Goal: Use online tool/utility: Utilize a website feature to perform a specific function

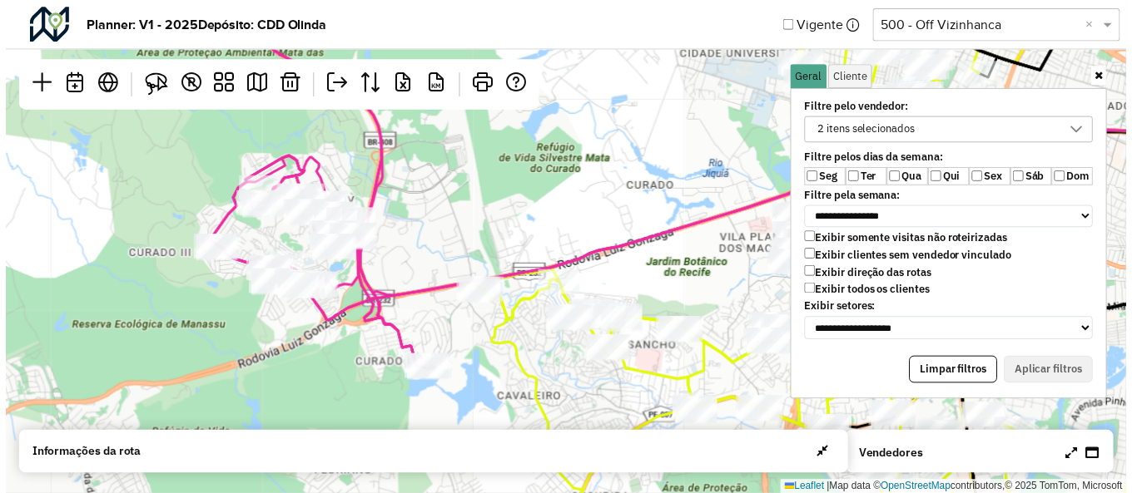
scroll to position [9, 66]
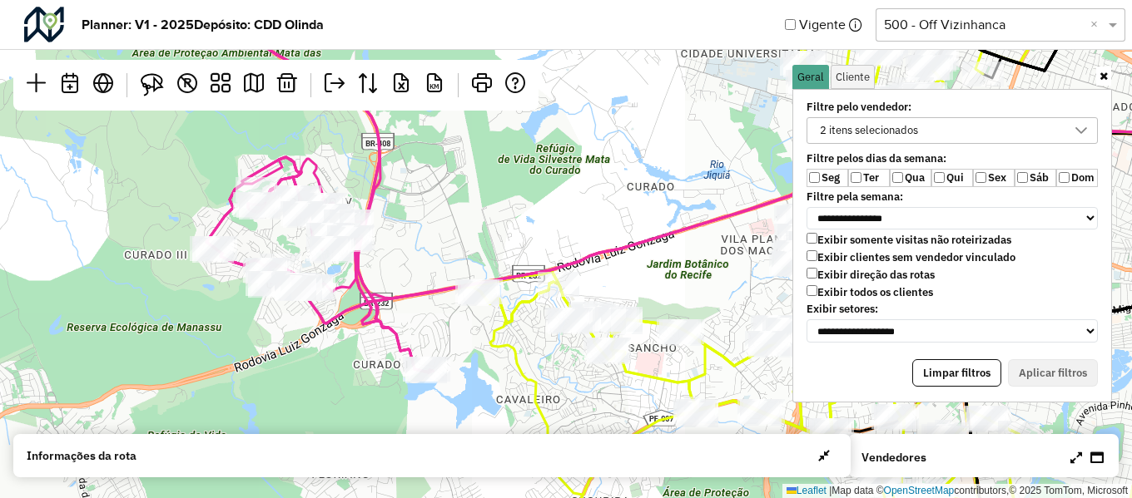
click at [1103, 73] on icon at bounding box center [1103, 76] width 8 height 11
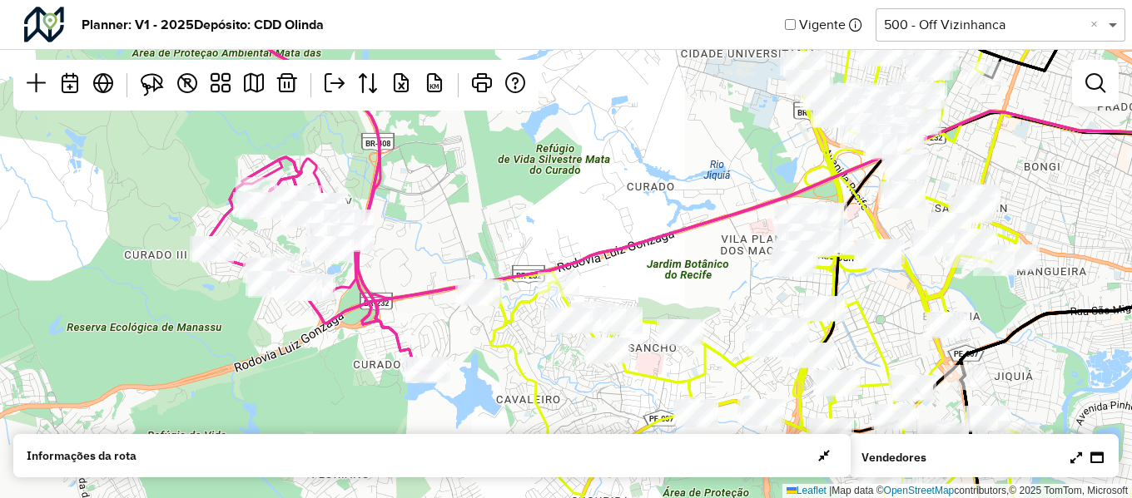
click at [1115, 24] on span at bounding box center [1114, 25] width 21 height 20
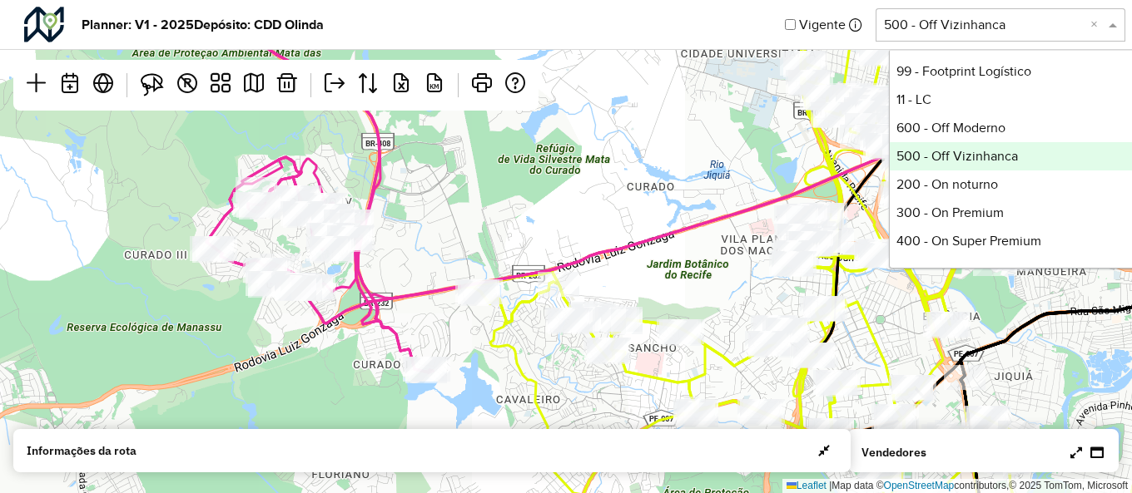
scroll to position [566, 0]
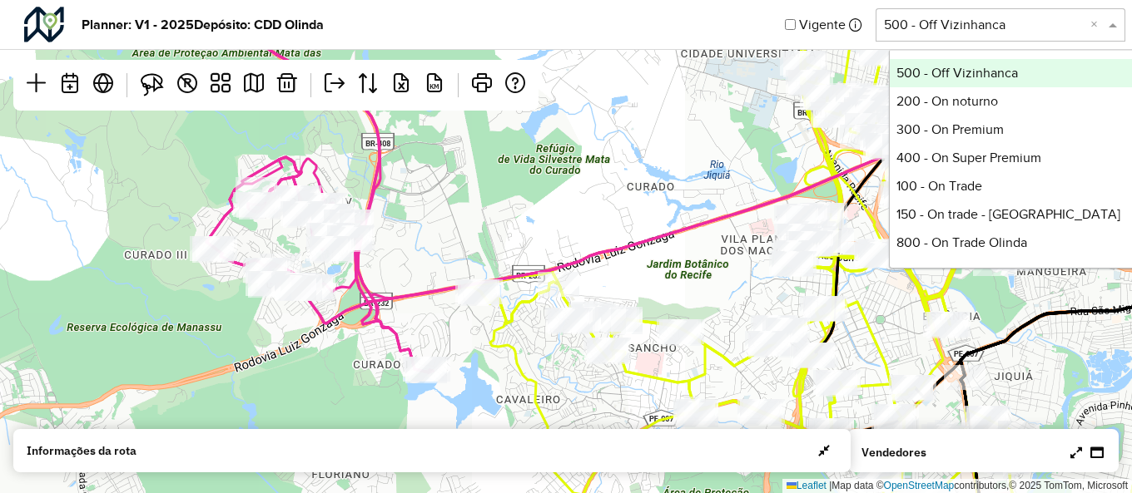
click at [1111, 23] on span at bounding box center [1114, 25] width 21 height 20
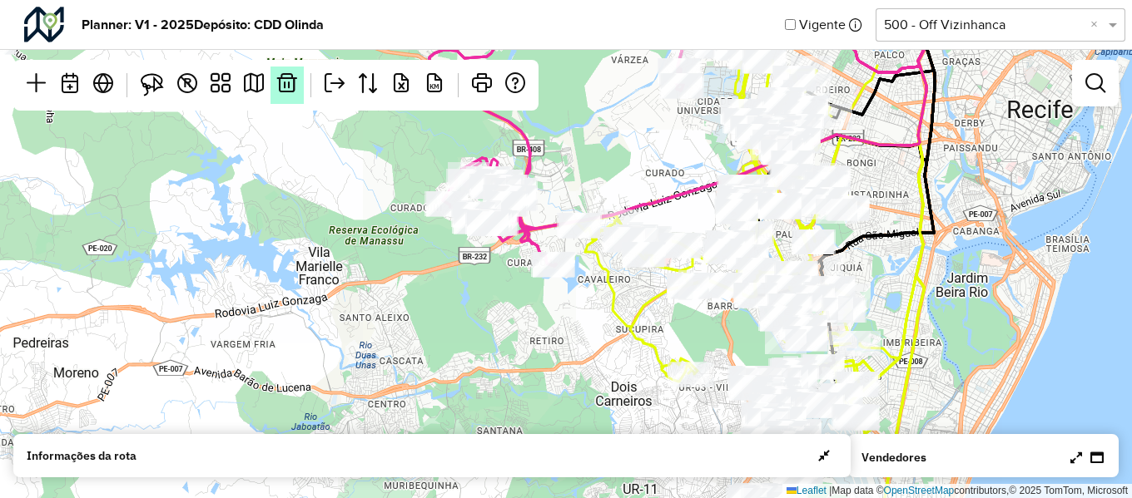
click at [292, 82] on em at bounding box center [287, 83] width 20 height 20
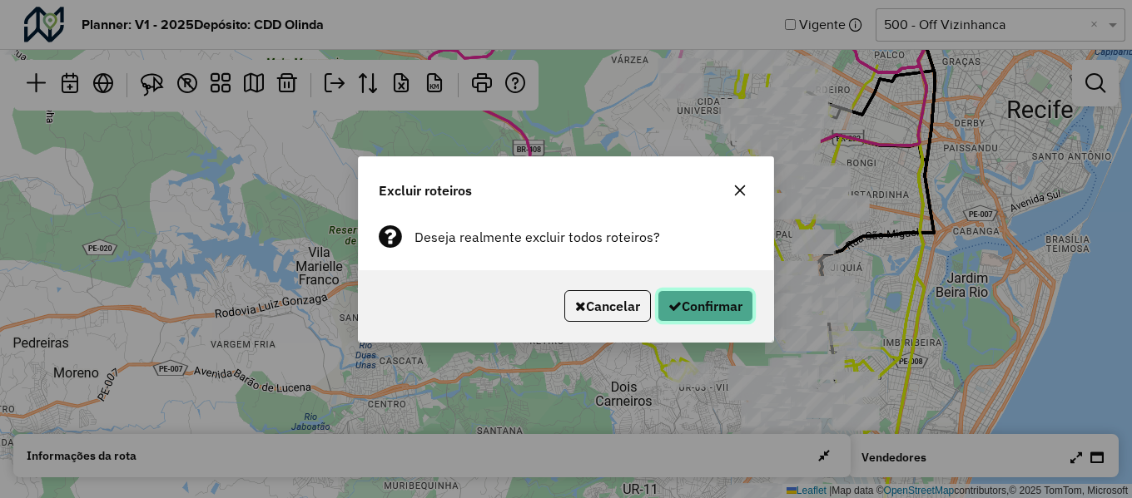
click at [714, 310] on button "Confirmar" at bounding box center [705, 306] width 96 height 32
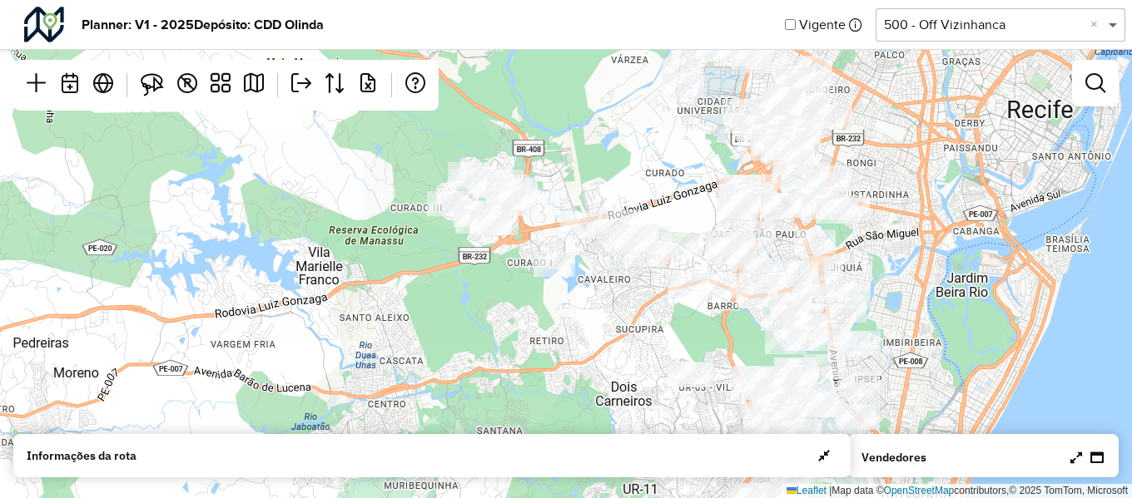
click at [1113, 27] on span at bounding box center [1114, 25] width 21 height 20
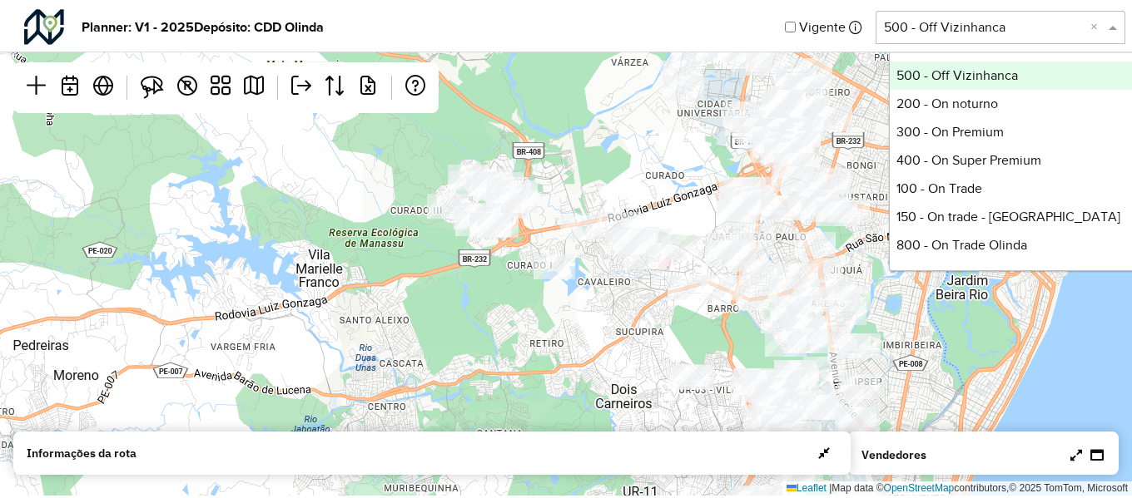
scroll to position [483, 0]
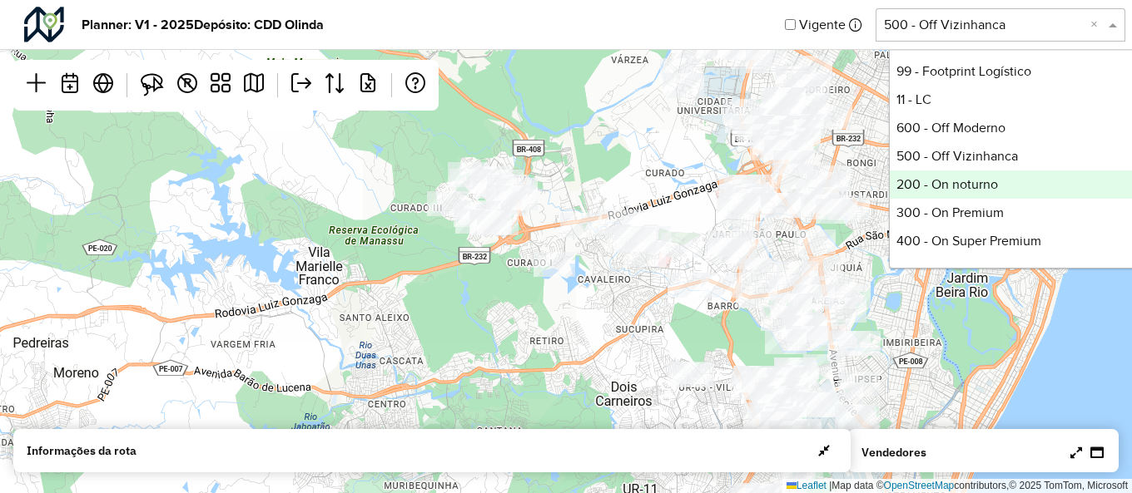
click at [1066, 179] on div "200 - On noturno" at bounding box center [1013, 185] width 248 height 28
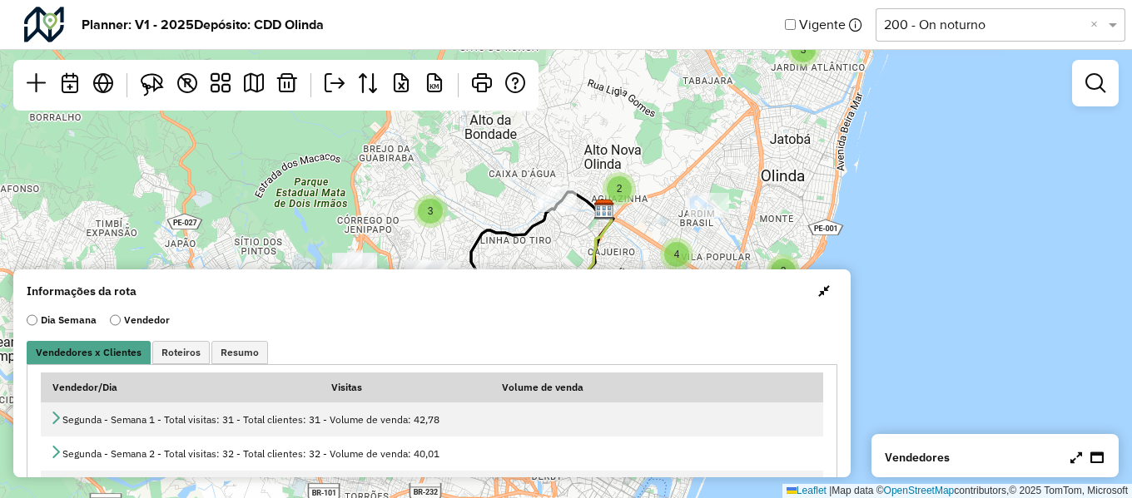
click at [824, 288] on span "button" at bounding box center [824, 291] width 12 height 13
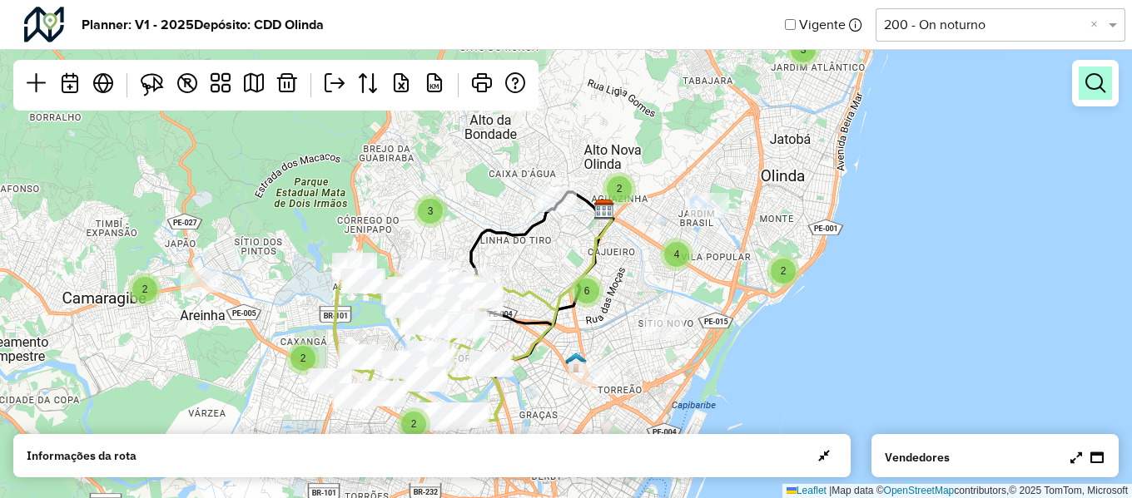
click at [1100, 80] on em at bounding box center [1095, 83] width 20 height 20
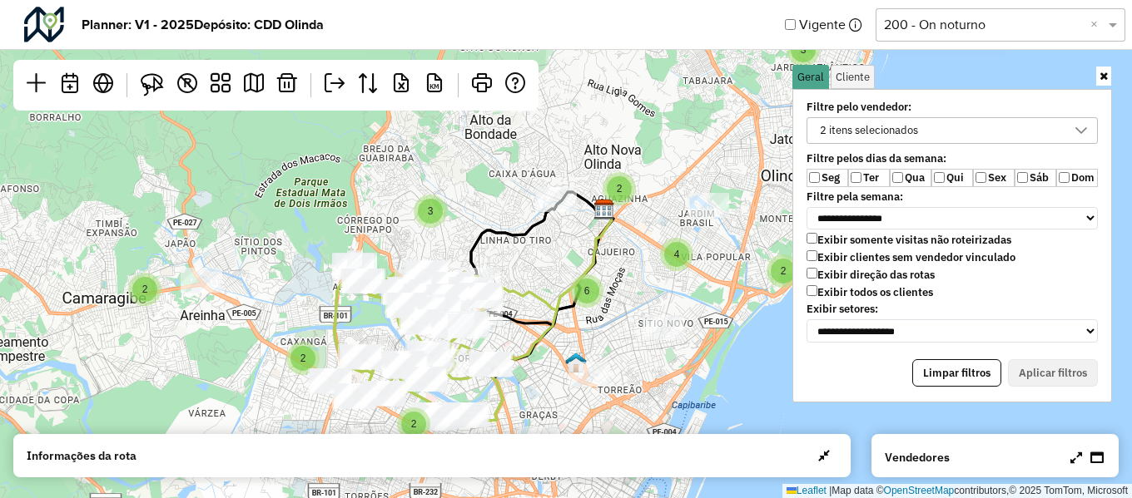
click at [912, 120] on div "2 itens selecionados" at bounding box center [869, 130] width 110 height 25
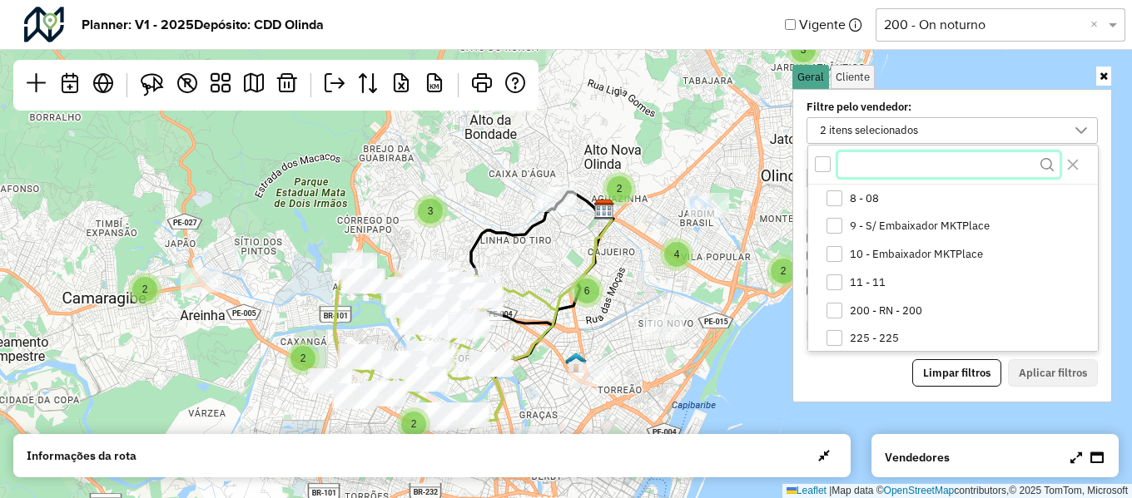
scroll to position [72, 0]
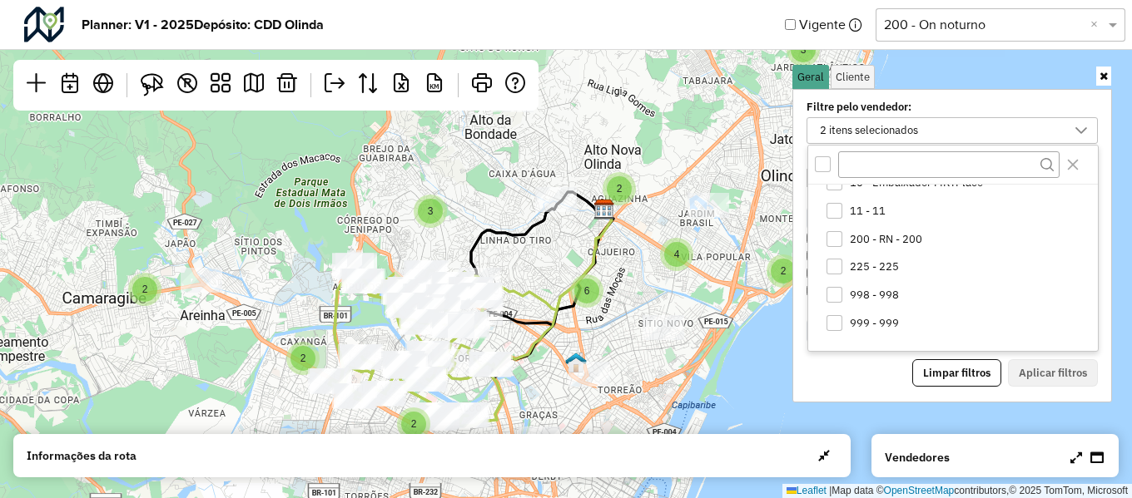
click at [823, 166] on div "All items unselected" at bounding box center [823, 164] width 16 height 16
click at [823, 166] on icon "All items selected" at bounding box center [822, 164] width 11 height 7
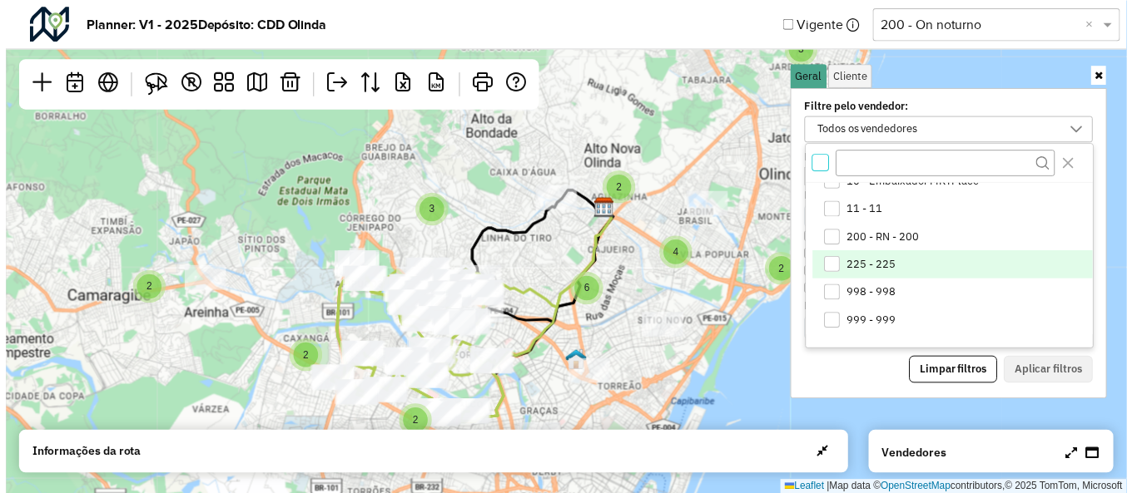
scroll to position [0, 0]
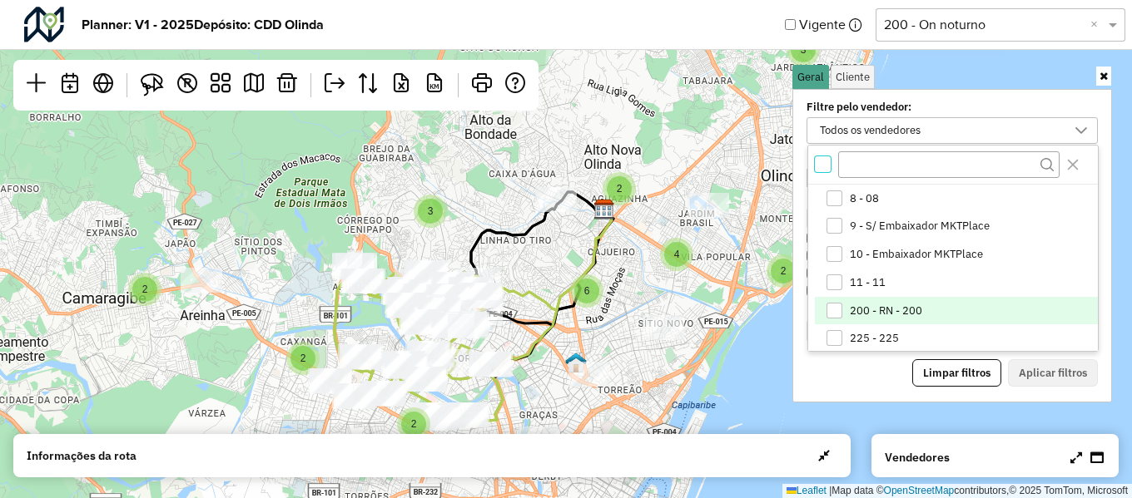
click at [975, 305] on li "200 - RN - 200" at bounding box center [956, 311] width 283 height 28
click at [863, 369] on div "Limpar filtros Aplicar filtros" at bounding box center [951, 373] width 291 height 28
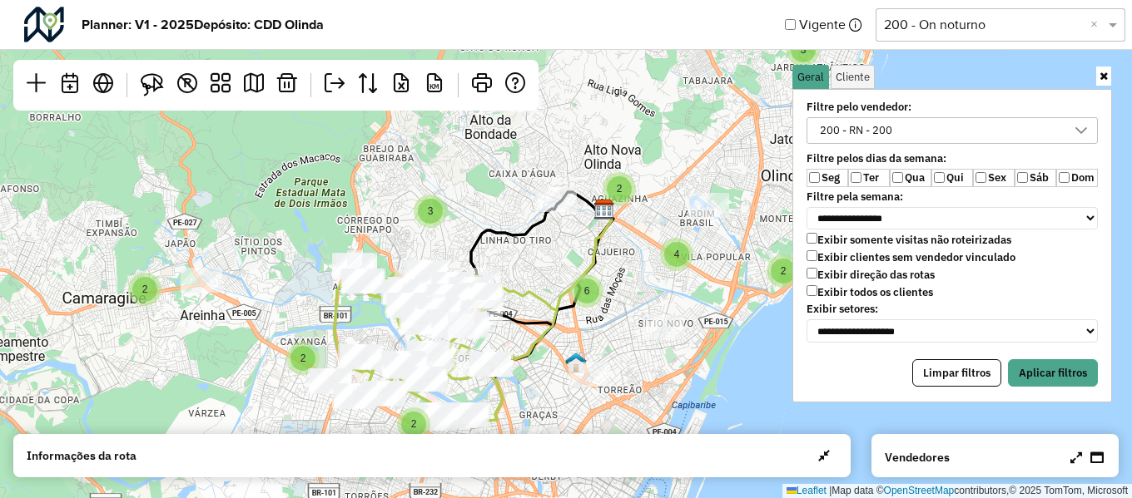
click at [809, 263] on label "Exibir clientes sem vendedor vinculado" at bounding box center [910, 257] width 209 height 14
click at [890, 371] on div "Limpar filtros Aplicar filtros" at bounding box center [951, 373] width 291 height 28
click at [1042, 367] on button "Aplicar filtros" at bounding box center [1053, 373] width 90 height 28
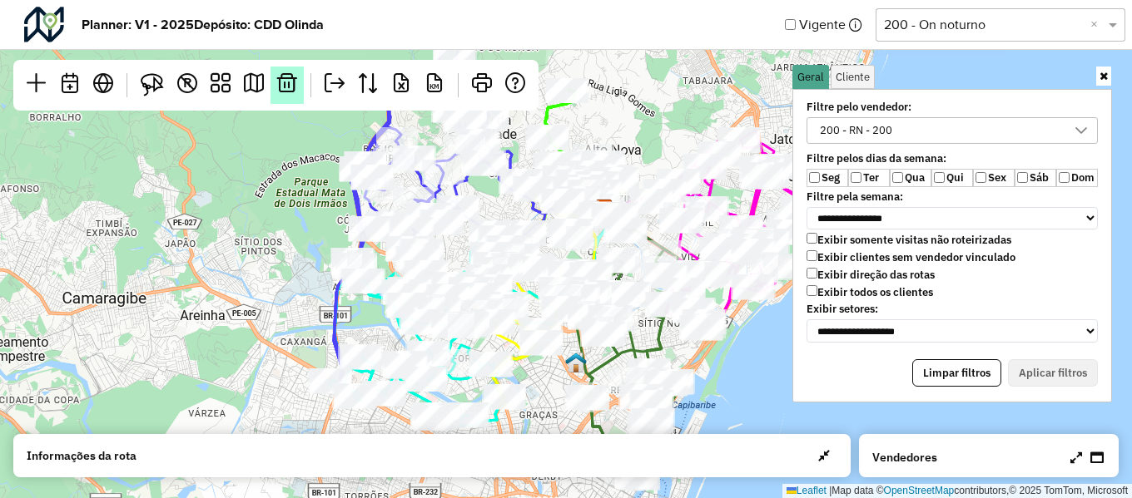
click at [283, 90] on em at bounding box center [287, 83] width 20 height 20
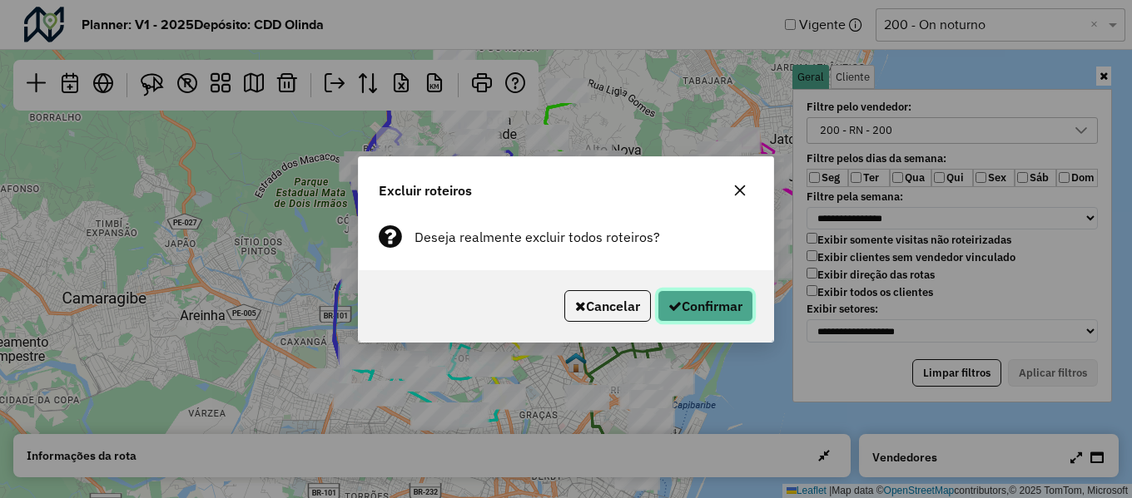
click at [691, 300] on button "Confirmar" at bounding box center [705, 306] width 96 height 32
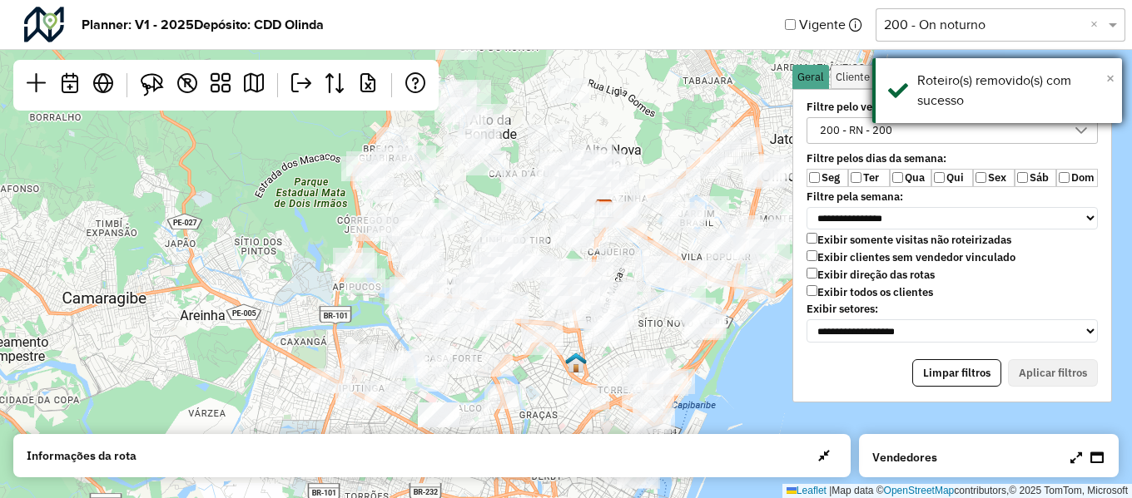
click at [1111, 74] on span "×" at bounding box center [1110, 78] width 8 height 18
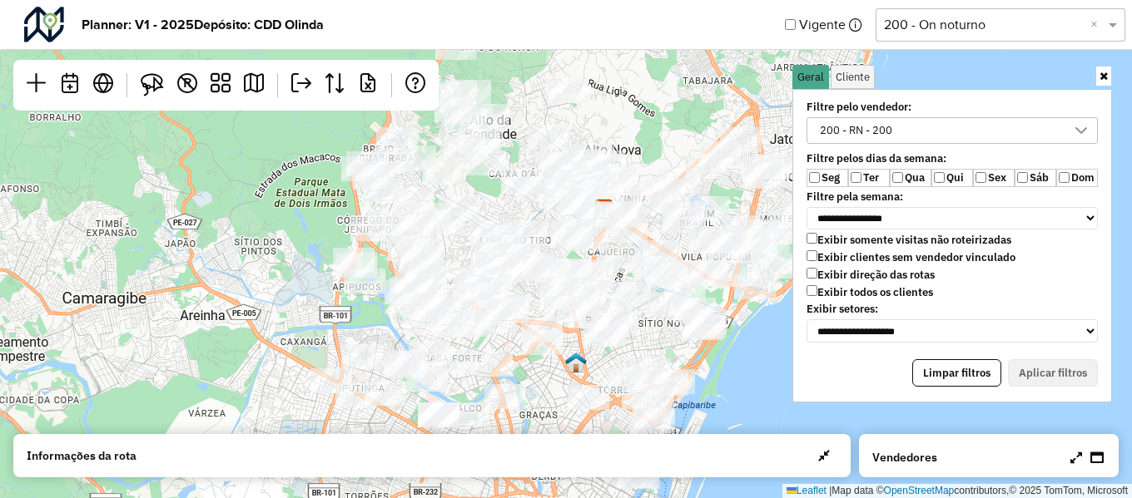
click at [1106, 75] on icon at bounding box center [1103, 76] width 8 height 11
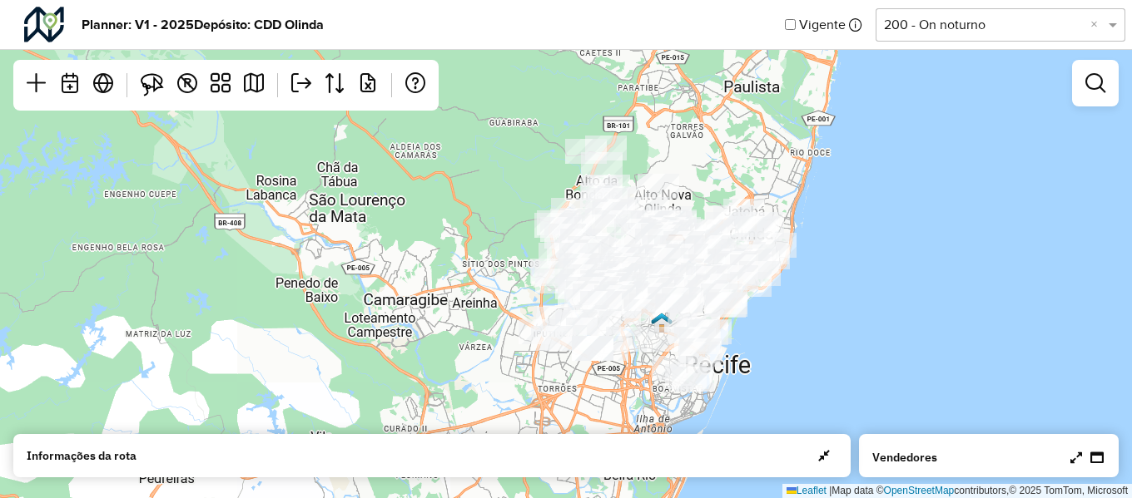
drag, startPoint x: 817, startPoint y: 348, endPoint x: 789, endPoint y: 337, distance: 30.3
click at [789, 337] on div "Leaflet | Map data © OpenStreetMap contributors,© 2025 TomTom, Microsoft" at bounding box center [566, 249] width 1132 height 498
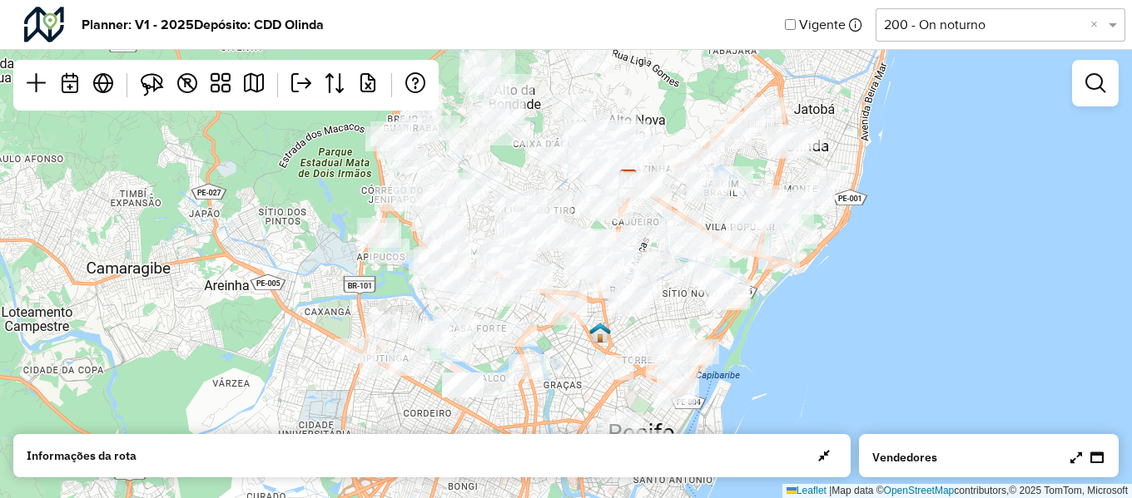
click at [1075, 452] on icon at bounding box center [1076, 457] width 12 height 13
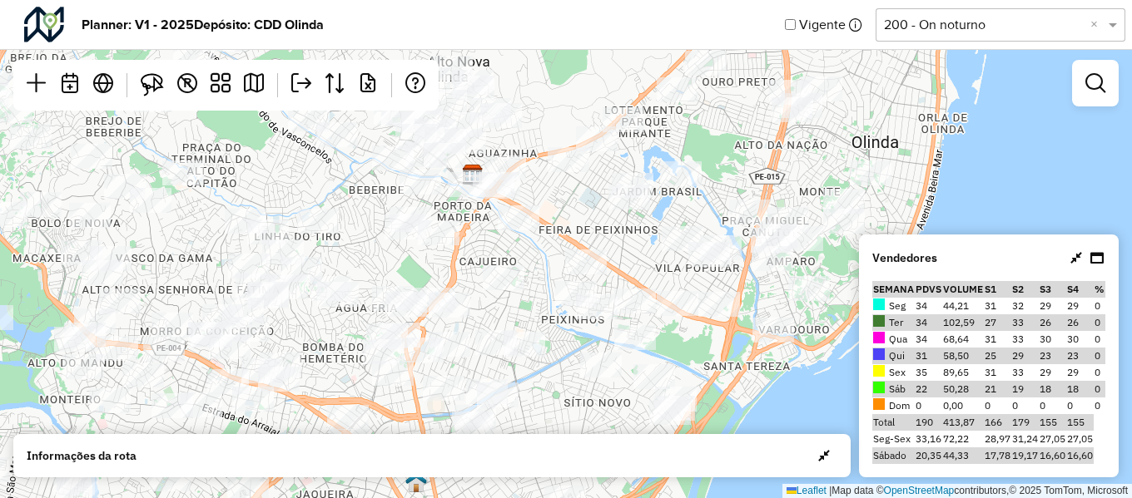
drag, startPoint x: 715, startPoint y: 232, endPoint x: 739, endPoint y: 378, distance: 147.6
click at [739, 378] on div "Leaflet | Map data © OpenStreetMap contributors,© 2025 TomTom, Microsoft" at bounding box center [566, 249] width 1132 height 498
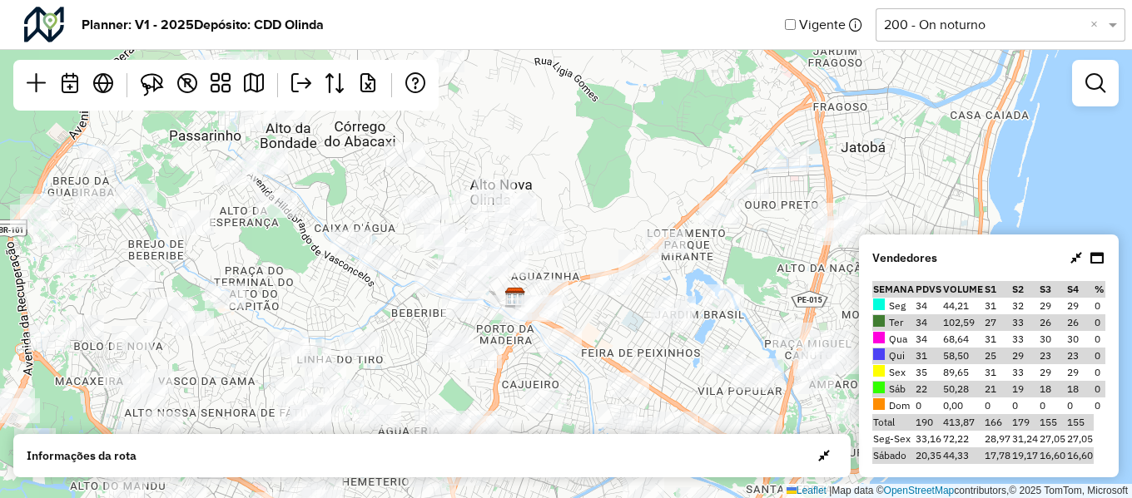
drag, startPoint x: 567, startPoint y: 201, endPoint x: 610, endPoint y: 323, distance: 129.5
click at [610, 323] on div "Leaflet | Map data © OpenStreetMap contributors,© 2025 TomTom, Microsoft" at bounding box center [566, 249] width 1132 height 498
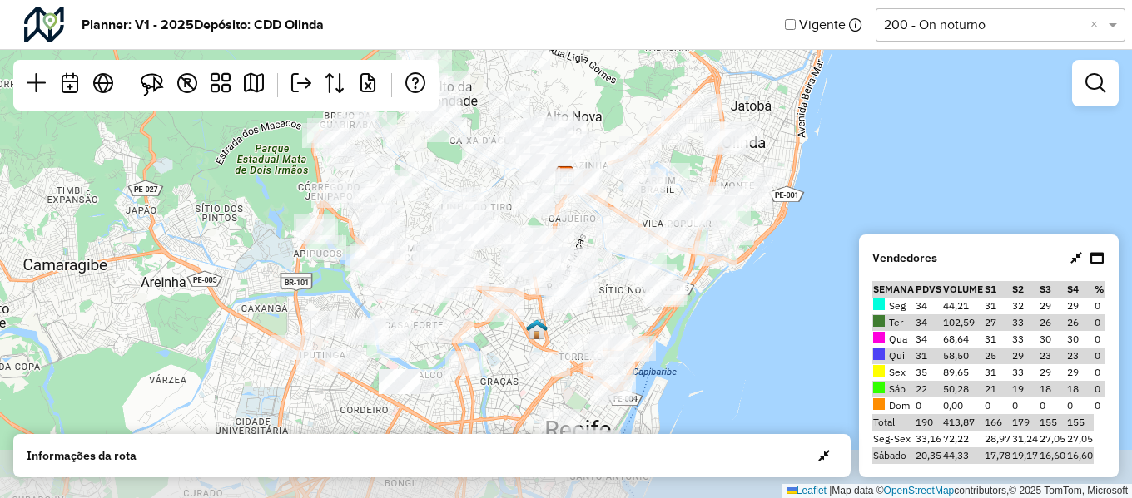
drag, startPoint x: 621, startPoint y: 216, endPoint x: 622, endPoint y: 118, distance: 98.2
click at [622, 118] on div "Leaflet | Map data © OpenStreetMap contributors,© 2025 TomTom, Microsoft" at bounding box center [566, 249] width 1132 height 498
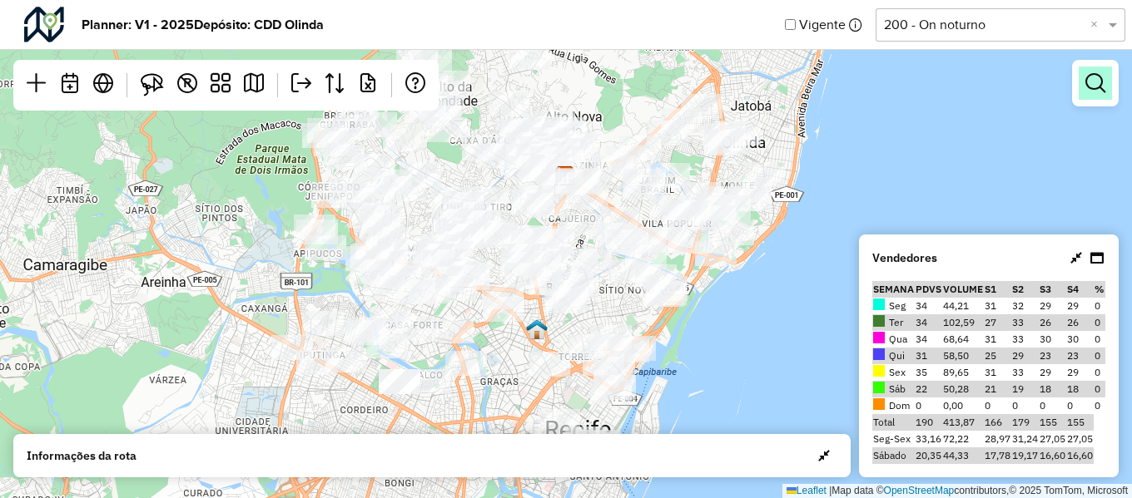
click at [1102, 78] on em at bounding box center [1095, 83] width 20 height 20
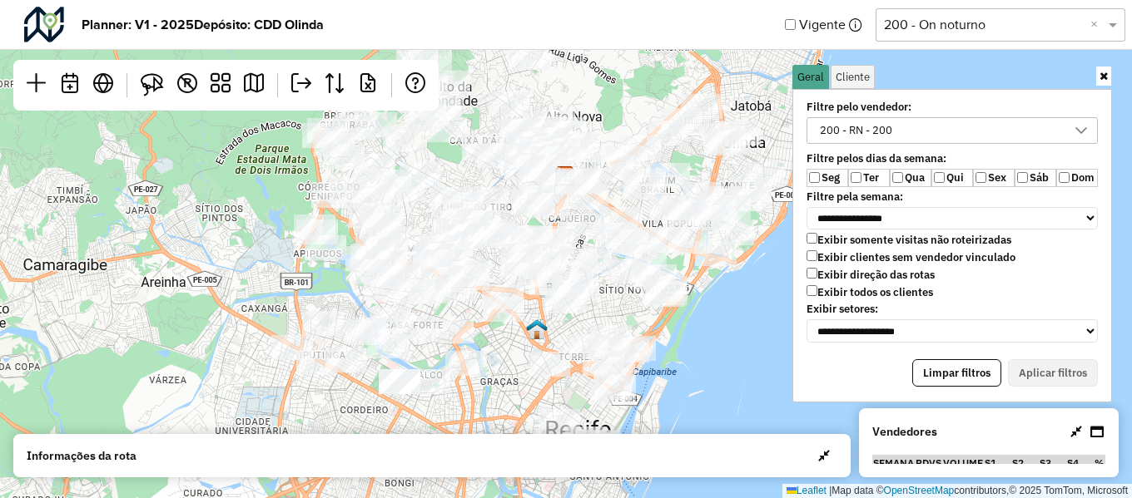
click at [866, 181] on label "Ter" at bounding box center [869, 178] width 42 height 18
click at [945, 174] on label "Qui" at bounding box center [952, 178] width 42 height 18
click at [998, 181] on label "Sex" at bounding box center [994, 178] width 42 height 18
click at [1037, 376] on button "Aplicar filtros" at bounding box center [1053, 373] width 90 height 28
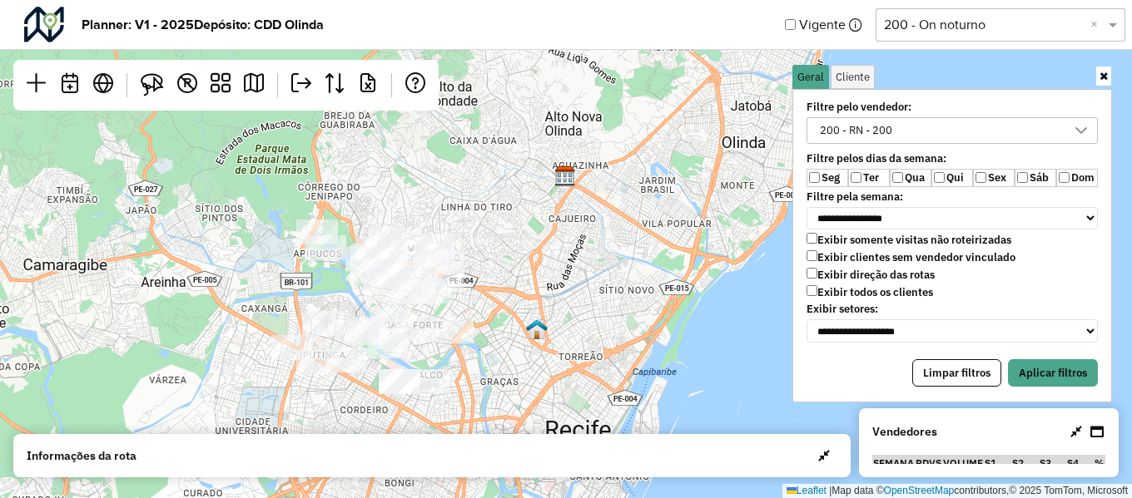
click at [830, 179] on label "Seg" at bounding box center [827, 178] width 42 height 18
click at [1039, 369] on button "Aplicar filtros" at bounding box center [1053, 373] width 90 height 28
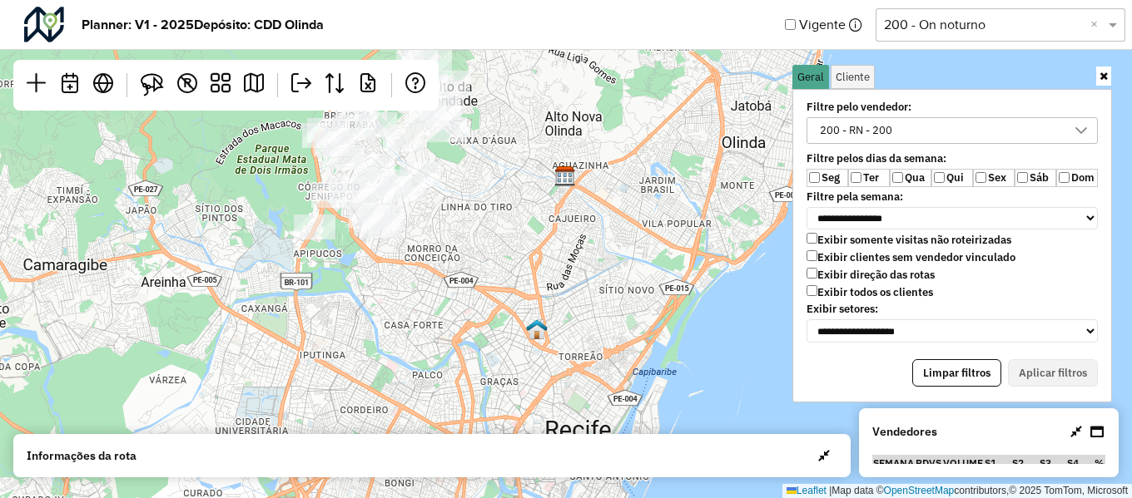
click at [1109, 82] on div "**********" at bounding box center [951, 218] width 333 height 316
click at [1104, 74] on icon at bounding box center [1103, 76] width 8 height 11
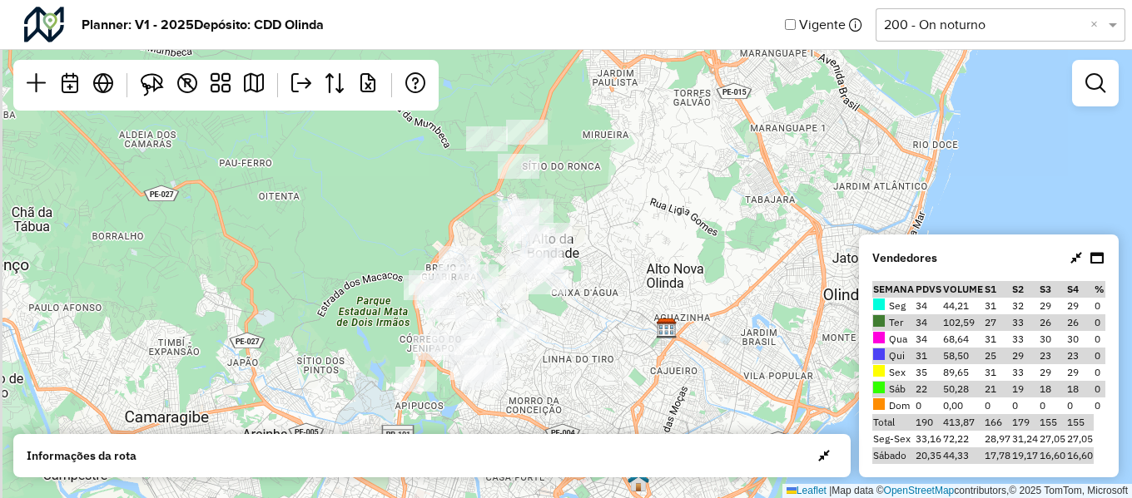
drag, startPoint x: 512, startPoint y: 145, endPoint x: 621, endPoint y: 348, distance: 230.4
click at [621, 348] on div "Leaflet | Map data © OpenStreetMap contributors,© 2025 TomTom, Microsoft" at bounding box center [566, 249] width 1132 height 498
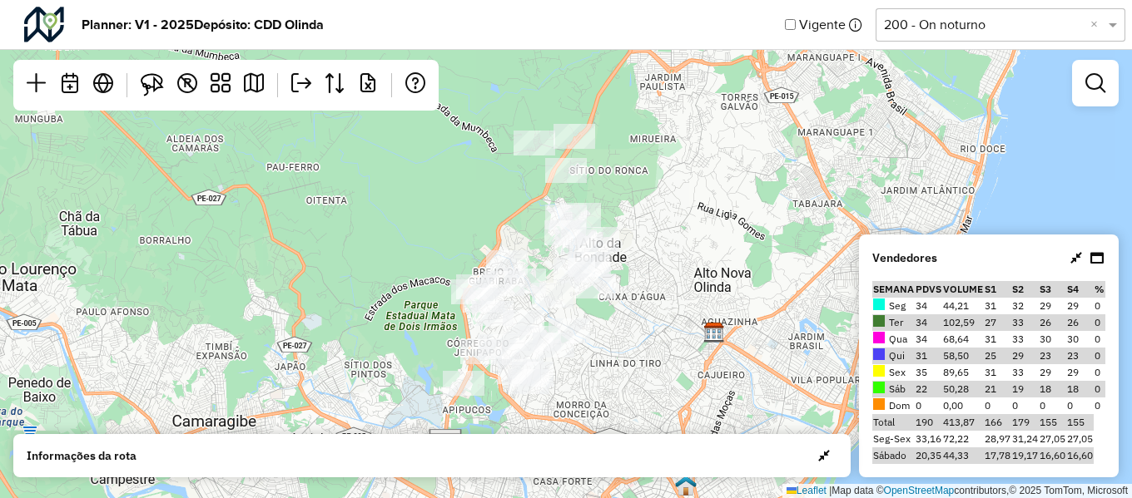
drag, startPoint x: 630, startPoint y: 309, endPoint x: 667, endPoint y: 240, distance: 77.8
click at [667, 240] on div "Leaflet | Map data © OpenStreetMap contributors,© 2025 TomTom, Microsoft" at bounding box center [566, 249] width 1132 height 498
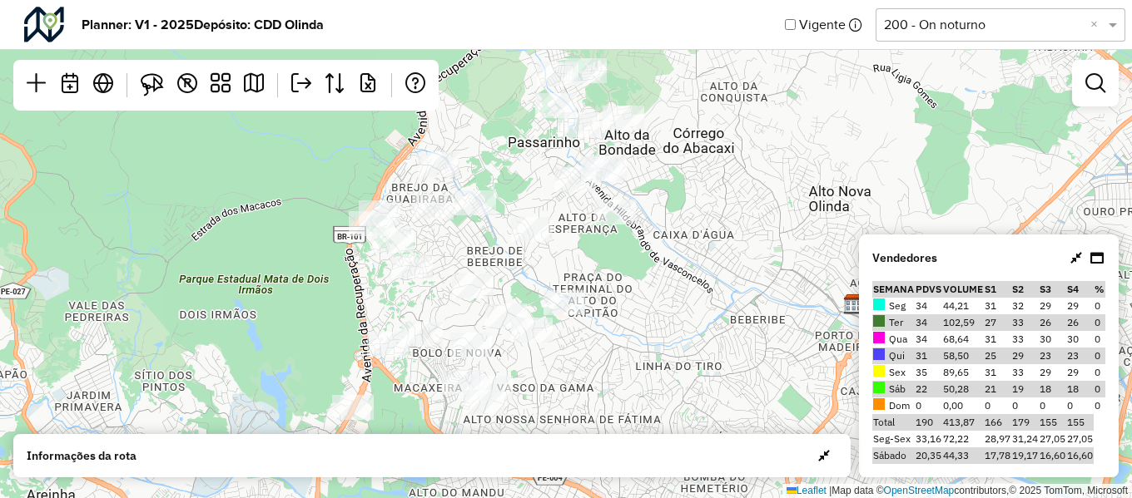
drag, startPoint x: 690, startPoint y: 299, endPoint x: 627, endPoint y: 355, distance: 84.2
click at [627, 355] on div "Leaflet | Map data © OpenStreetMap contributors,© 2025 TomTom, Microsoft" at bounding box center [566, 249] width 1132 height 498
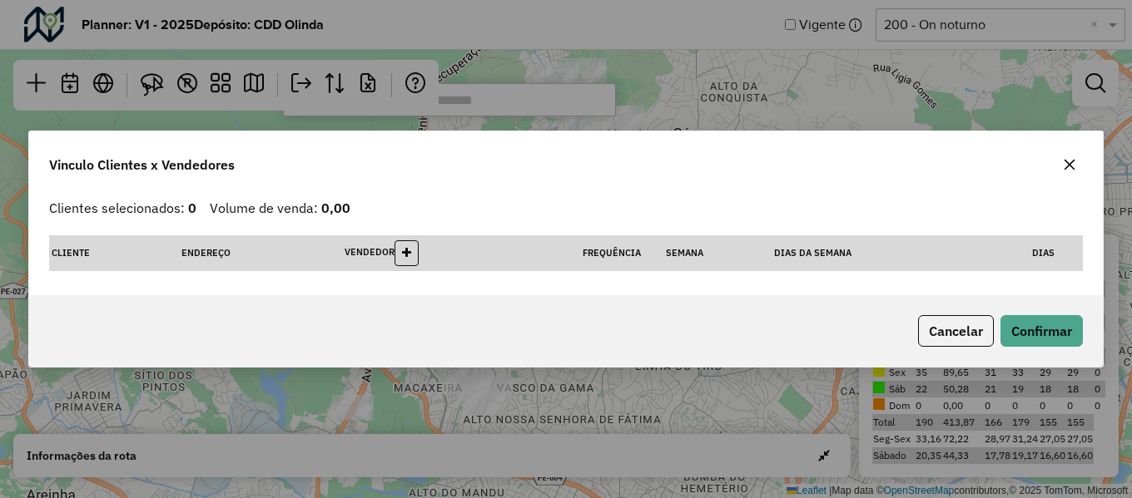
click at [1059, 171] on button "button" at bounding box center [1069, 164] width 27 height 27
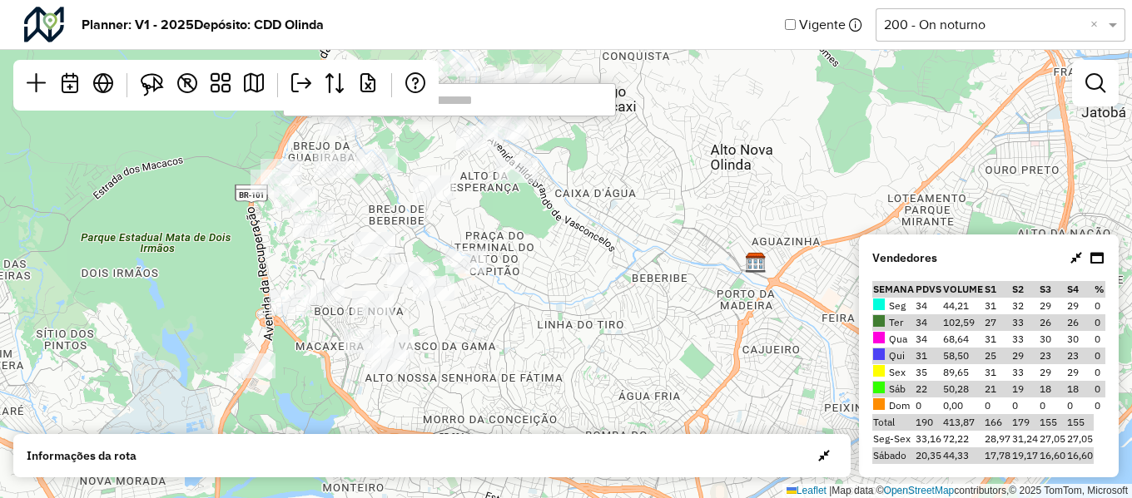
drag, startPoint x: 396, startPoint y: 384, endPoint x: 298, endPoint y: 343, distance: 106.6
click at [298, 343] on div "Leaflet | Map data © OpenStreetMap contributors,© 2025 TomTom, Microsoft" at bounding box center [566, 249] width 1132 height 498
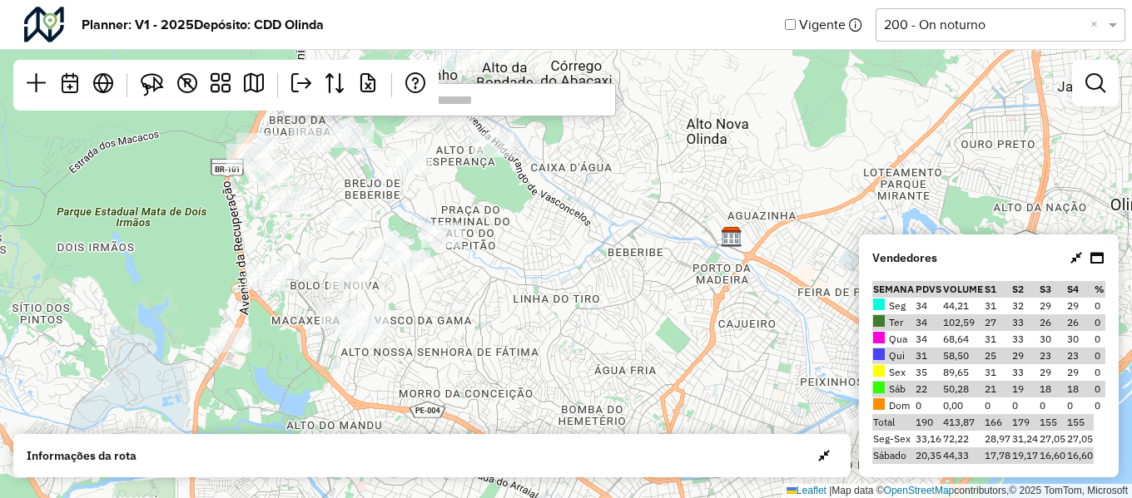
drag, startPoint x: 508, startPoint y: 334, endPoint x: 409, endPoint y: 259, distance: 125.3
click at [409, 259] on div "Leaflet | Map data © OpenStreetMap contributors,© 2025 TomTom, Microsoft" at bounding box center [566, 249] width 1132 height 498
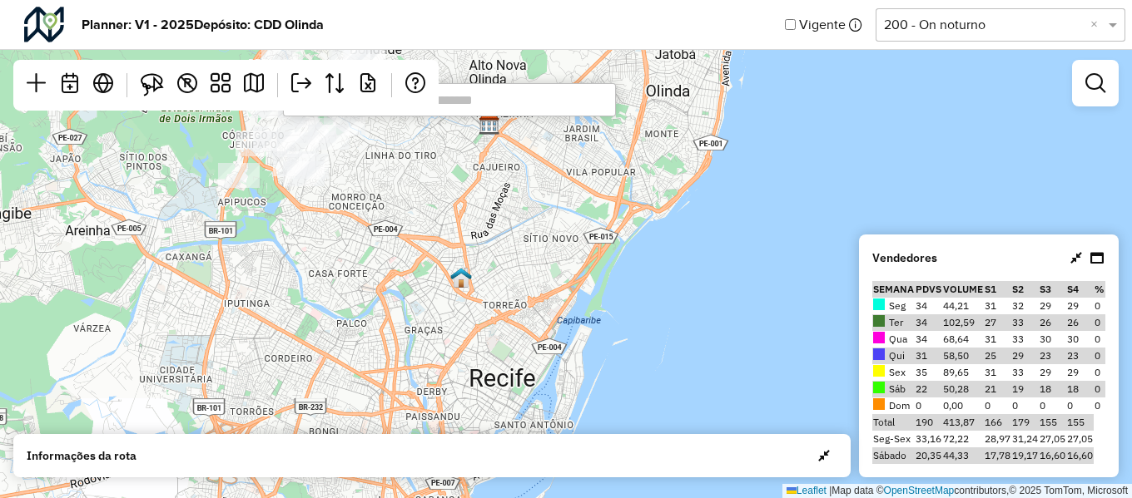
drag, startPoint x: 473, startPoint y: 241, endPoint x: 464, endPoint y: 228, distance: 16.2
click at [439, 175] on div "Leaflet | Map data © OpenStreetMap contributors,© 2025 TomTom, Microsoft" at bounding box center [566, 249] width 1132 height 498
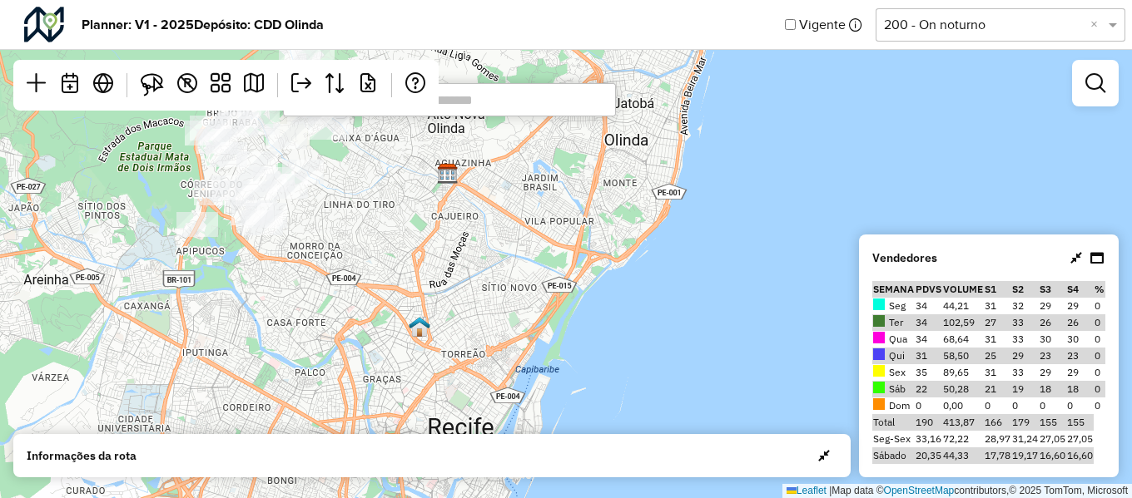
drag, startPoint x: 497, startPoint y: 349, endPoint x: 464, endPoint y: 435, distance: 91.6
click at [464, 435] on hb-planner "Planner: V1 - 2025 Depósito: CDD Olinda Vigente Selecione uma opção 200 - On no…" at bounding box center [566, 249] width 1132 height 498
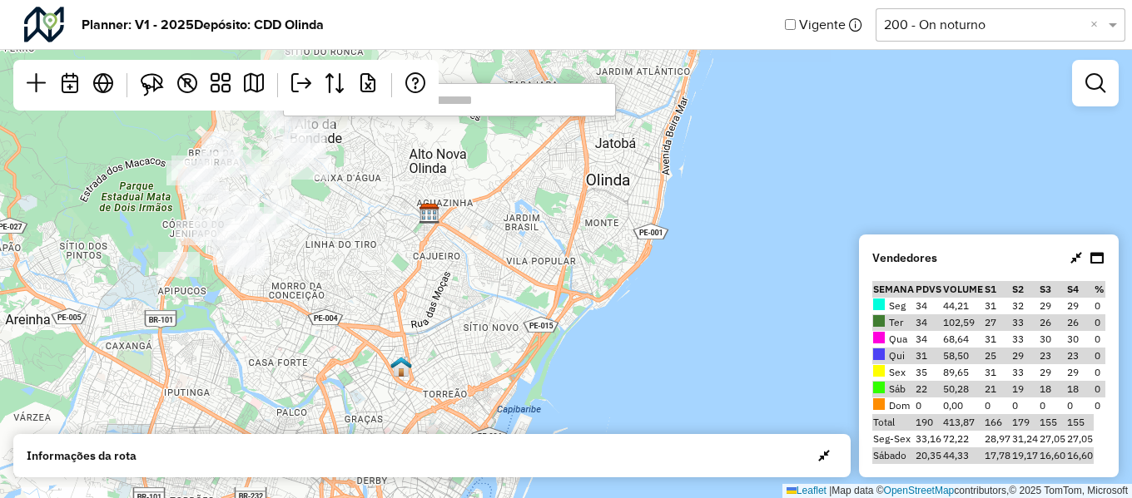
drag, startPoint x: 549, startPoint y: 223, endPoint x: 537, endPoint y: 248, distance: 27.9
click at [537, 248] on div "Leaflet | Map data © OpenStreetMap contributors,© 2025 TomTom, Microsoft" at bounding box center [566, 249] width 1132 height 498
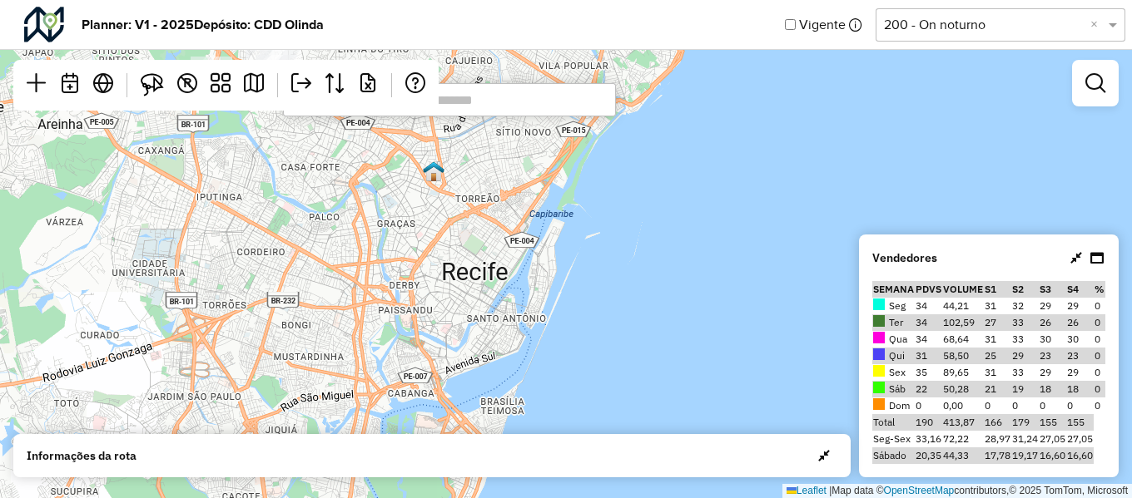
drag, startPoint x: 490, startPoint y: 205, endPoint x: 486, endPoint y: 146, distance: 58.4
click at [501, 109] on hb-planner "Planner: V1 - 2025 Depósito: CDD Olinda Vigente Selecione uma opção 200 - On no…" at bounding box center [566, 249] width 1132 height 498
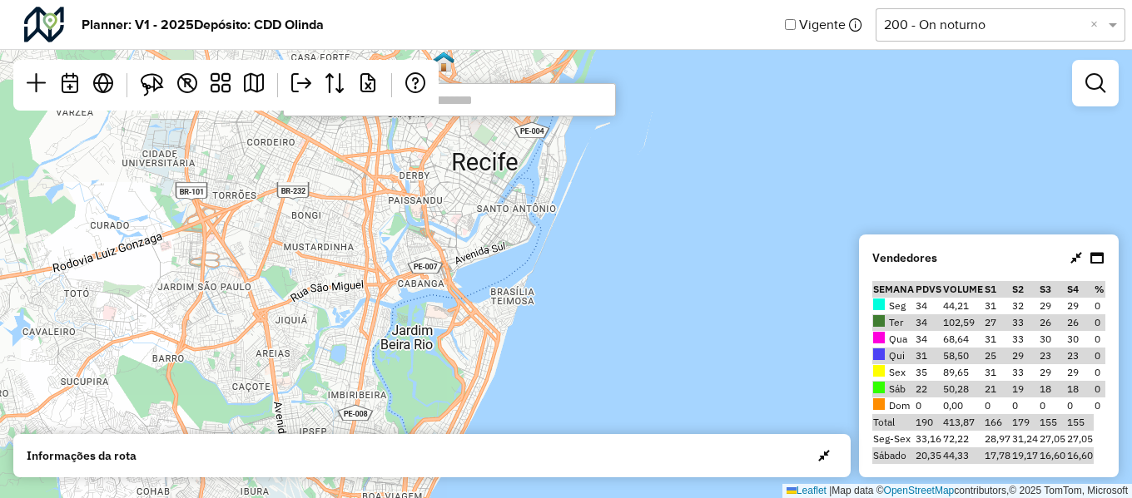
drag, startPoint x: 446, startPoint y: 228, endPoint x: 453, endPoint y: 147, distance: 81.1
click at [455, 143] on div "Leaflet | Map data © OpenStreetMap contributors,© 2025 TomTom, Microsoft" at bounding box center [566, 249] width 1132 height 498
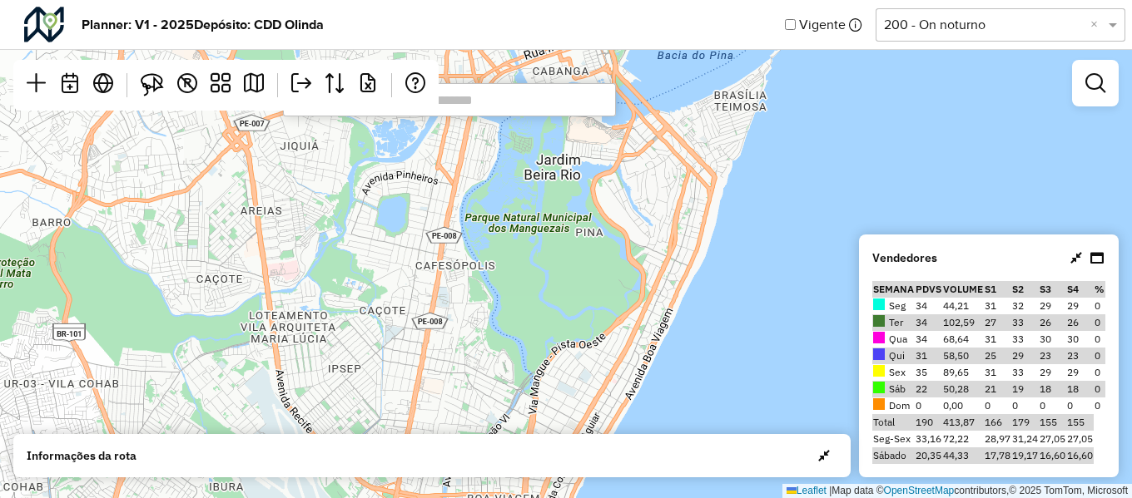
drag, startPoint x: 404, startPoint y: 336, endPoint x: 439, endPoint y: 246, distance: 96.7
click at [439, 246] on div "Leaflet | Map data © OpenStreetMap contributors,© 2025 TomTom, Microsoft" at bounding box center [566, 249] width 1132 height 498
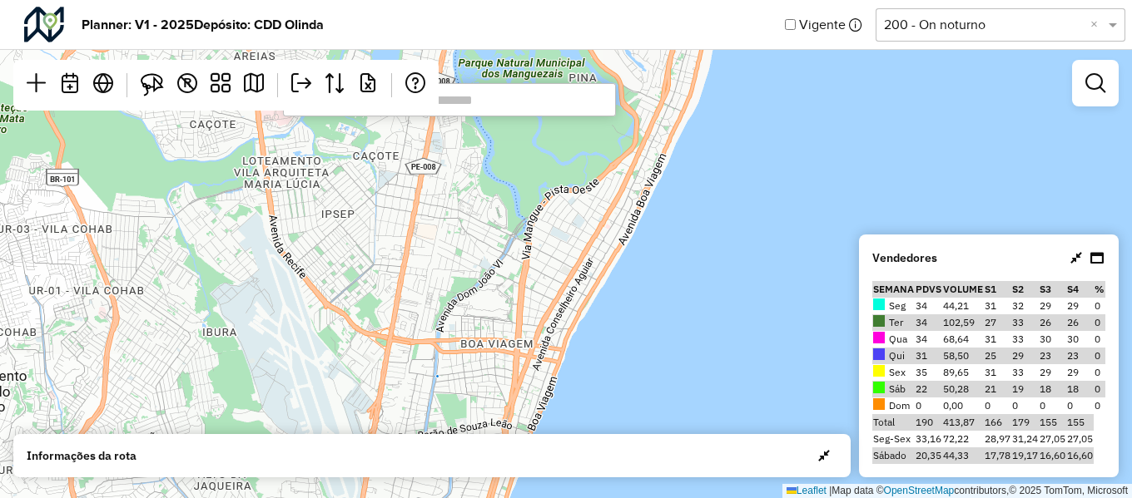
drag, startPoint x: 478, startPoint y: 363, endPoint x: 471, endPoint y: 202, distance: 160.7
click at [471, 202] on div "Leaflet | Map data © OpenStreetMap contributors,© 2025 TomTom, Microsoft" at bounding box center [566, 249] width 1132 height 498
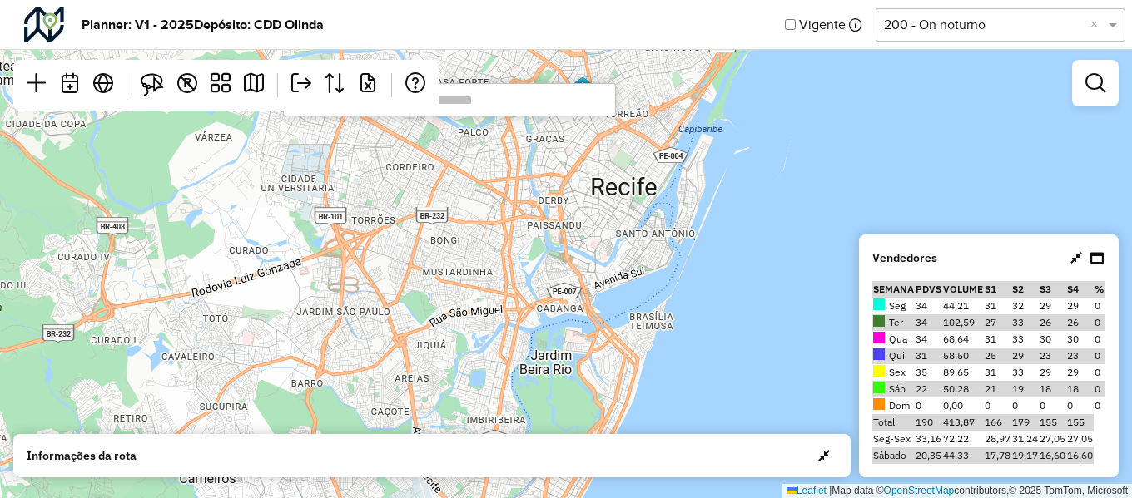
drag, startPoint x: 371, startPoint y: 284, endPoint x: 414, endPoint y: 445, distance: 167.1
click at [414, 445] on hb-planner "Planner: V1 - 2025 Depósito: CDD Olinda Vigente Selecione uma opção 200 - On no…" at bounding box center [566, 249] width 1132 height 498
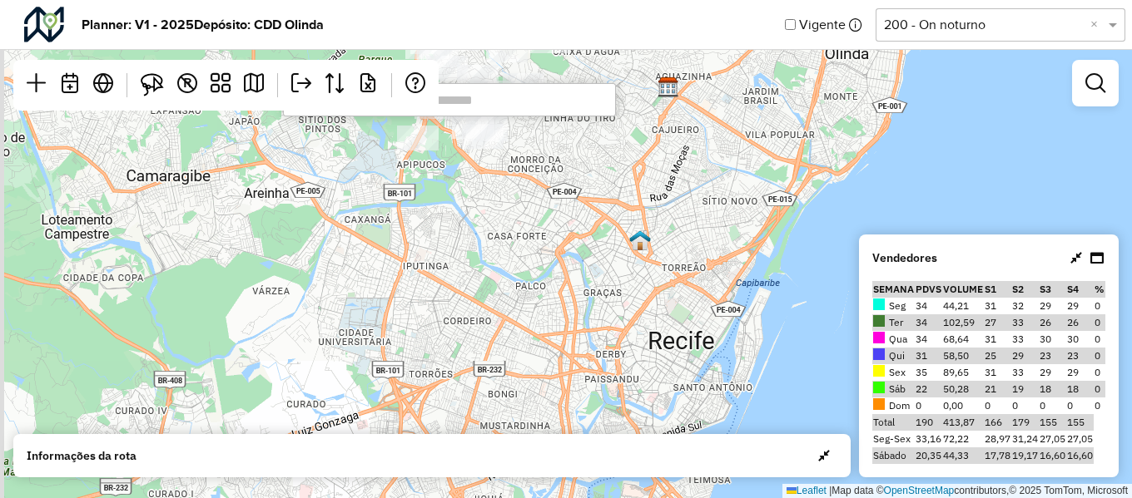
drag, startPoint x: 400, startPoint y: 277, endPoint x: 463, endPoint y: 439, distance: 174.1
click at [463, 439] on hb-planner "Planner: V1 - 2025 Depósito: CDD Olinda Vigente Selecione uma opção 200 - On no…" at bounding box center [566, 249] width 1132 height 498
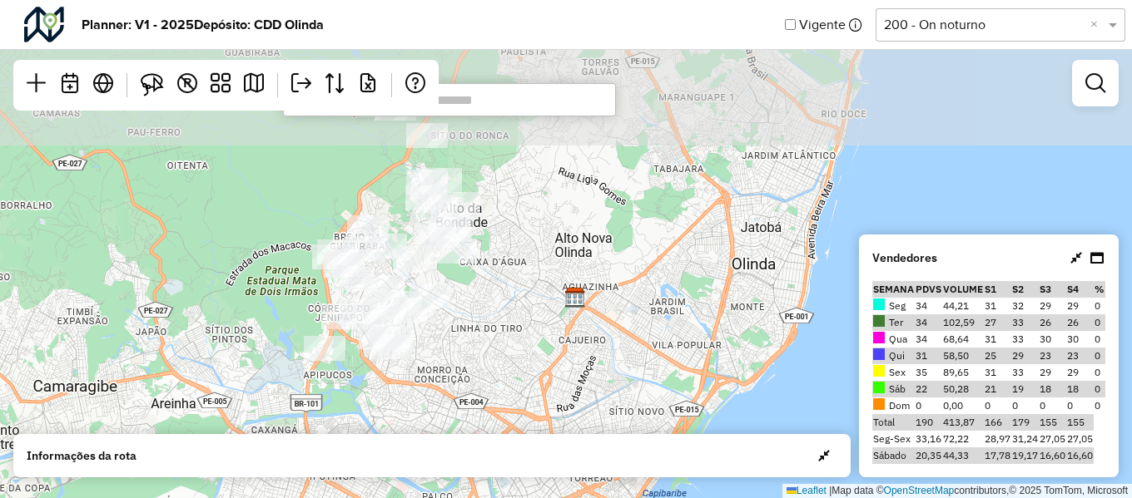
drag, startPoint x: 451, startPoint y: 252, endPoint x: 398, endPoint y: 373, distance: 131.9
click at [351, 449] on hb-planner "Planner: V1 - 2025 Depósito: CDD Olinda Vigente Selecione uma opção 200 - On no…" at bounding box center [566, 249] width 1132 height 498
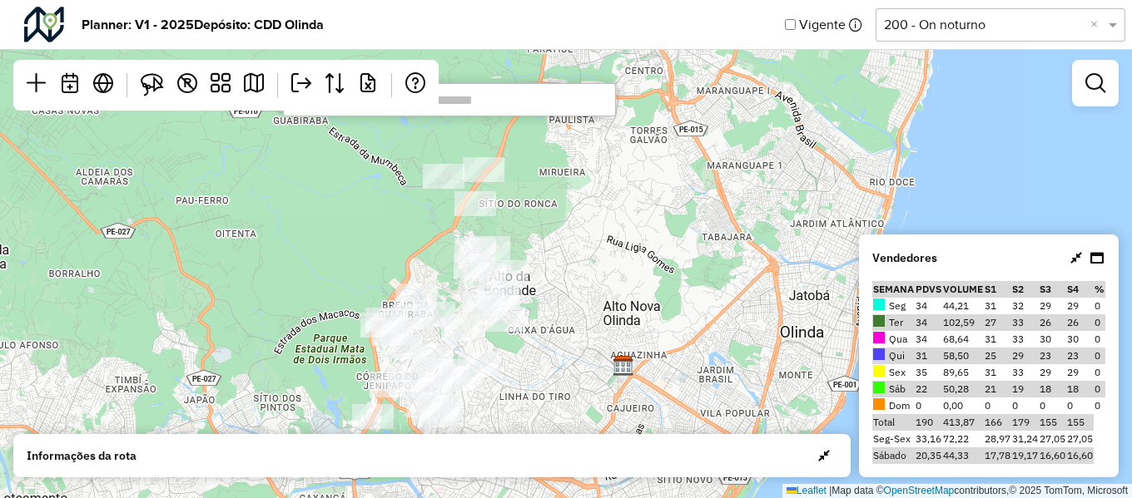
drag, startPoint x: 107, startPoint y: 115, endPoint x: 155, endPoint y: 184, distance: 84.3
click at [155, 184] on div "Leaflet | Map data © OpenStreetMap contributors,© 2025 TomTom, Microsoft" at bounding box center [566, 249] width 1132 height 498
drag, startPoint x: 492, startPoint y: 98, endPoint x: 510, endPoint y: 115, distance: 24.7
click at [510, 115] on input "text" at bounding box center [449, 99] width 333 height 33
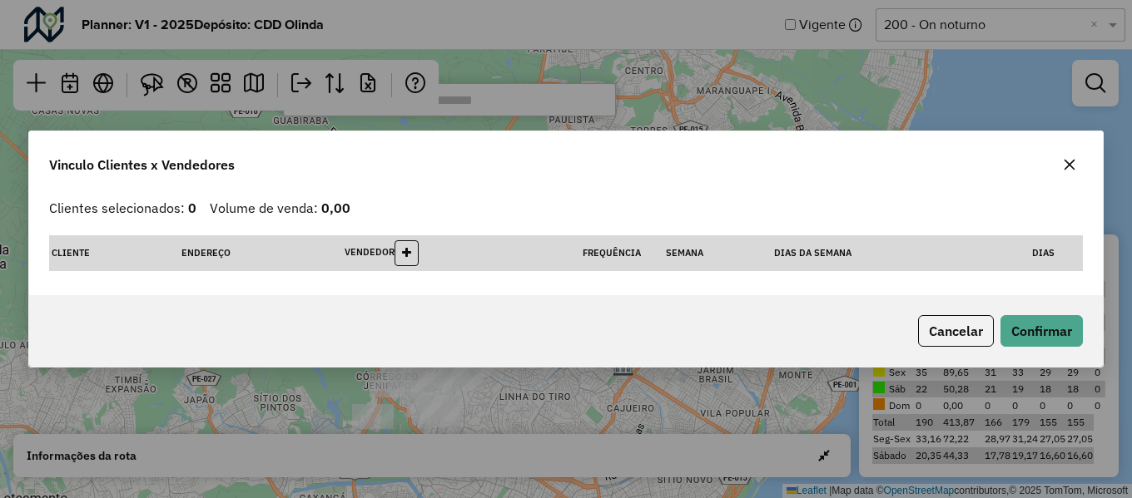
click at [1073, 168] on icon "button" at bounding box center [1069, 165] width 11 height 11
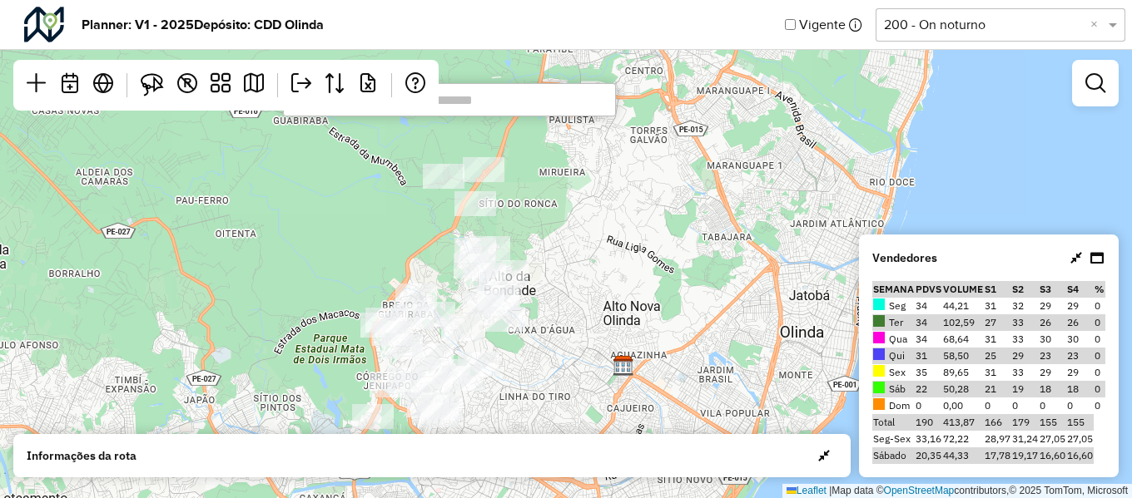
click at [530, 94] on input "text" at bounding box center [449, 99] width 333 height 33
click at [491, 97] on input "text" at bounding box center [449, 99] width 333 height 33
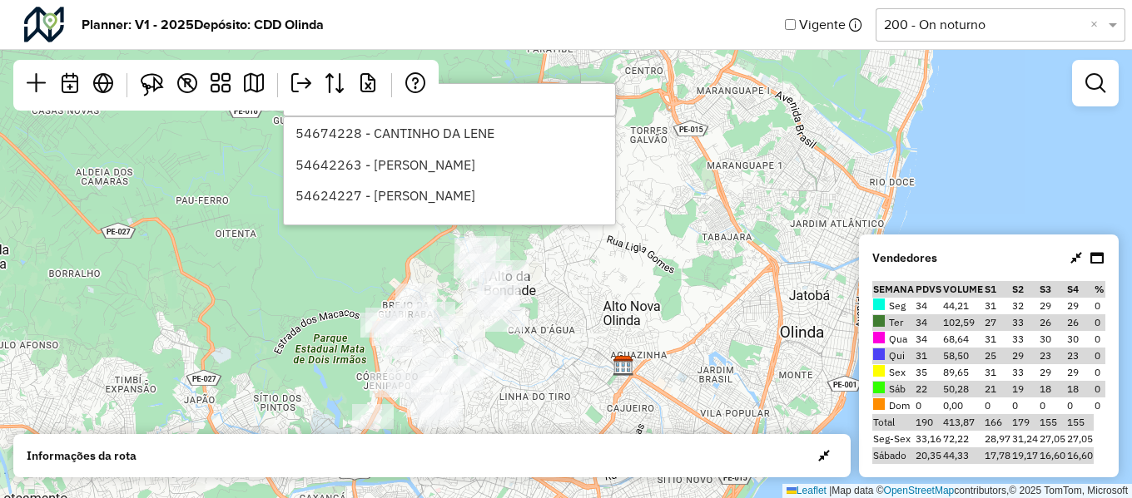
type input "*****"
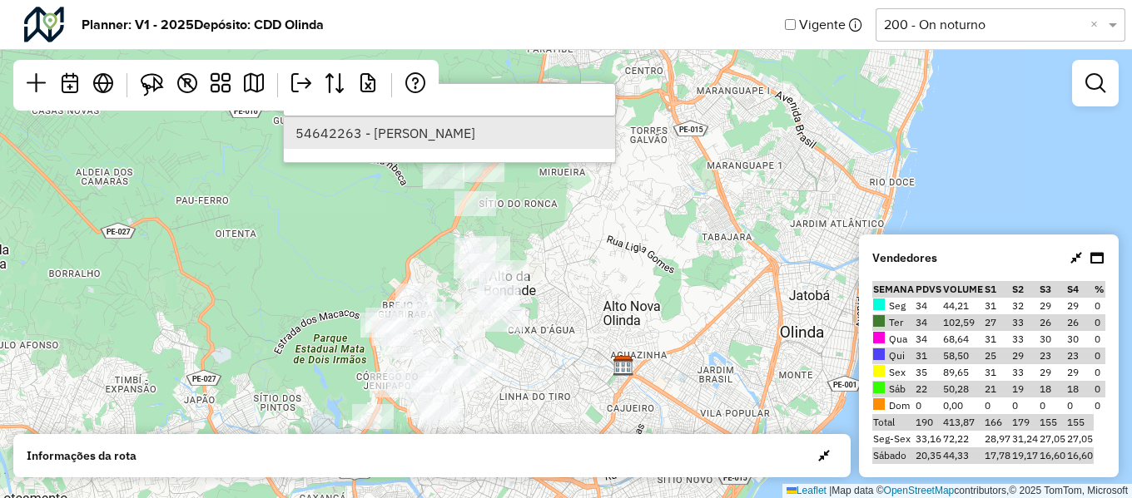
click at [427, 131] on li "54642263 - [PERSON_NAME]" at bounding box center [449, 133] width 331 height 32
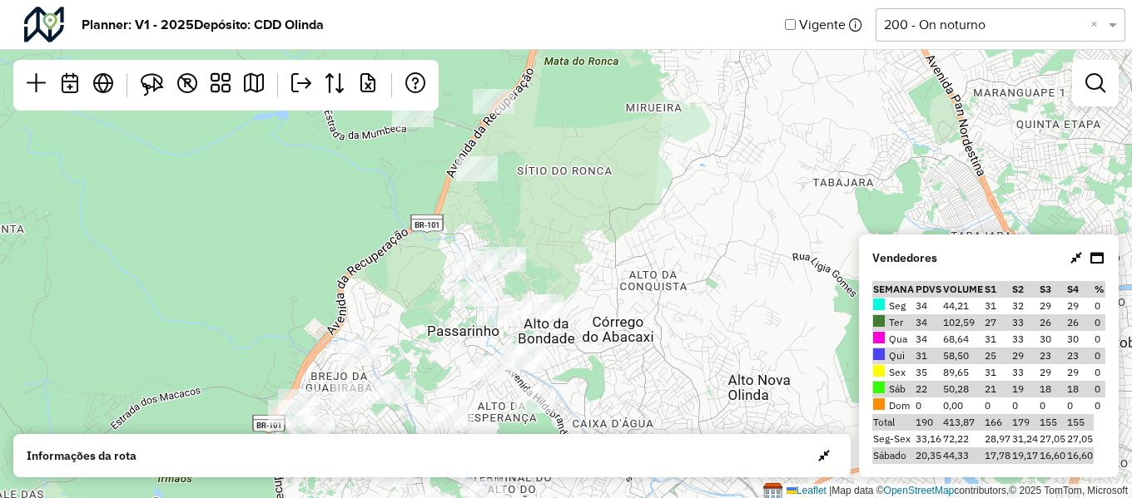
drag, startPoint x: 510, startPoint y: 304, endPoint x: 518, endPoint y: 283, distance: 22.4
click at [518, 283] on div "Leaflet | Map data © OpenStreetMap contributors,© 2025 TomTom, Microsoft" at bounding box center [566, 249] width 1132 height 498
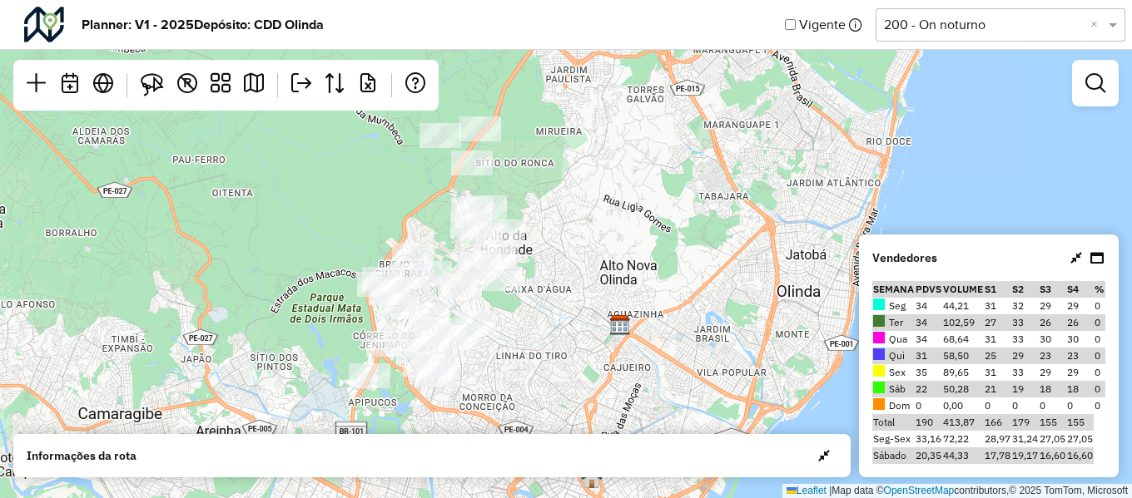
drag, startPoint x: 592, startPoint y: 352, endPoint x: 553, endPoint y: 297, distance: 67.4
click at [553, 297] on div "Leaflet | Map data © OpenStreetMap contributors,© 2025 TomTom, Microsoft" at bounding box center [566, 249] width 1132 height 498
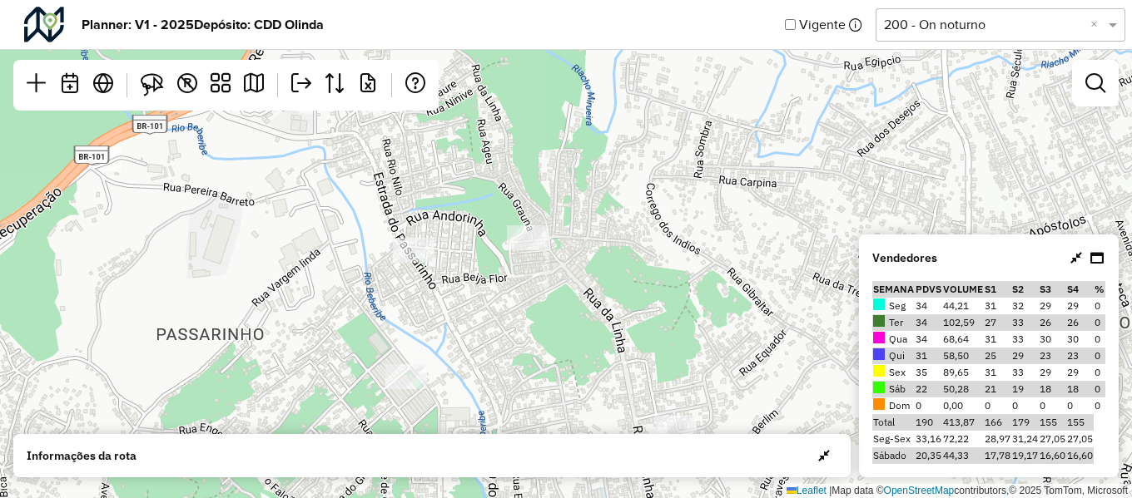
drag, startPoint x: 460, startPoint y: 257, endPoint x: 463, endPoint y: 273, distance: 16.0
click at [463, 273] on div "Leaflet | Map data © OpenStreetMap contributors,© 2025 TomTom, Microsoft" at bounding box center [566, 249] width 1132 height 498
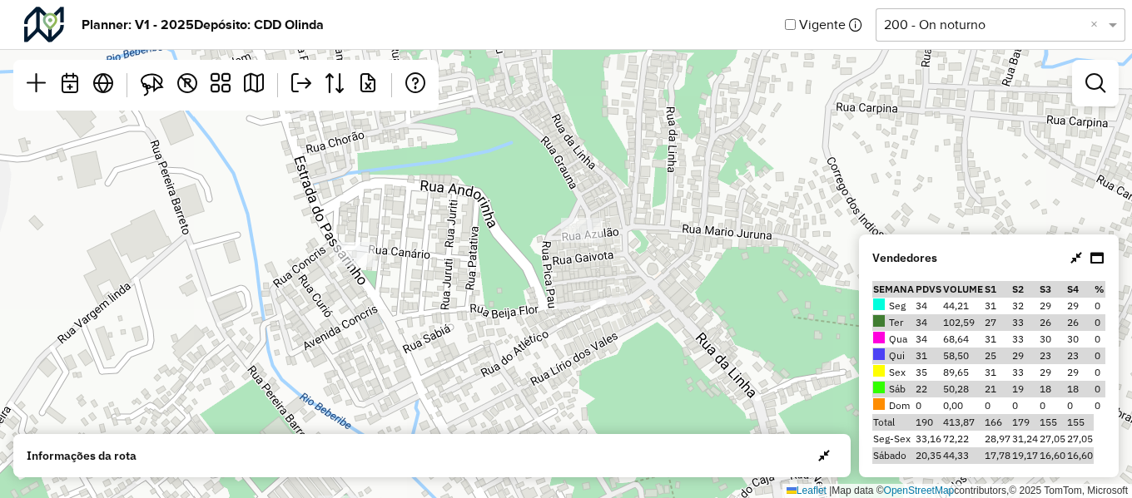
click at [478, 263] on div "Leaflet | Map data © OpenStreetMap contributors,© 2025 TomTom, Microsoft" at bounding box center [566, 249] width 1132 height 498
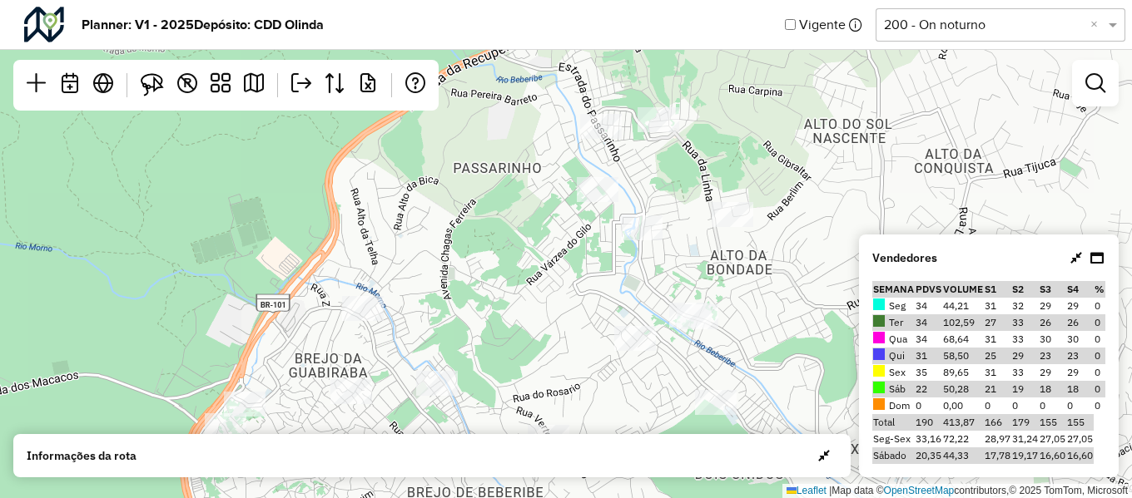
drag, startPoint x: 687, startPoint y: 289, endPoint x: 643, endPoint y: 197, distance: 101.6
click at [647, 195] on div "Leaflet | Map data © OpenStreetMap contributors,© 2025 TomTom, Microsoft" at bounding box center [566, 249] width 1132 height 498
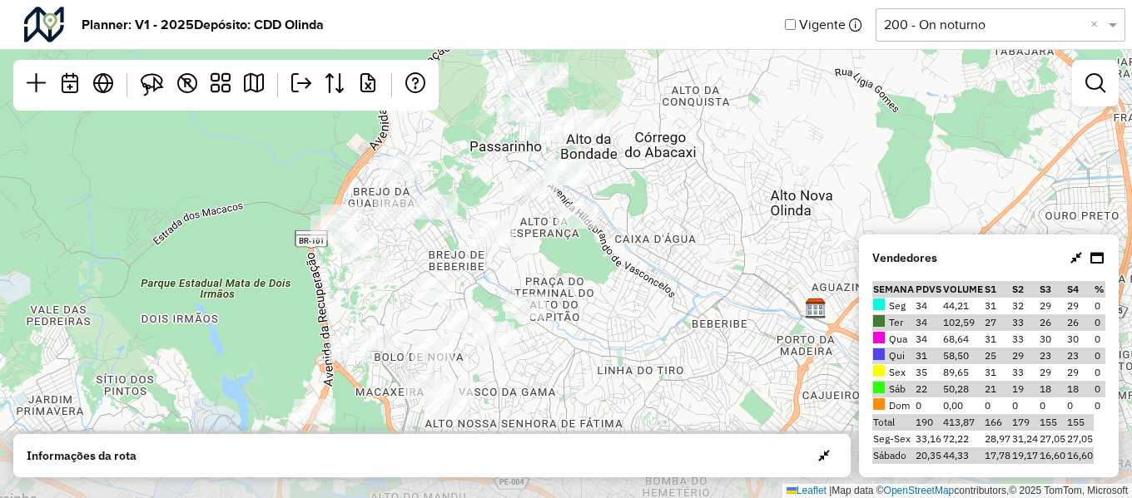
drag, startPoint x: 627, startPoint y: 364, endPoint x: 527, endPoint y: 263, distance: 141.8
click at [527, 263] on div "Leaflet | Map data © OpenStreetMap contributors,© 2025 TomTom, Microsoft" at bounding box center [566, 249] width 1132 height 498
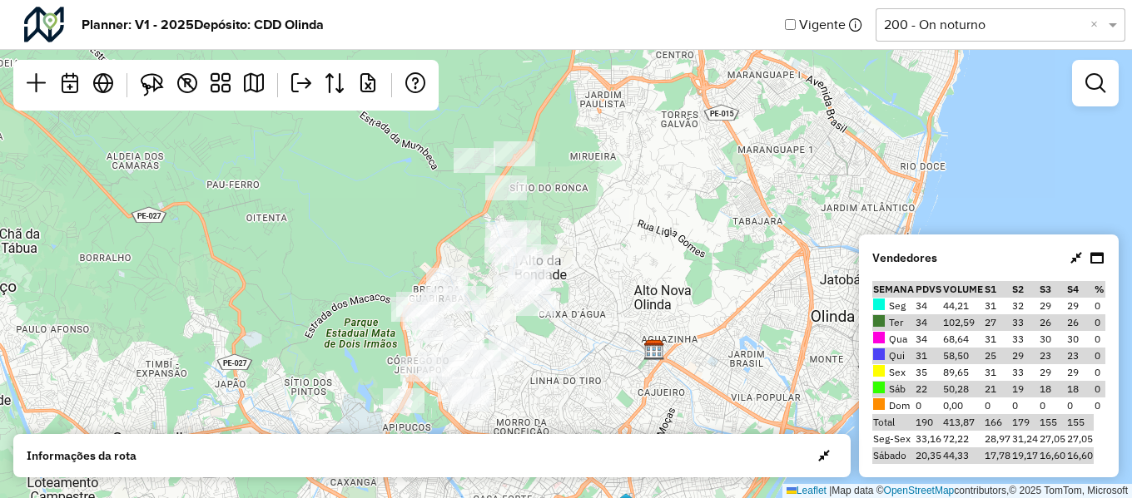
drag, startPoint x: 582, startPoint y: 329, endPoint x: 565, endPoint y: 392, distance: 65.6
click at [565, 392] on div "Leaflet | Map data © OpenStreetMap contributors,© 2025 TomTom, Microsoft" at bounding box center [566, 249] width 1132 height 498
click at [1088, 88] on em at bounding box center [1095, 83] width 20 height 20
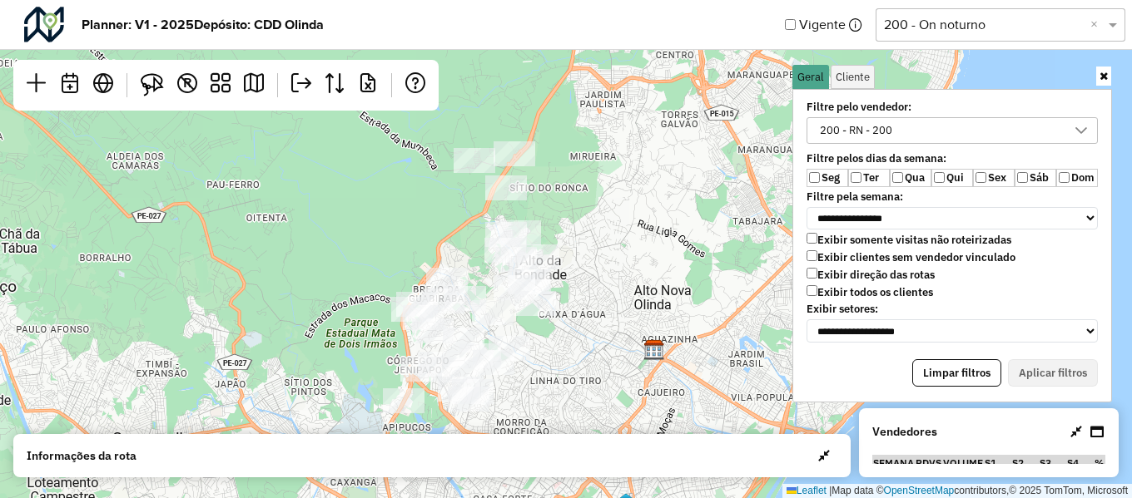
click at [829, 174] on label "Seg" at bounding box center [827, 178] width 42 height 18
click at [857, 171] on label "Ter" at bounding box center [869, 178] width 42 height 18
click at [903, 180] on label "Qua" at bounding box center [910, 178] width 42 height 18
click at [1029, 174] on label "Sáb" at bounding box center [1035, 178] width 42 height 18
click at [1046, 371] on button "Aplicar filtros" at bounding box center [1053, 373] width 90 height 28
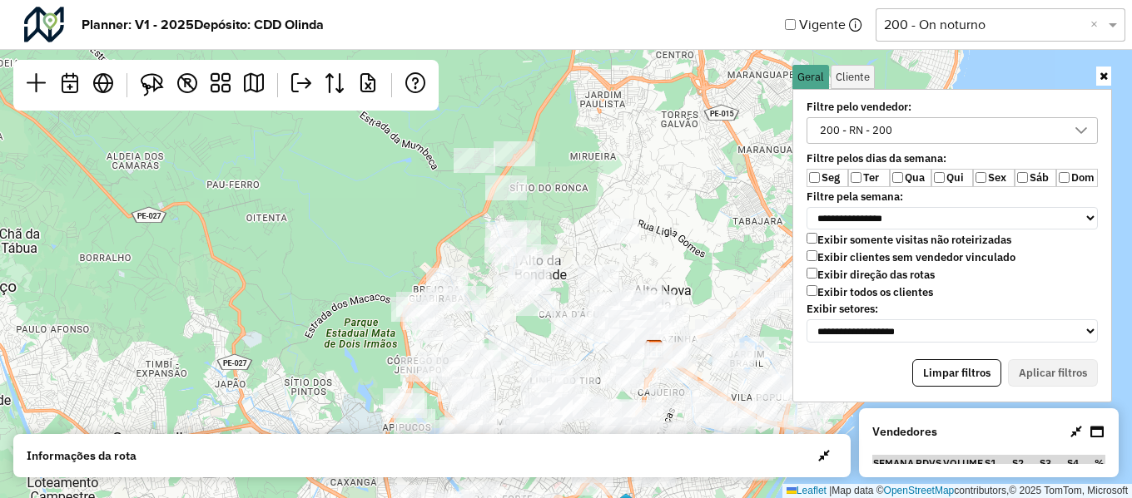
click at [1101, 74] on icon at bounding box center [1103, 76] width 8 height 11
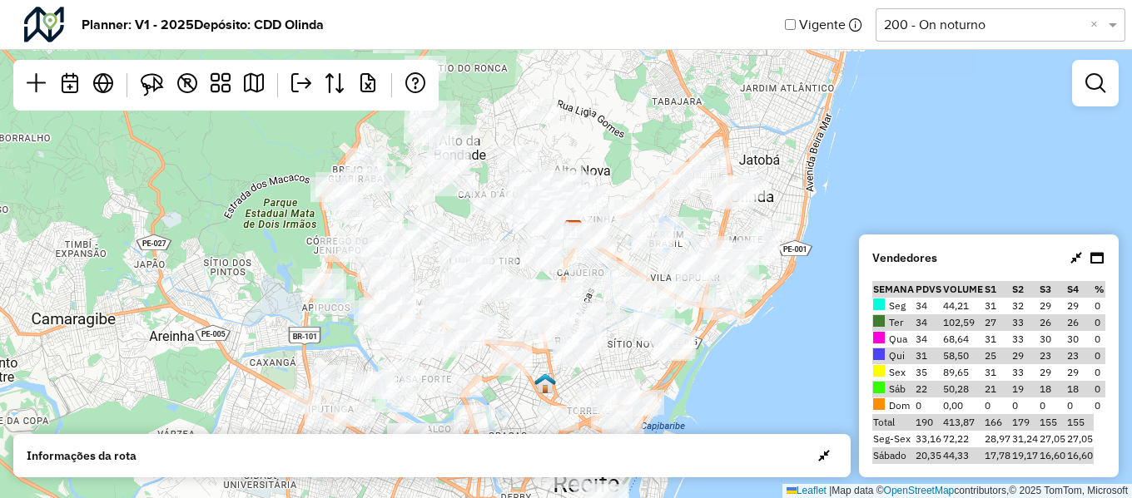
drag, startPoint x: 732, startPoint y: 257, endPoint x: 651, endPoint y: 137, distance: 144.5
click at [651, 137] on div "Leaflet | Map data © OpenStreetMap contributors,© 2025 TomTom, Microsoft" at bounding box center [566, 249] width 1132 height 498
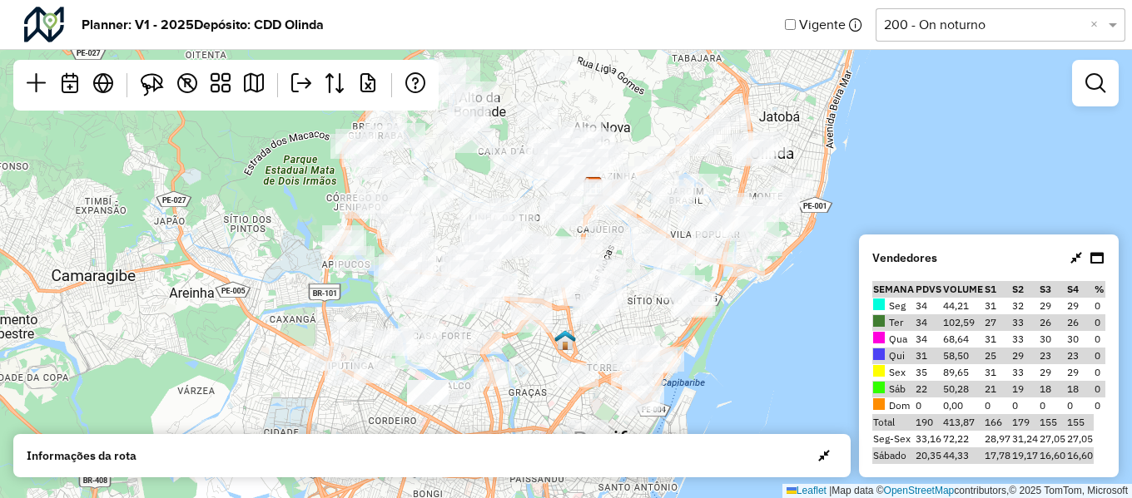
drag, startPoint x: 794, startPoint y: 349, endPoint x: 810, endPoint y: 315, distance: 38.0
click at [810, 315] on div "Leaflet | Map data © OpenStreetMap contributors,© 2025 TomTom, Microsoft" at bounding box center [566, 249] width 1132 height 498
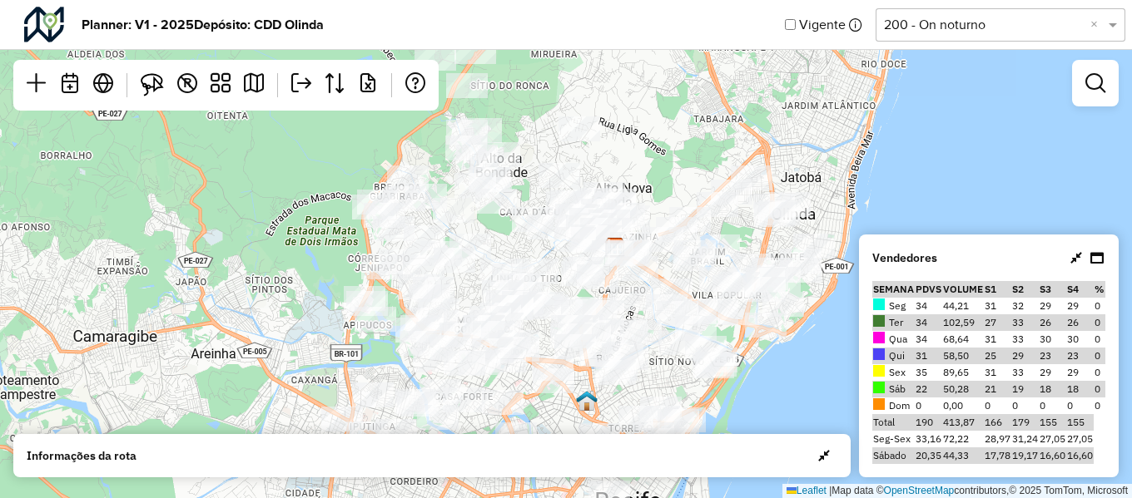
drag, startPoint x: 761, startPoint y: 340, endPoint x: 779, endPoint y: 388, distance: 50.5
click at [779, 388] on div "Leaflet | Map data © OpenStreetMap contributors,© 2025 TomTom, Microsoft" at bounding box center [566, 249] width 1132 height 498
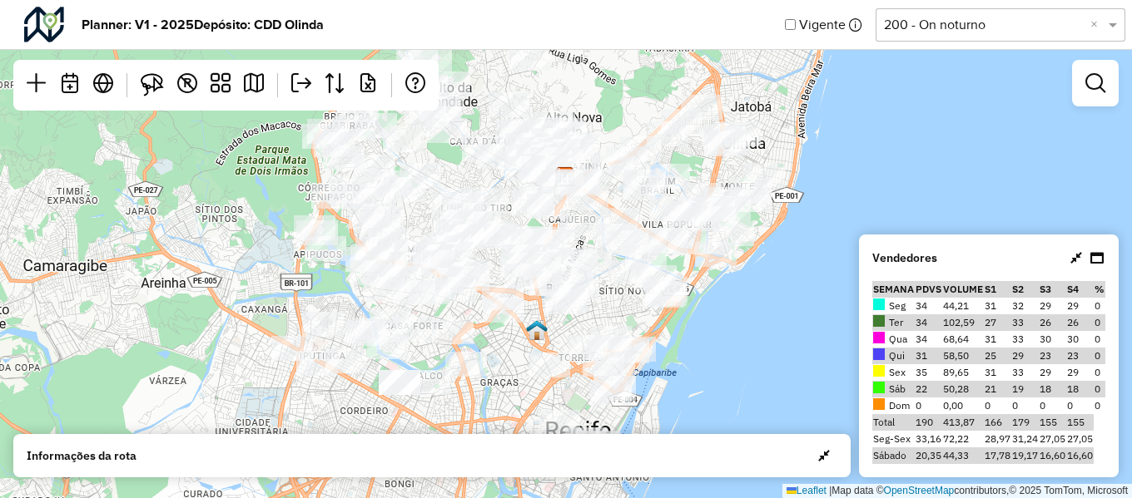
drag, startPoint x: 530, startPoint y: 96, endPoint x: 477, endPoint y: 13, distance: 98.1
click at [477, 13] on hb-planner "Planner: V1 - 2025 Depósito: CDD Olinda Vigente Selecione uma opção 200 - On no…" at bounding box center [566, 249] width 1132 height 498
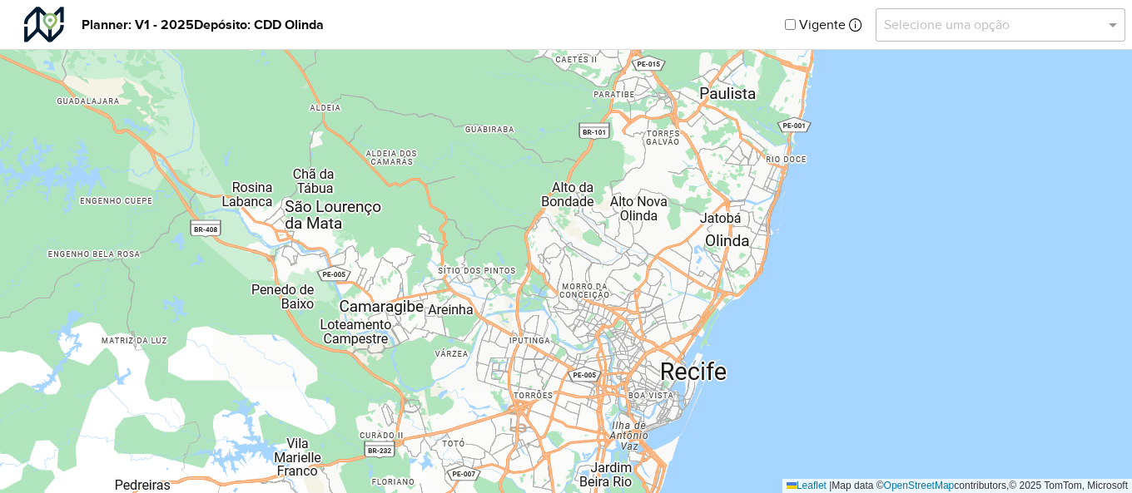
click at [1059, 27] on input "text" at bounding box center [984, 25] width 200 height 20
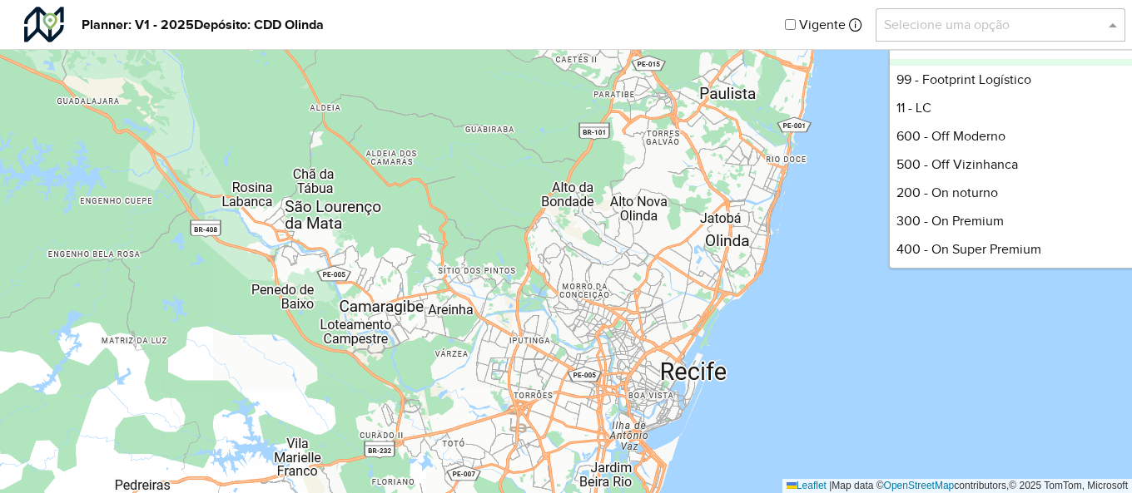
scroll to position [499, 0]
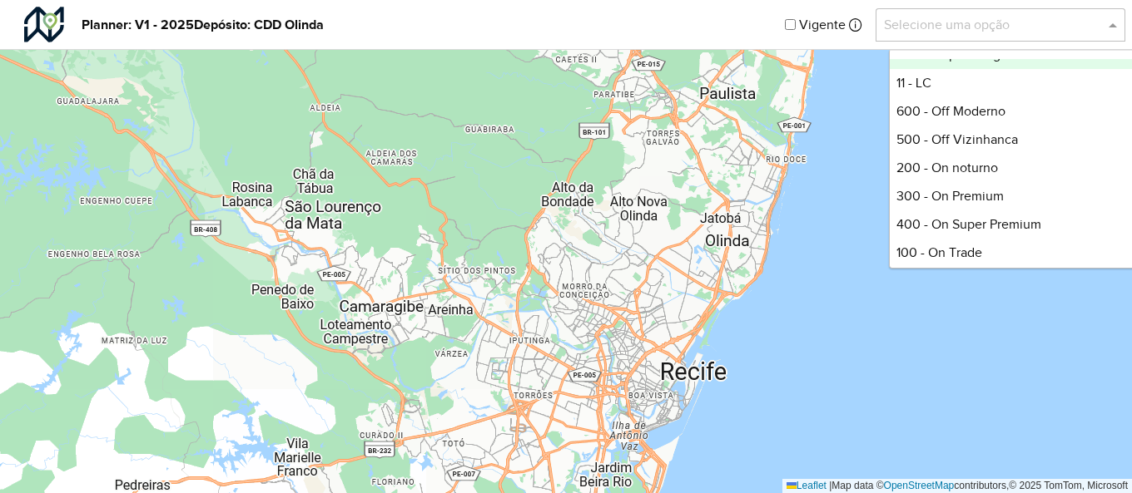
click at [1117, 23] on span at bounding box center [1114, 25] width 21 height 20
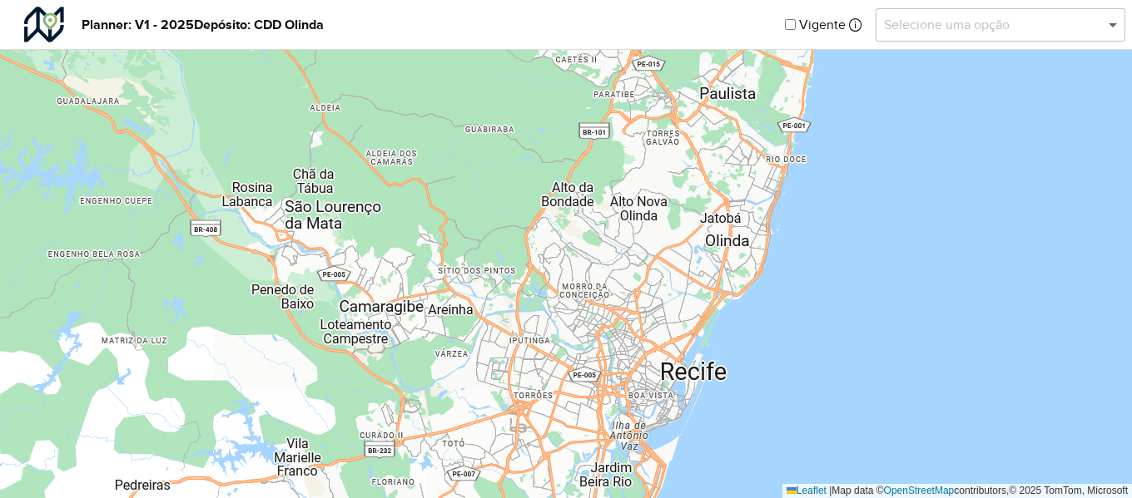
click at [1117, 24] on span at bounding box center [1114, 25] width 21 height 20
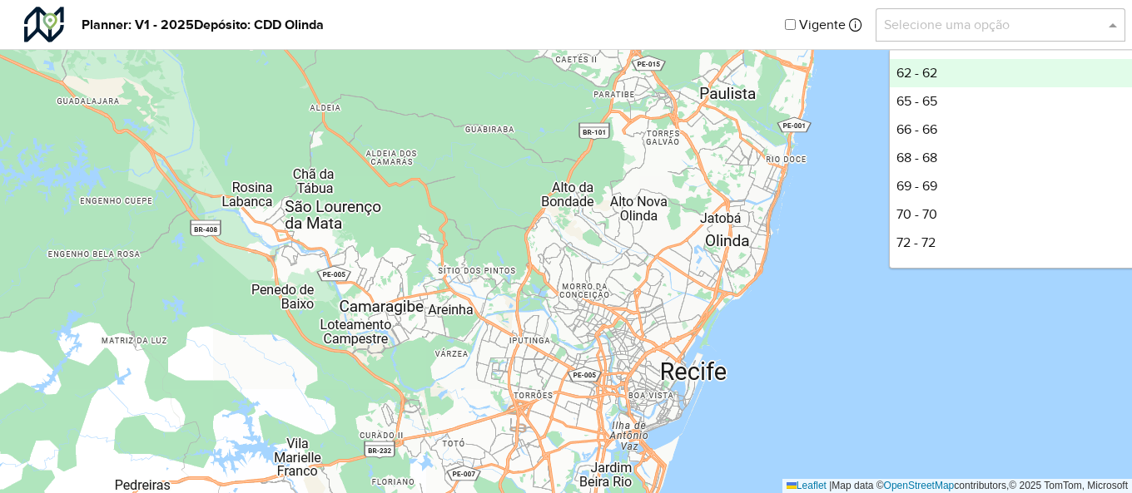
click at [1115, 31] on span at bounding box center [1114, 25] width 21 height 20
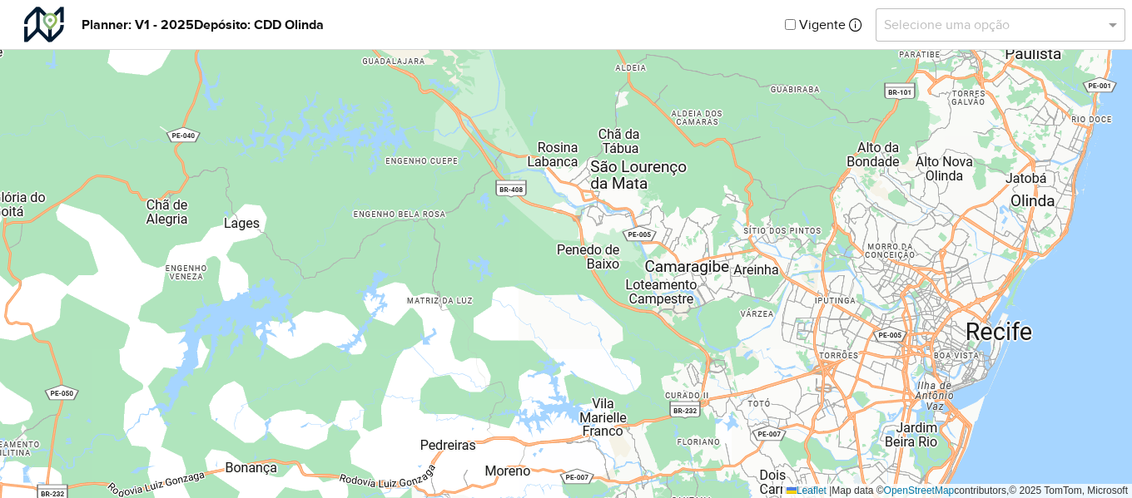
click at [1105, 38] on div "Selecione uma opção" at bounding box center [1000, 24] width 250 height 33
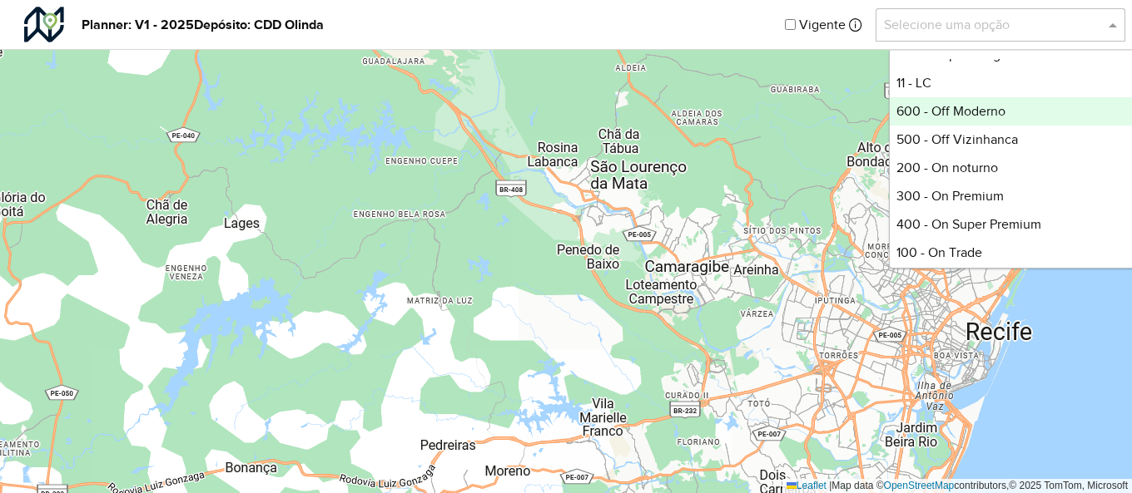
click at [1015, 114] on div "600 - Off Moderno" at bounding box center [1013, 111] width 248 height 28
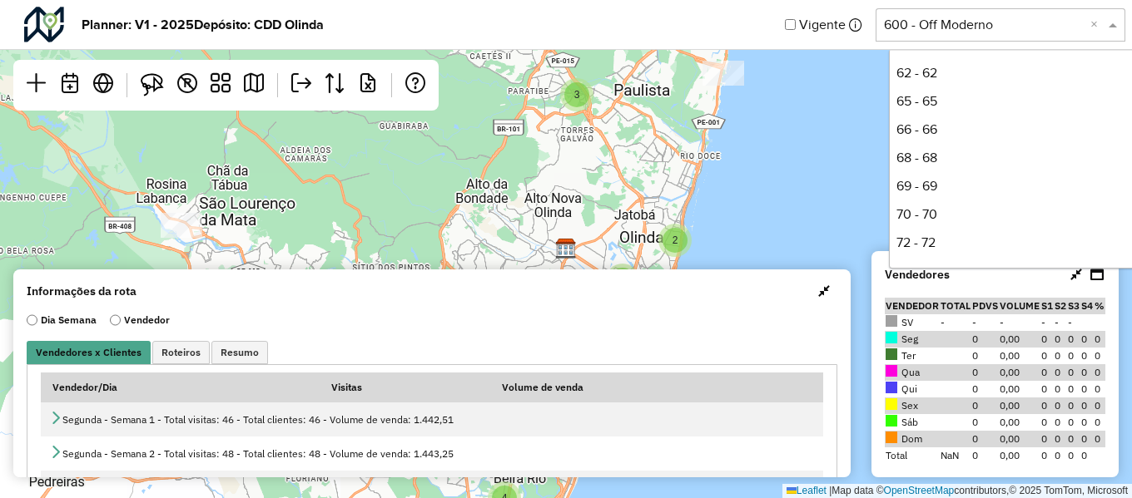
click at [1117, 28] on span at bounding box center [1114, 25] width 21 height 20
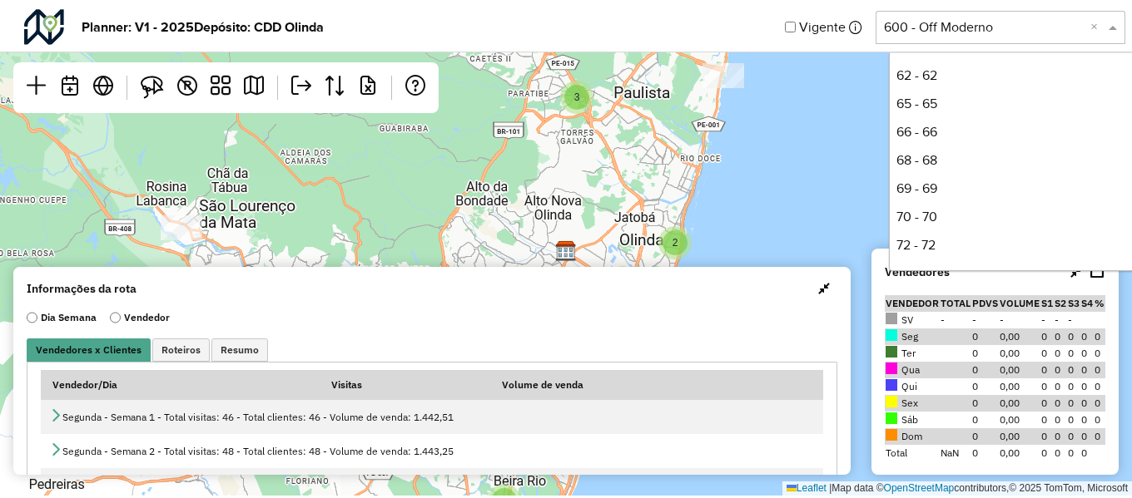
scroll to position [538, 0]
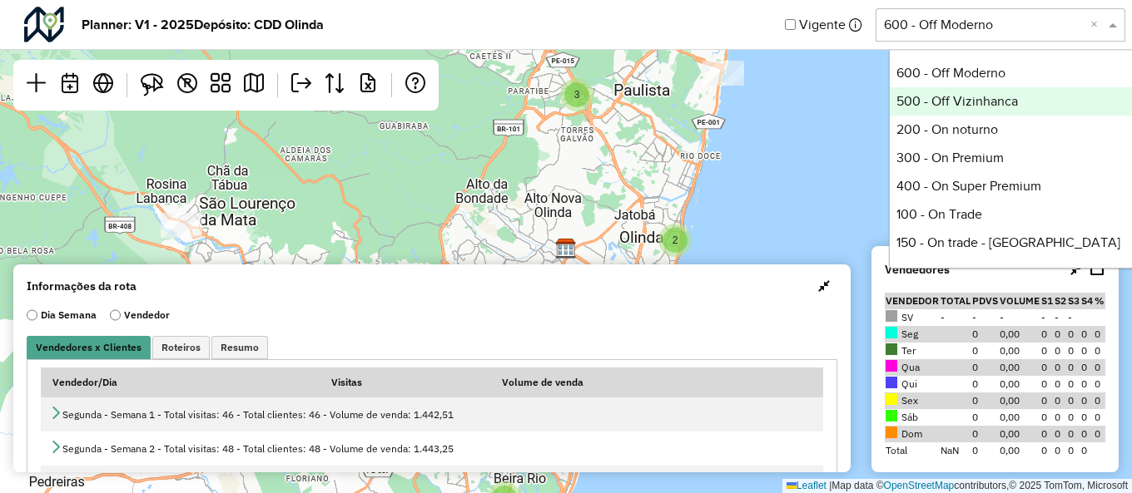
click at [1028, 97] on div "500 - Off Vizinhanca" at bounding box center [1013, 101] width 248 height 28
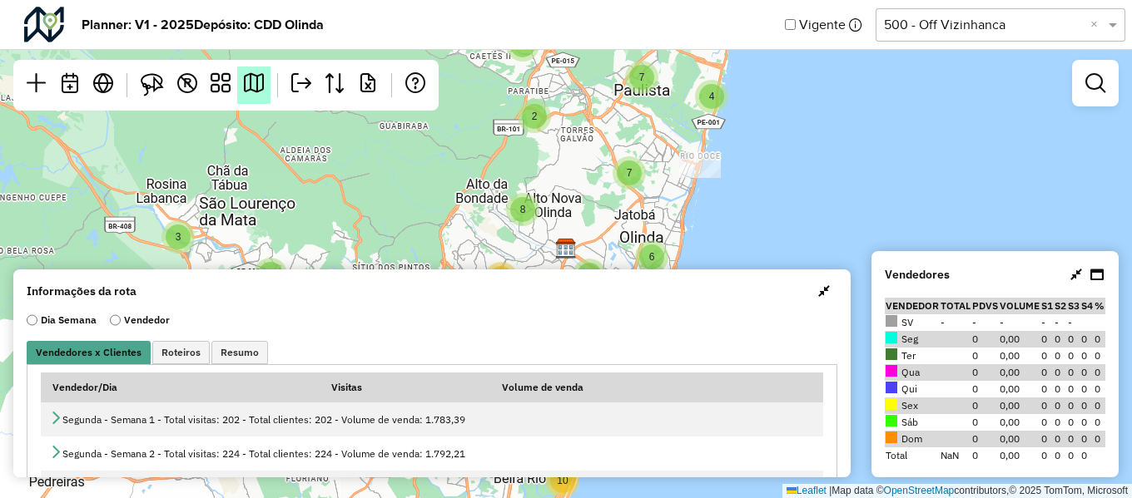
click at [254, 91] on em at bounding box center [254, 83] width 20 height 20
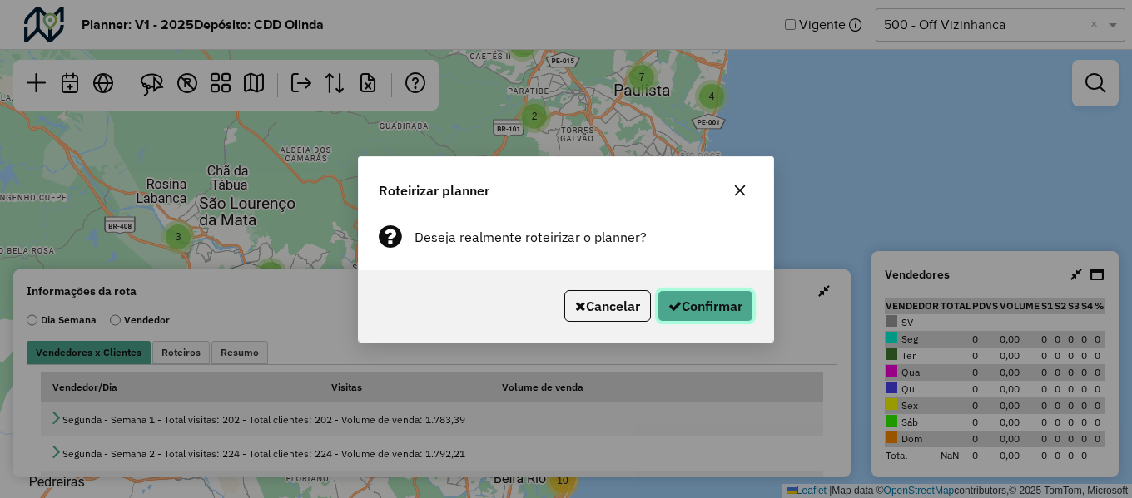
click at [716, 315] on button "Confirmar" at bounding box center [705, 306] width 96 height 32
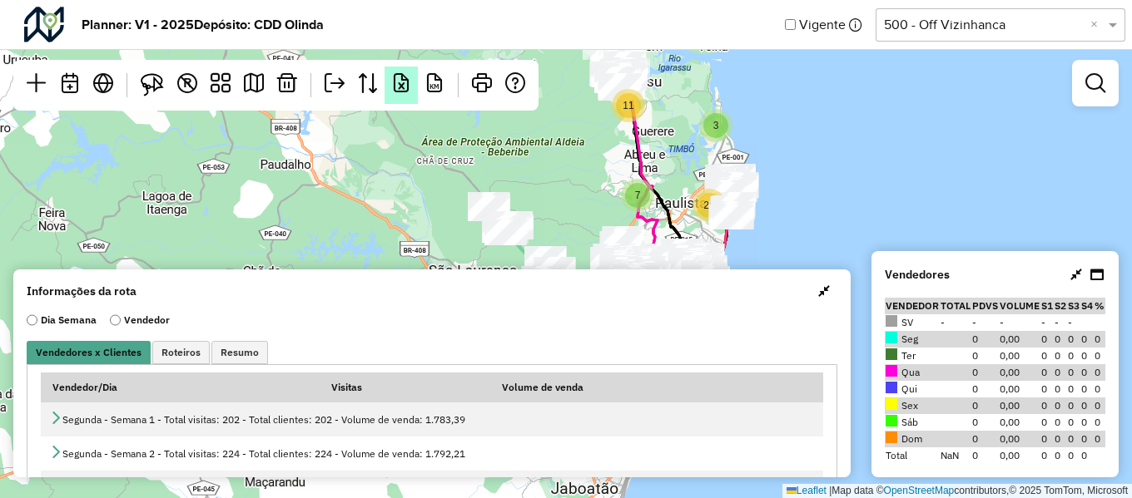
click at [398, 95] on link at bounding box center [400, 85] width 33 height 37
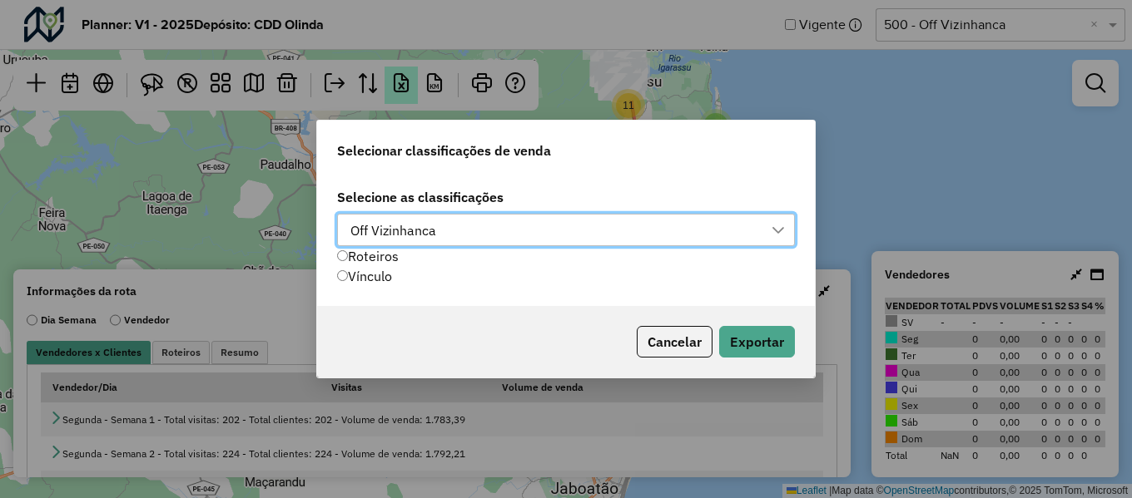
scroll to position [12, 76]
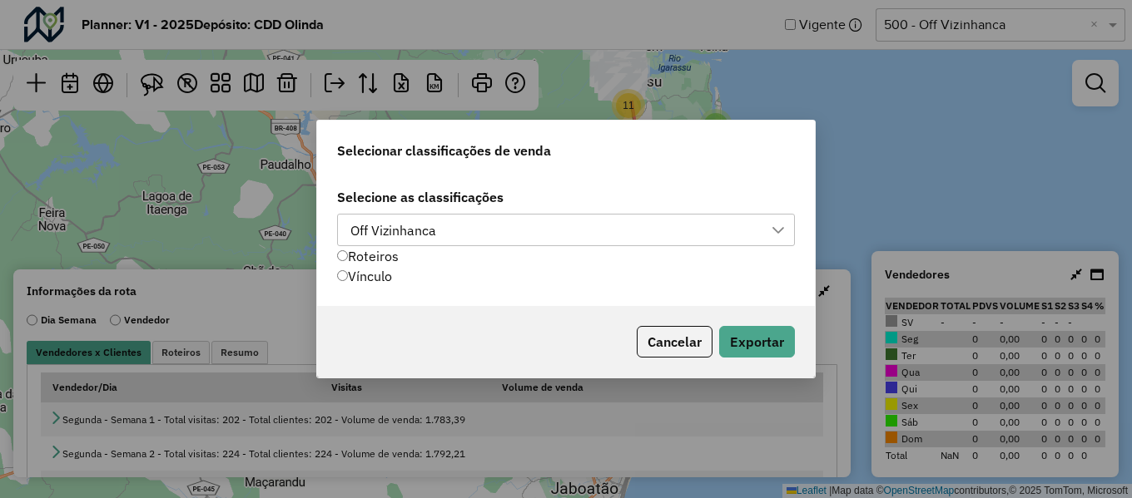
click at [523, 230] on div "Off Vizinhanca" at bounding box center [553, 231] width 418 height 32
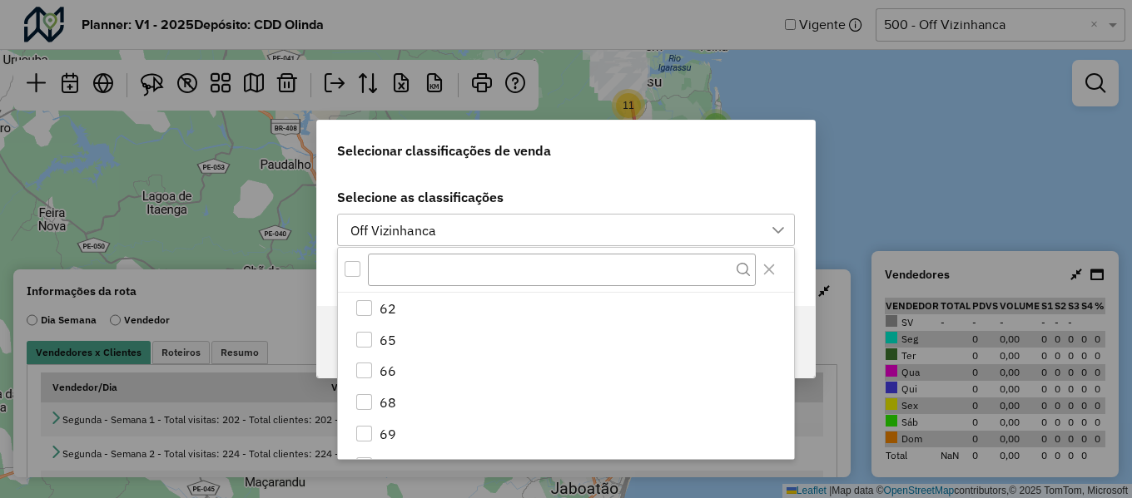
scroll to position [493, 0]
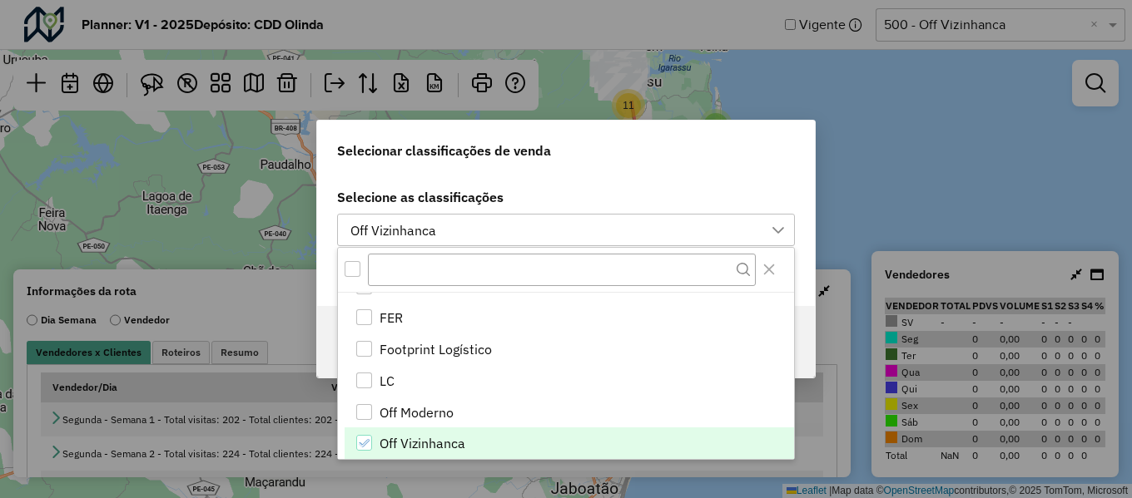
click at [523, 230] on div "Off Vizinhanca" at bounding box center [553, 231] width 418 height 32
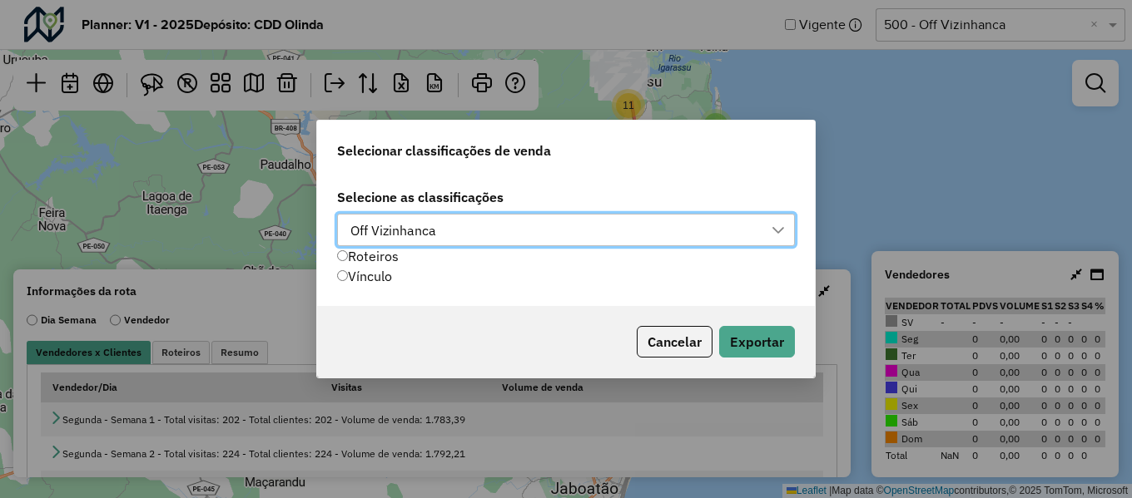
click at [790, 229] on div at bounding box center [778, 231] width 32 height 32
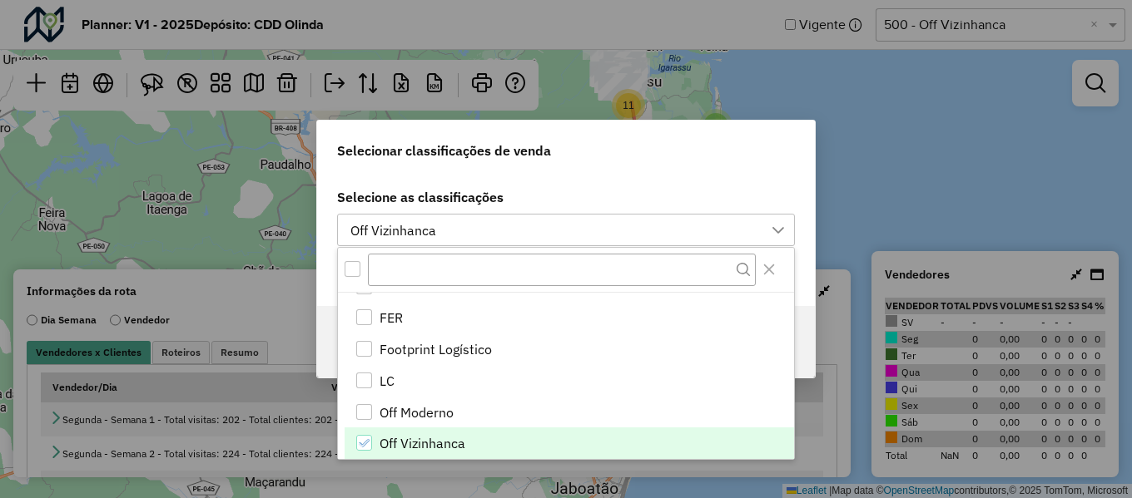
scroll to position [576, 0]
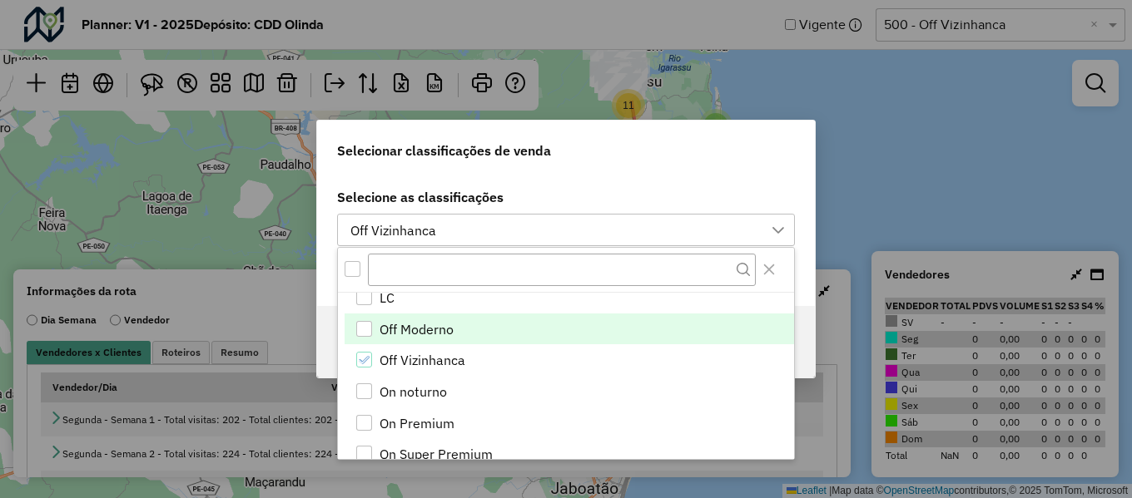
click at [363, 329] on div "Off Moderno" at bounding box center [364, 329] width 16 height 16
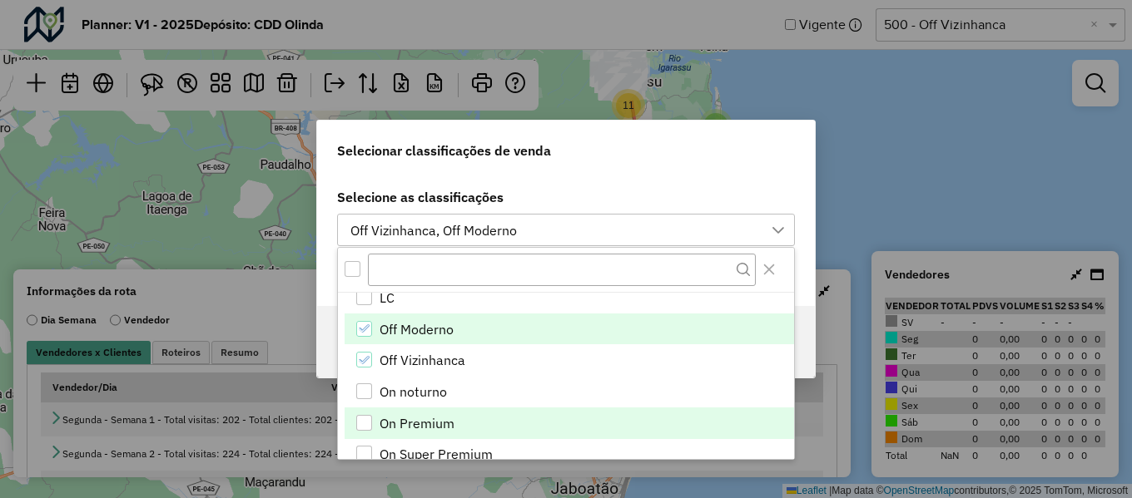
click at [360, 395] on div "On noturno" at bounding box center [364, 392] width 16 height 16
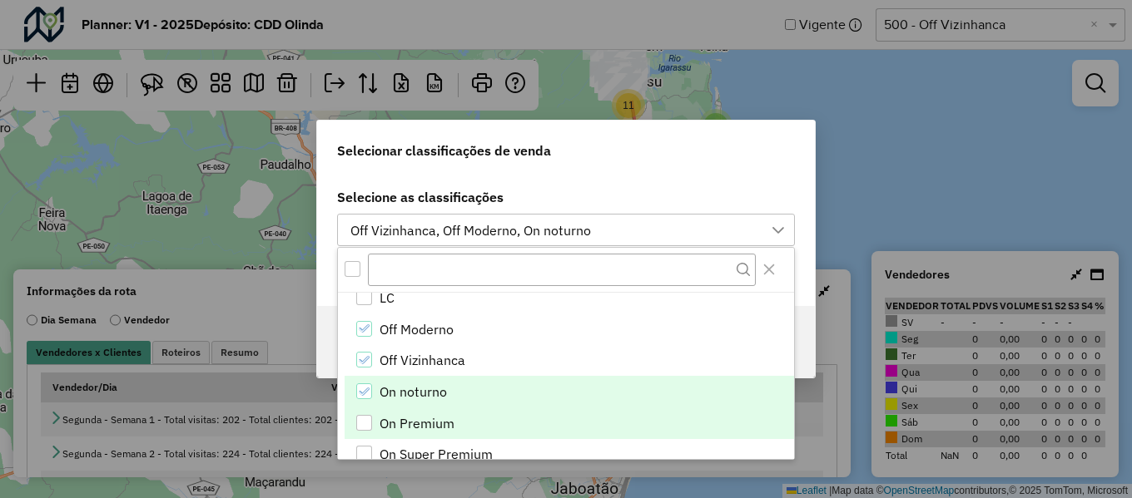
click at [365, 419] on div "On Premium" at bounding box center [364, 423] width 16 height 16
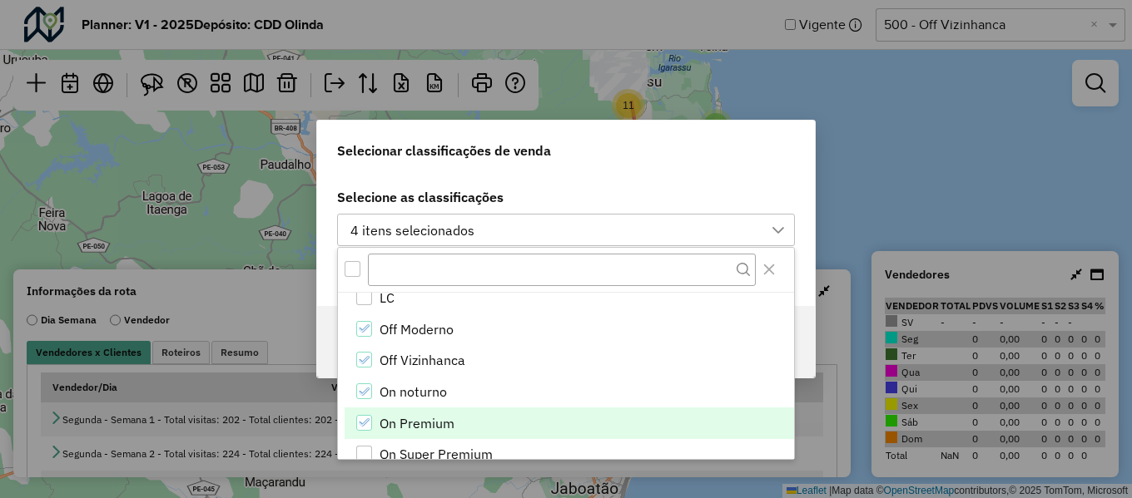
scroll to position [659, 0]
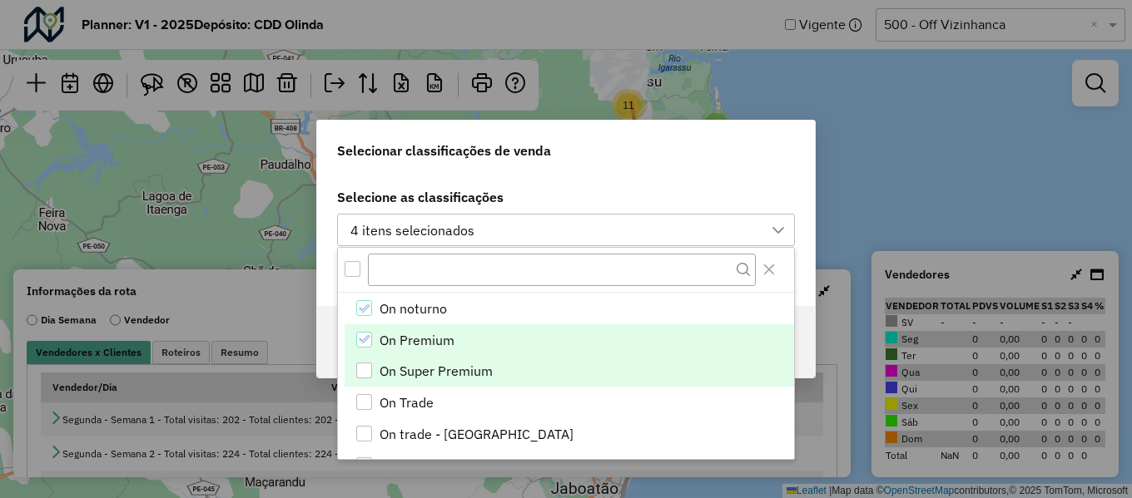
click at [360, 374] on div "On Super Premium" at bounding box center [364, 371] width 16 height 16
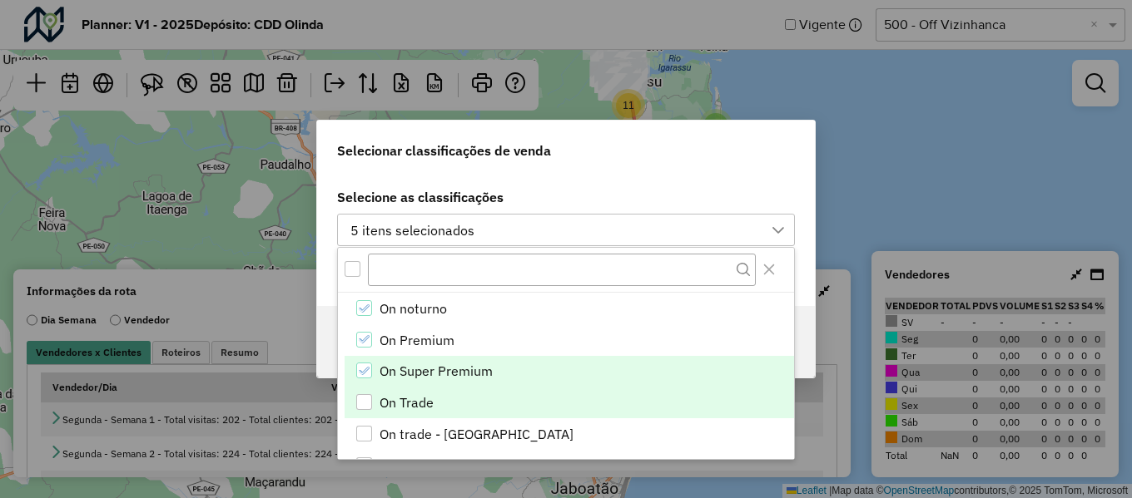
click at [361, 398] on div "On Trade" at bounding box center [364, 402] width 16 height 16
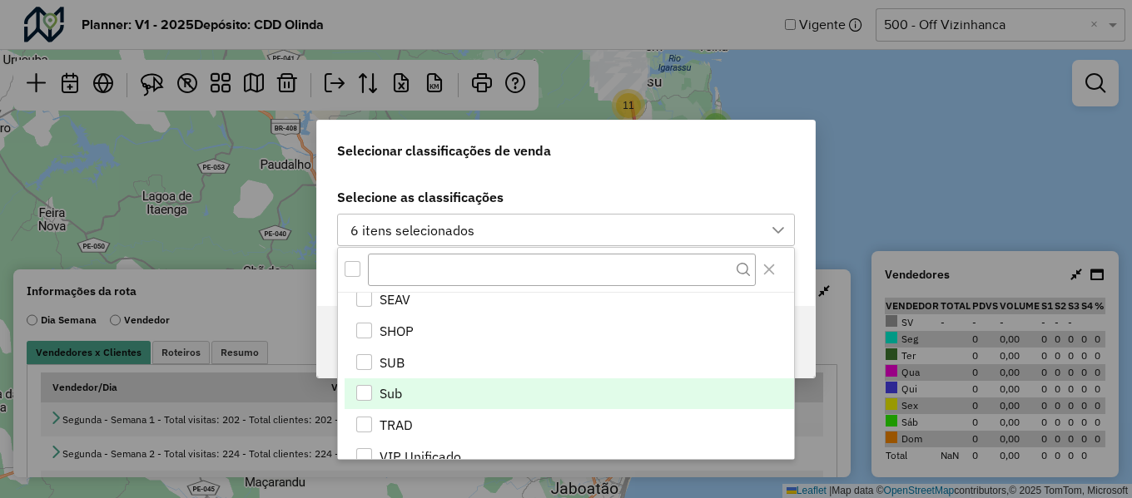
scroll to position [992, 0]
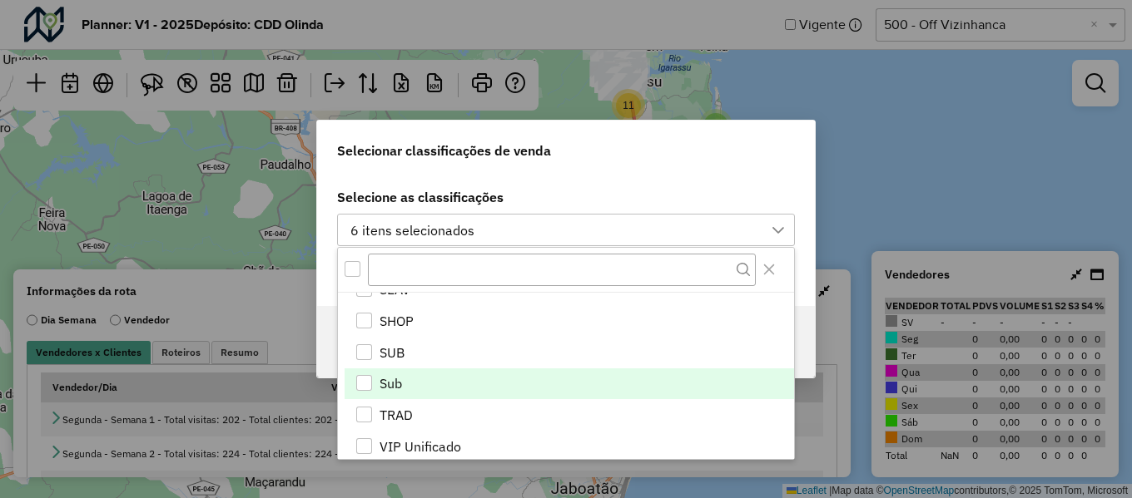
click at [408, 383] on li "Sub" at bounding box center [568, 385] width 449 height 32
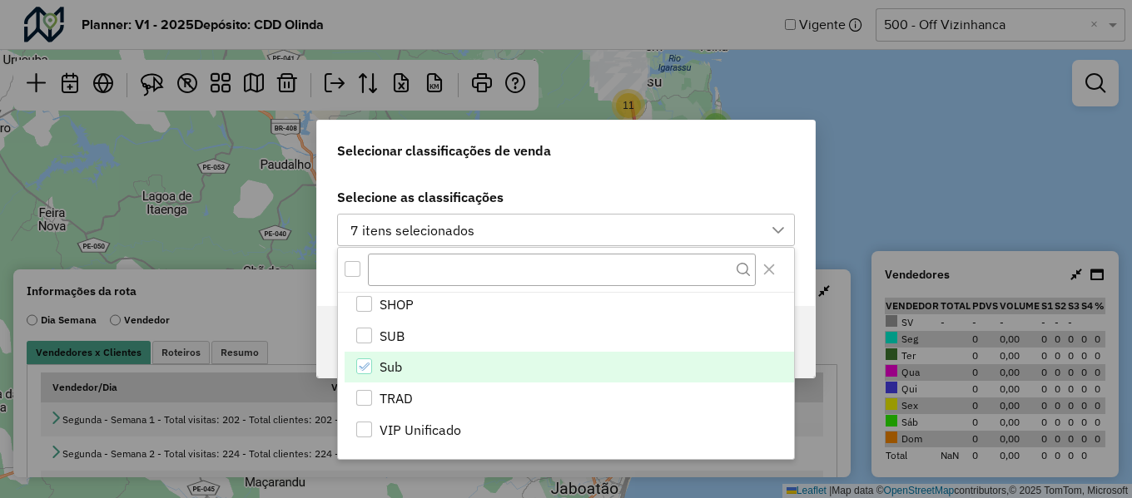
click at [770, 159] on div "Selecionar classificações de venda" at bounding box center [566, 147] width 498 height 53
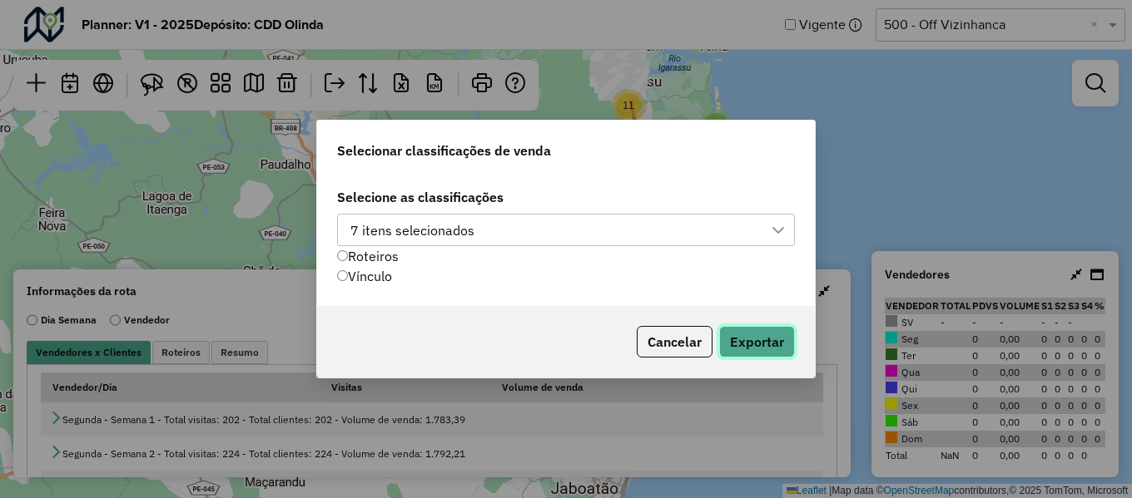
click at [745, 334] on button "Exportar" at bounding box center [757, 342] width 76 height 32
click at [888, 153] on div "Selecionar classificações de venda Selecione as classificações 7 itens selecion…" at bounding box center [566, 249] width 1132 height 498
click at [681, 340] on button "Cancelar" at bounding box center [675, 342] width 76 height 32
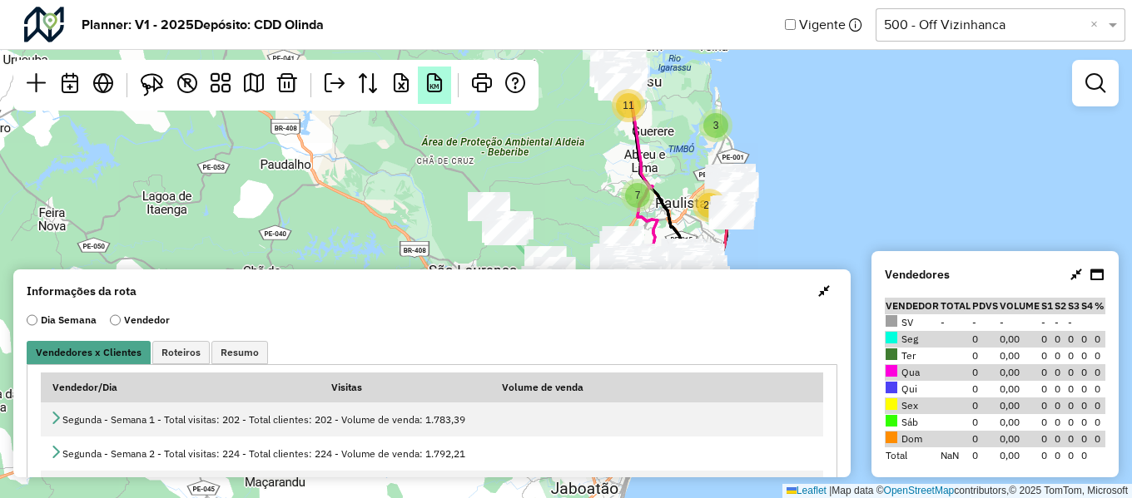
click at [442, 82] on em "KM" at bounding box center [434, 83] width 20 height 20
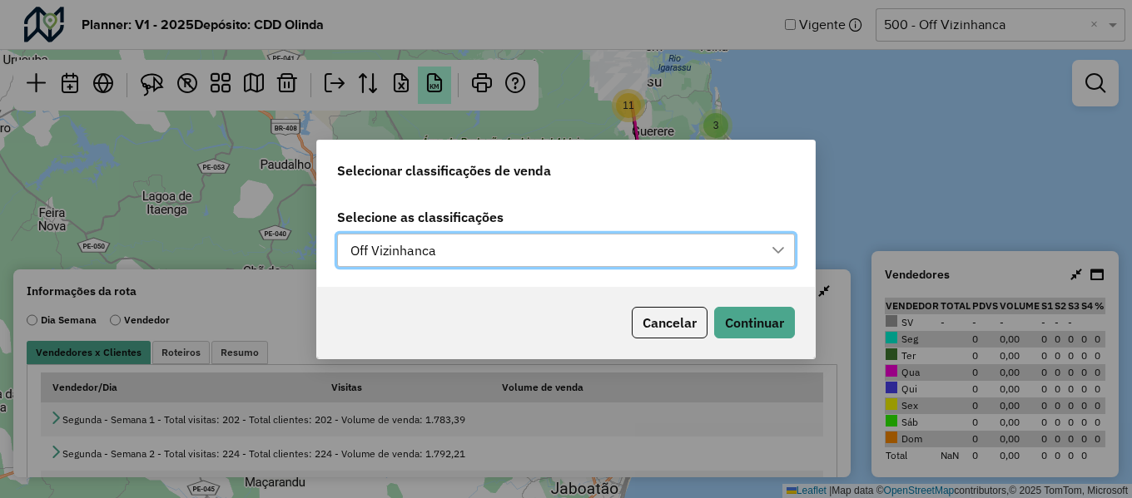
scroll to position [12, 76]
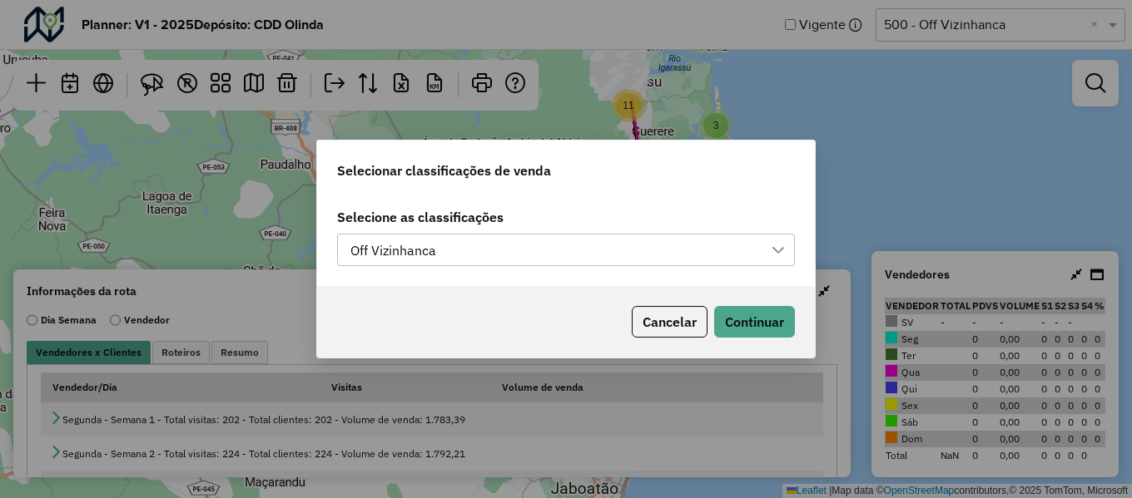
click at [428, 243] on div "Off Vizinhanca" at bounding box center [392, 251] width 97 height 32
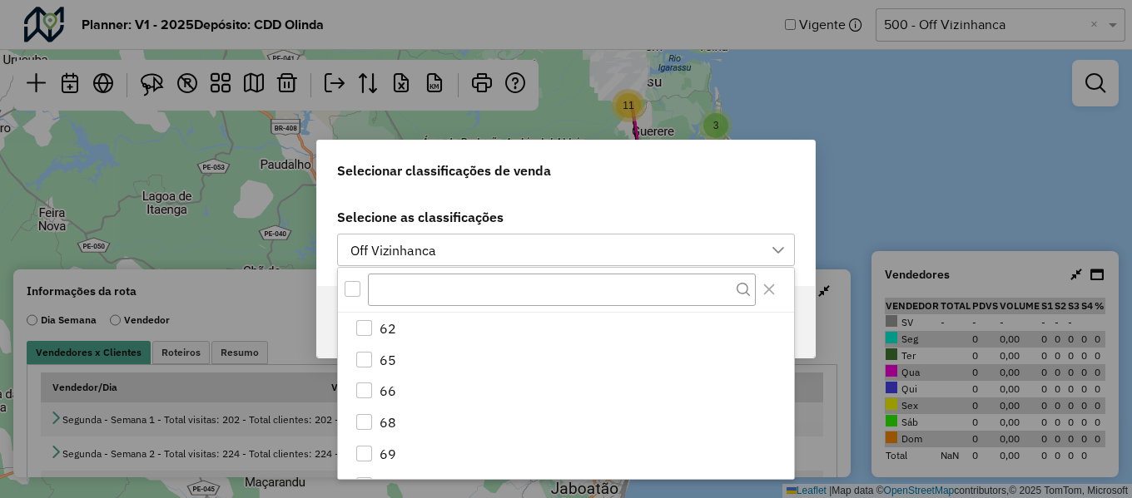
scroll to position [493, 0]
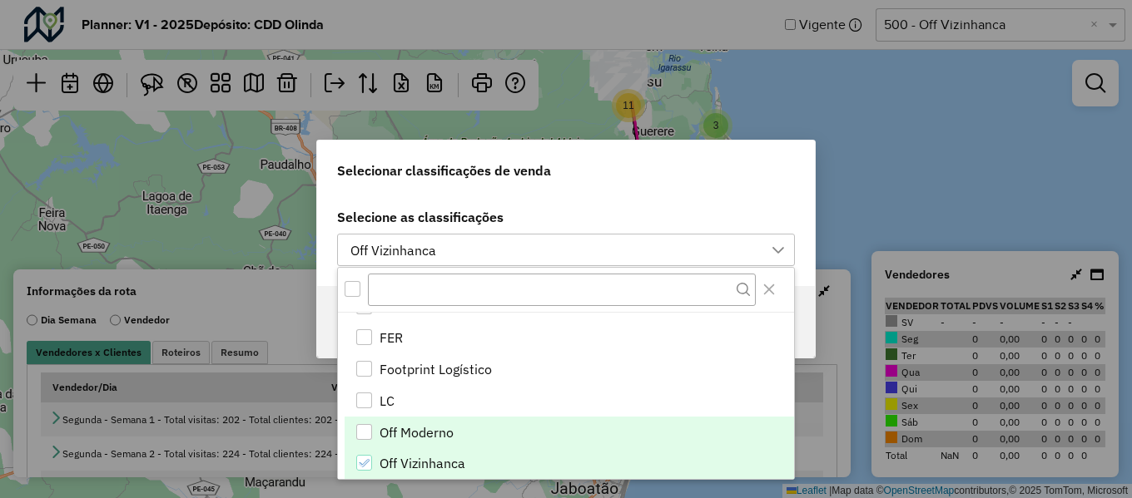
click at [402, 430] on span "Off Moderno" at bounding box center [416, 433] width 74 height 20
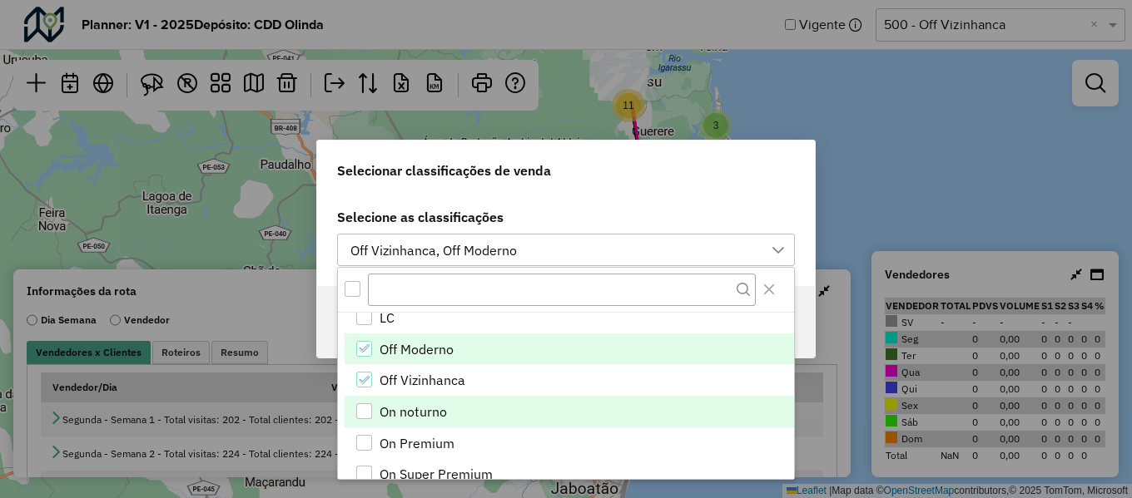
click at [458, 417] on li "On noturno" at bounding box center [568, 412] width 449 height 32
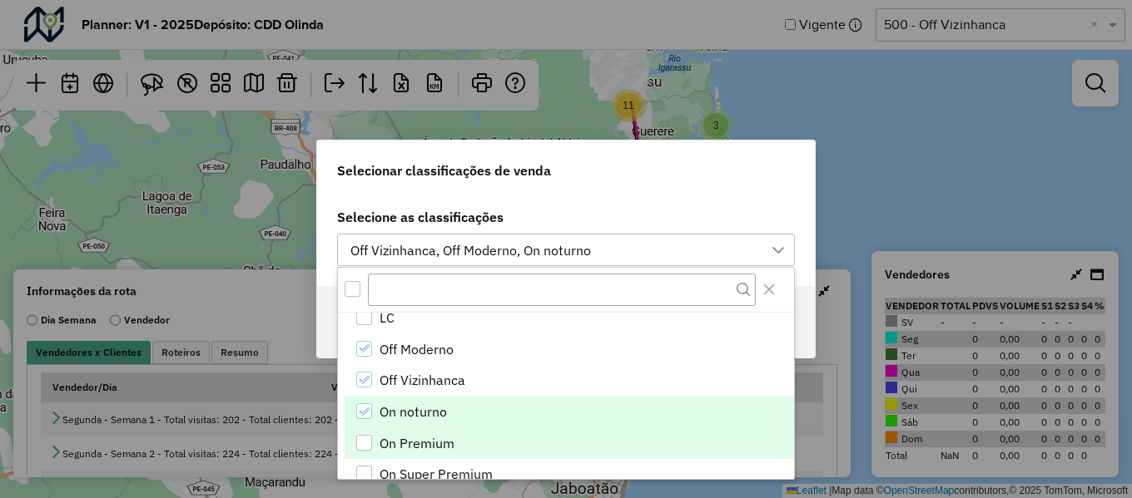
click at [413, 436] on span "On Premium" at bounding box center [416, 444] width 75 height 20
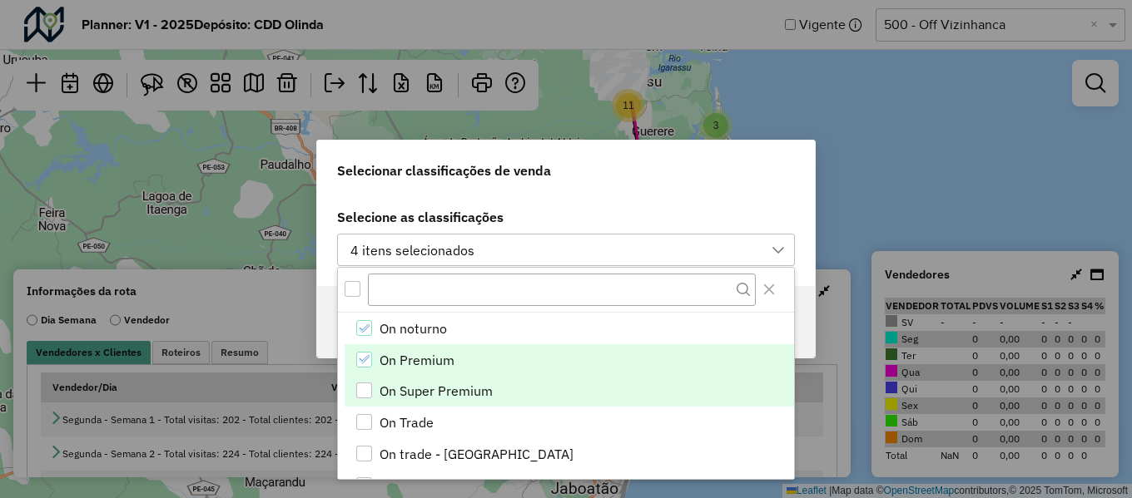
click at [474, 394] on span "On Super Premium" at bounding box center [435, 391] width 113 height 20
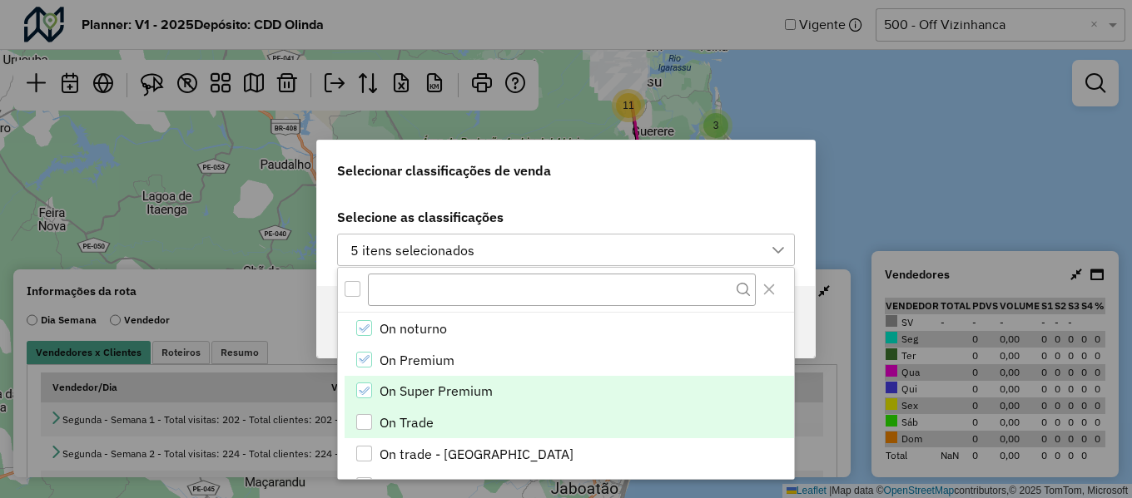
click at [448, 426] on li "On Trade" at bounding box center [568, 423] width 449 height 32
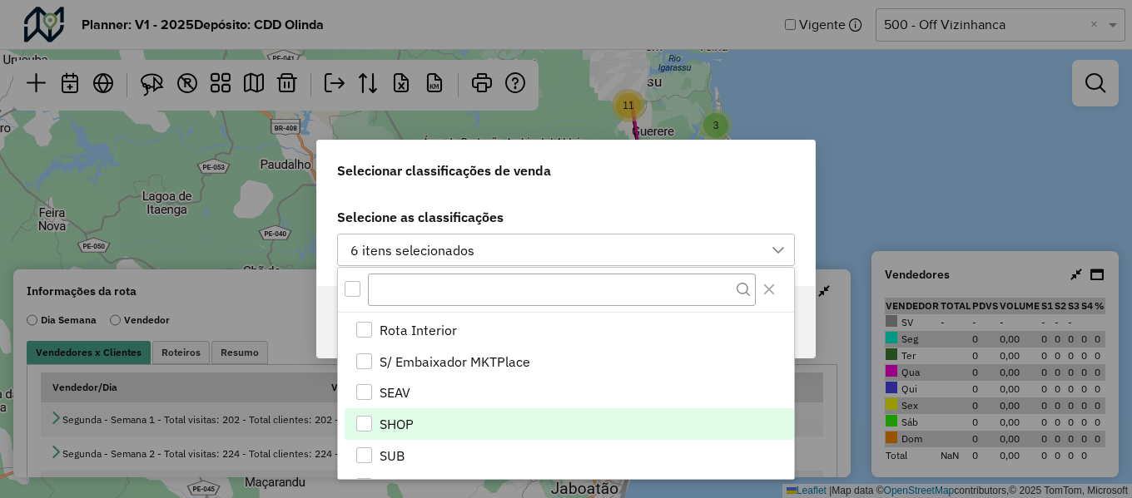
scroll to position [992, 0]
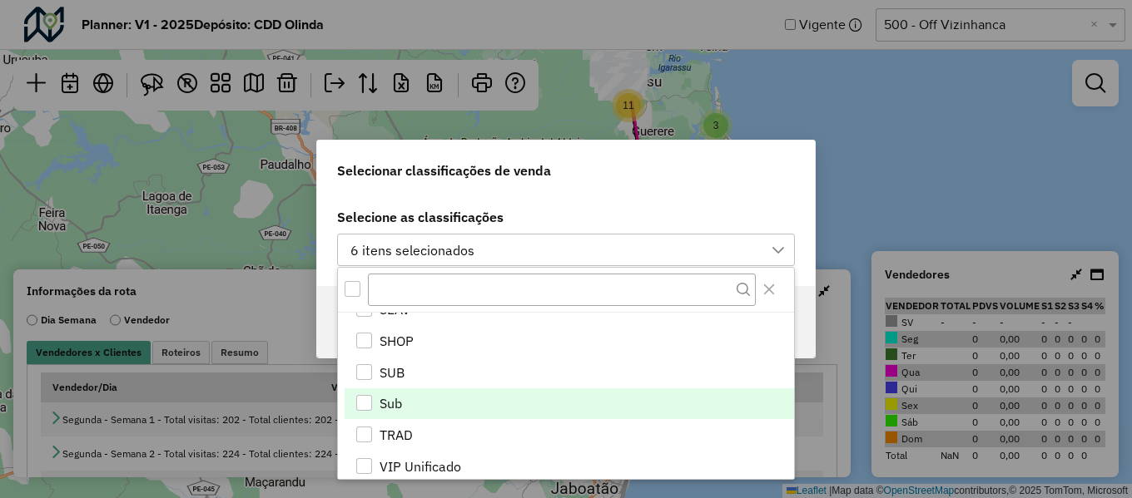
click at [439, 406] on li "Sub" at bounding box center [568, 405] width 449 height 32
click at [765, 162] on div "Selecionar classificações de venda" at bounding box center [566, 167] width 498 height 53
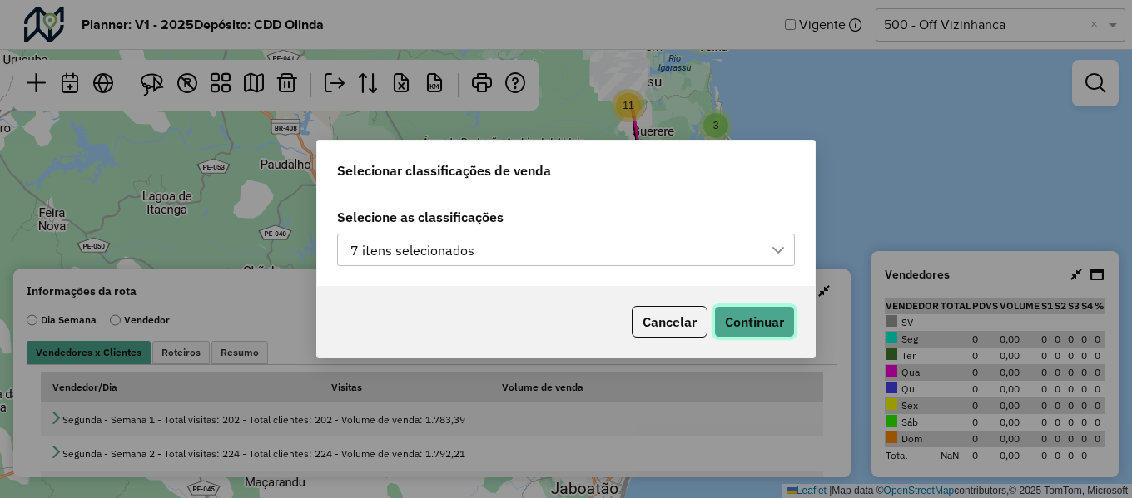
click at [753, 326] on button "Continuar" at bounding box center [754, 322] width 81 height 32
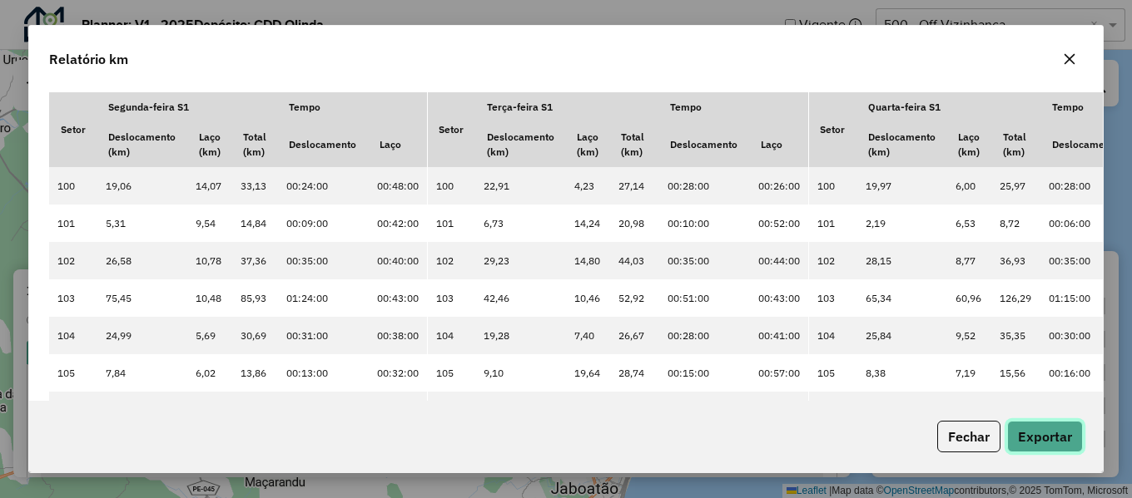
drag, startPoint x: 1054, startPoint y: 431, endPoint x: 866, endPoint y: 425, distance: 188.1
click at [1054, 432] on button "Exportar" at bounding box center [1045, 437] width 76 height 32
click at [1068, 54] on icon "button" at bounding box center [1069, 58] width 13 height 13
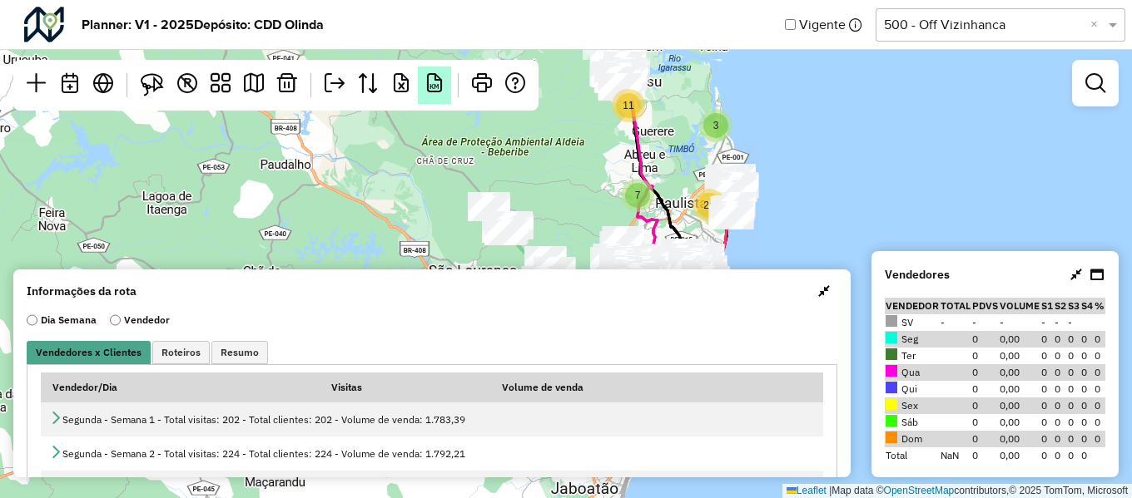
click at [429, 87] on span "KM" at bounding box center [434, 86] width 10 height 7
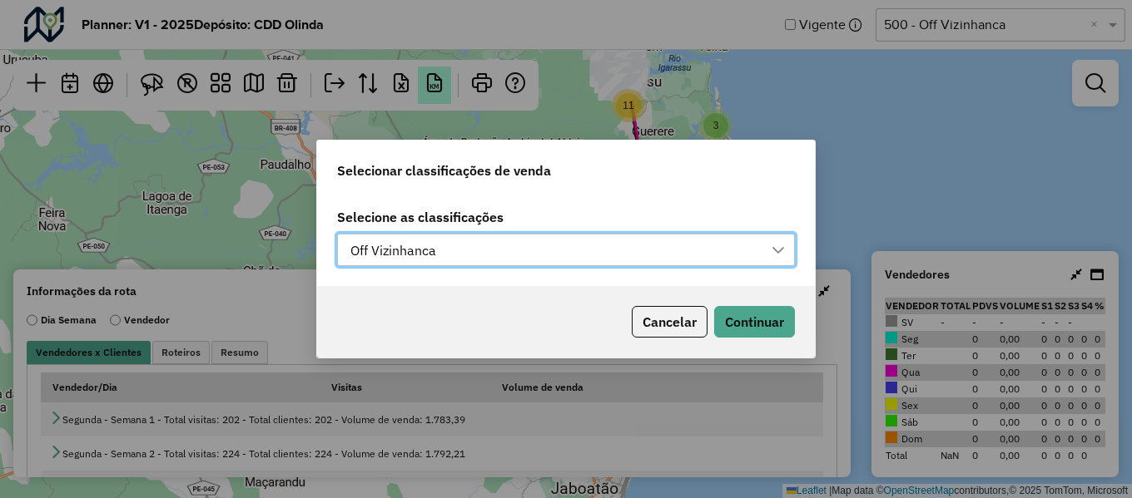
scroll to position [12, 76]
click at [505, 245] on div "Off Vizinhanca" at bounding box center [553, 251] width 418 height 32
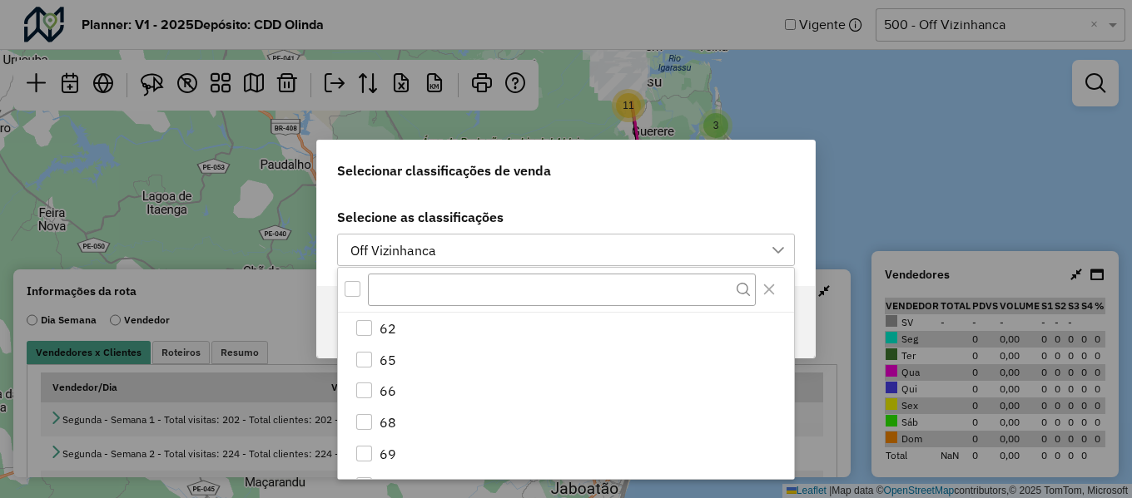
scroll to position [493, 0]
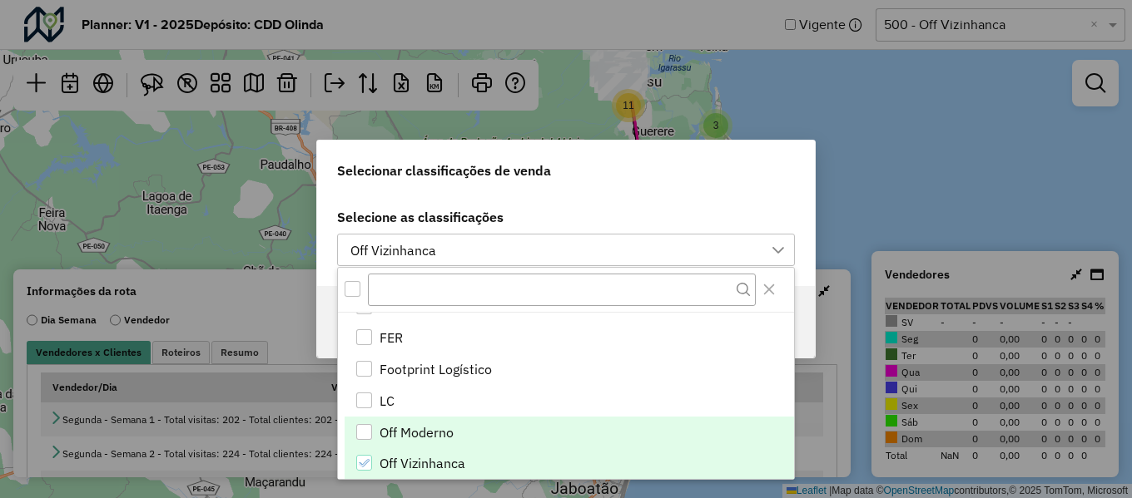
click at [364, 433] on div "Off Moderno" at bounding box center [364, 432] width 16 height 16
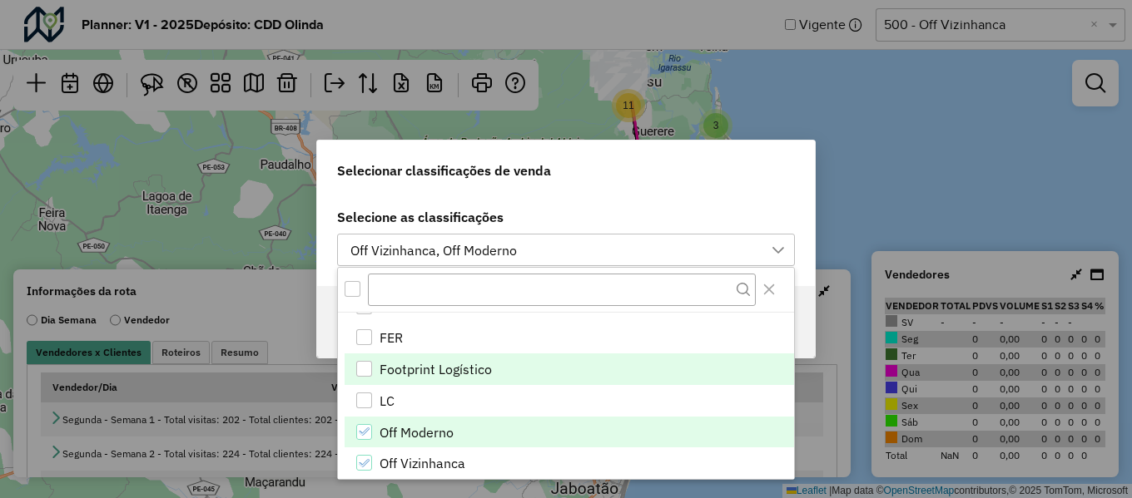
scroll to position [576, 0]
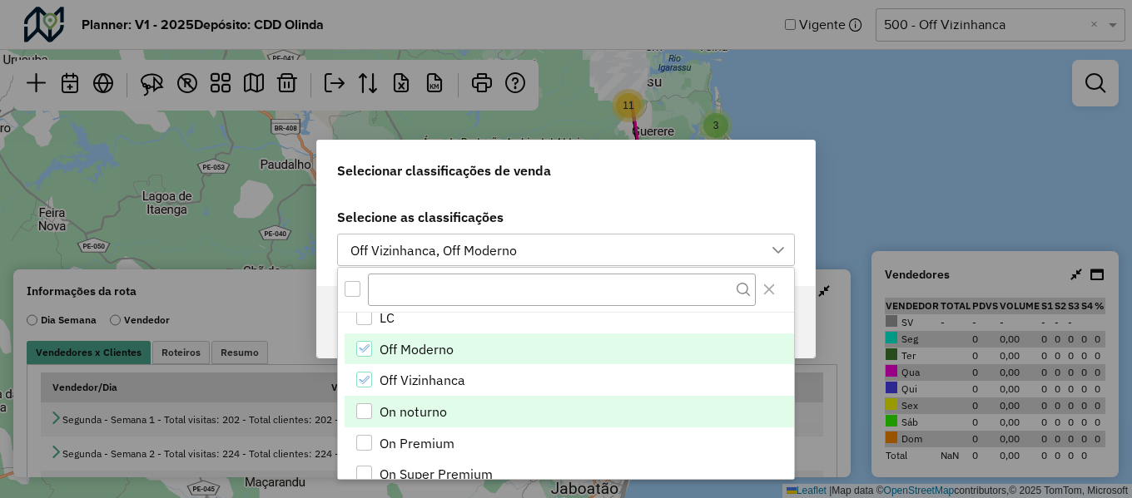
click at [447, 409] on li "On noturno" at bounding box center [568, 412] width 449 height 32
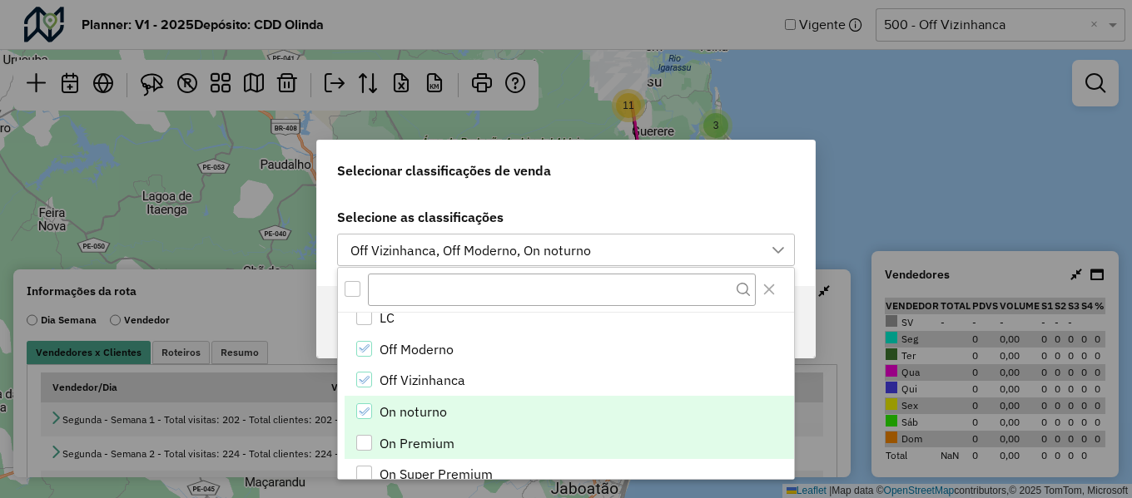
click at [423, 441] on span "On Premium" at bounding box center [416, 444] width 75 height 20
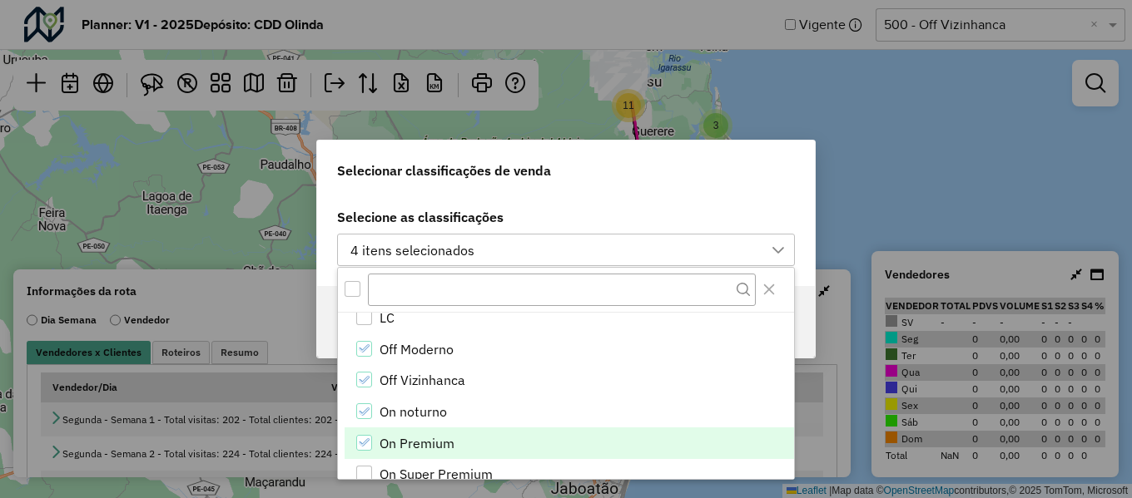
scroll to position [659, 0]
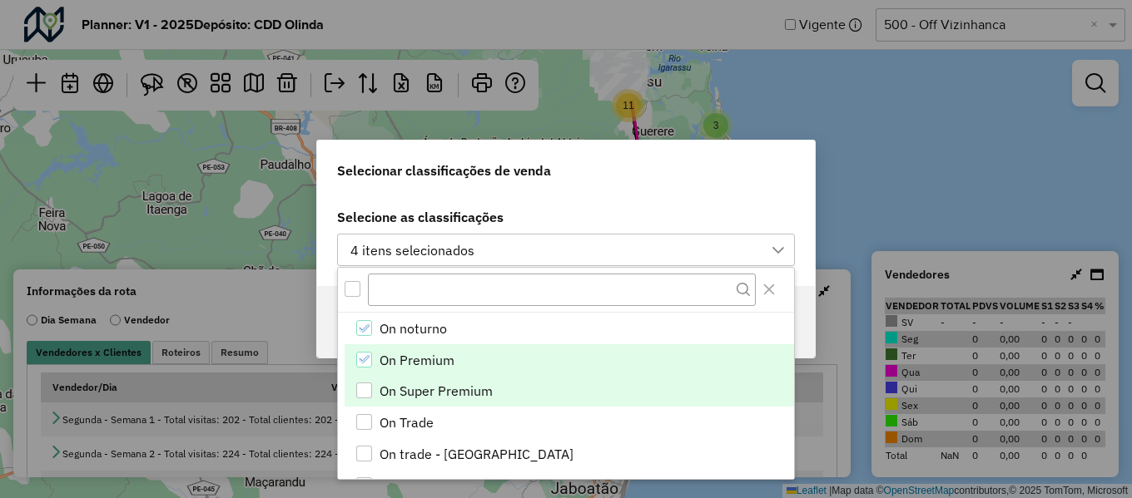
click at [458, 395] on span "On Super Premium" at bounding box center [435, 391] width 113 height 20
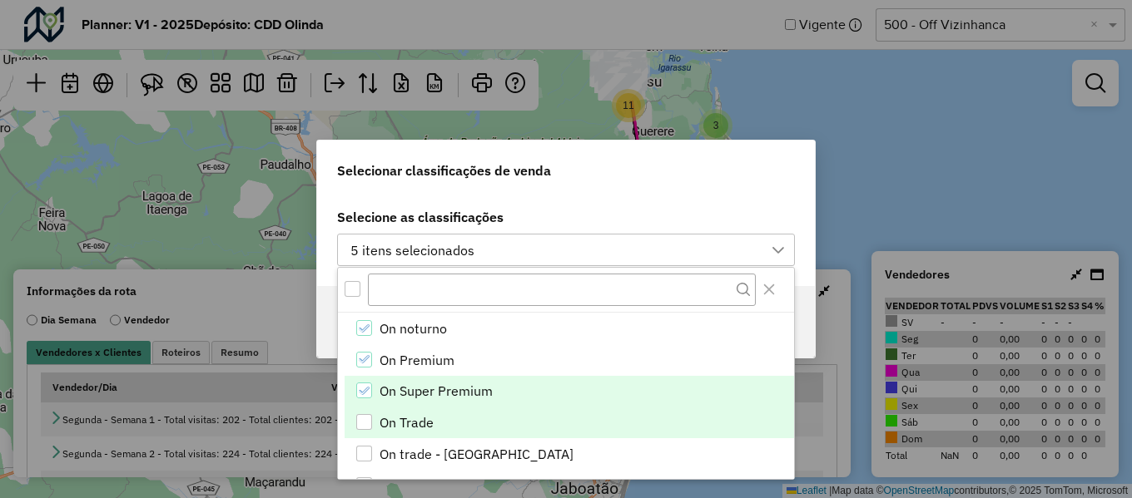
click at [424, 425] on span "On Trade" at bounding box center [406, 423] width 54 height 20
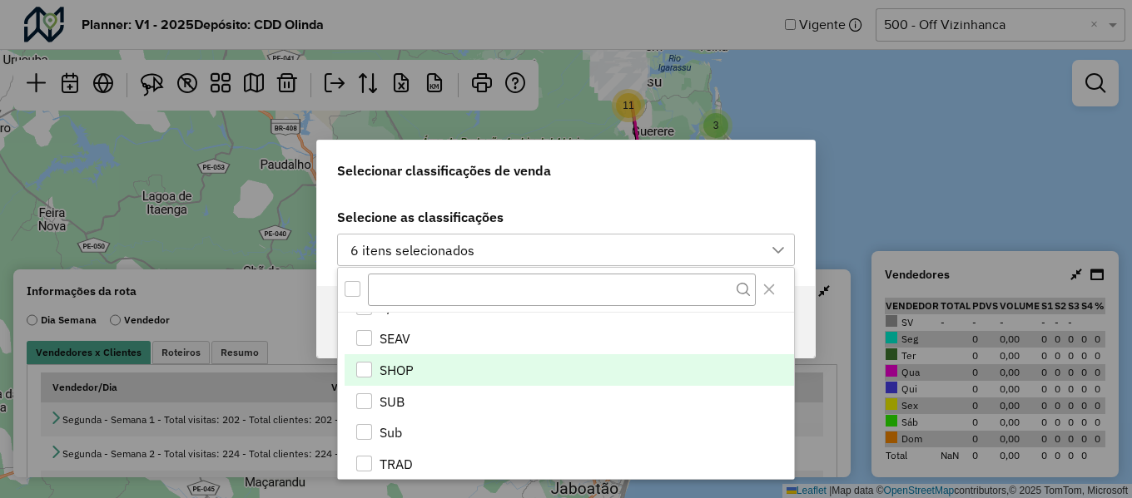
scroll to position [992, 0]
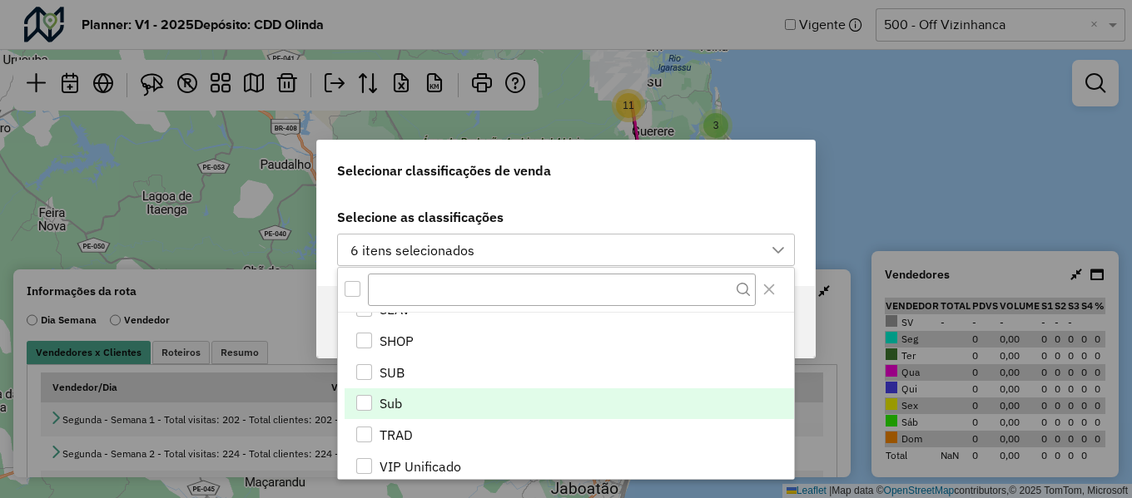
click at [456, 406] on li "Sub" at bounding box center [568, 405] width 449 height 32
click at [788, 207] on label "Selecione as classificações" at bounding box center [566, 217] width 458 height 20
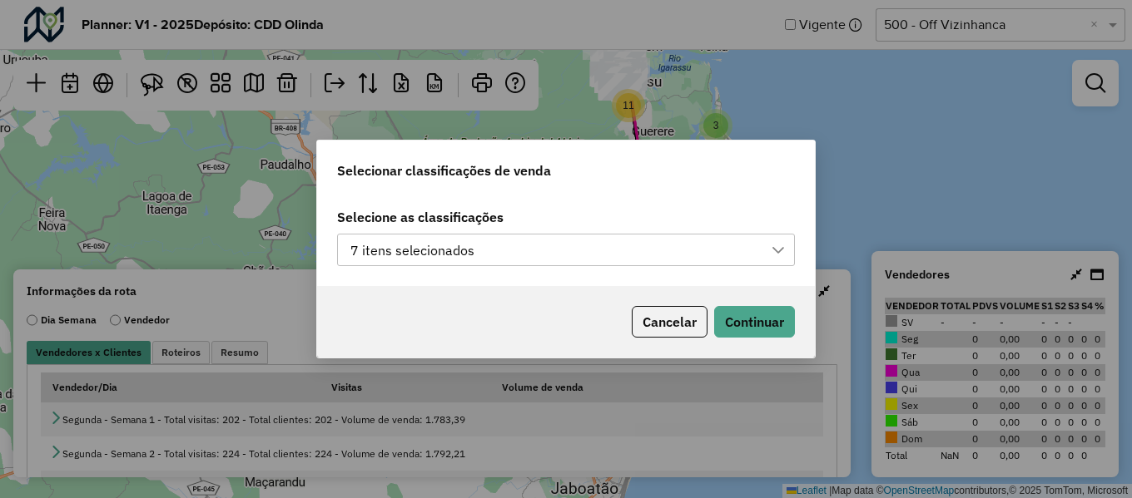
click at [778, 248] on icon at bounding box center [777, 250] width 13 height 13
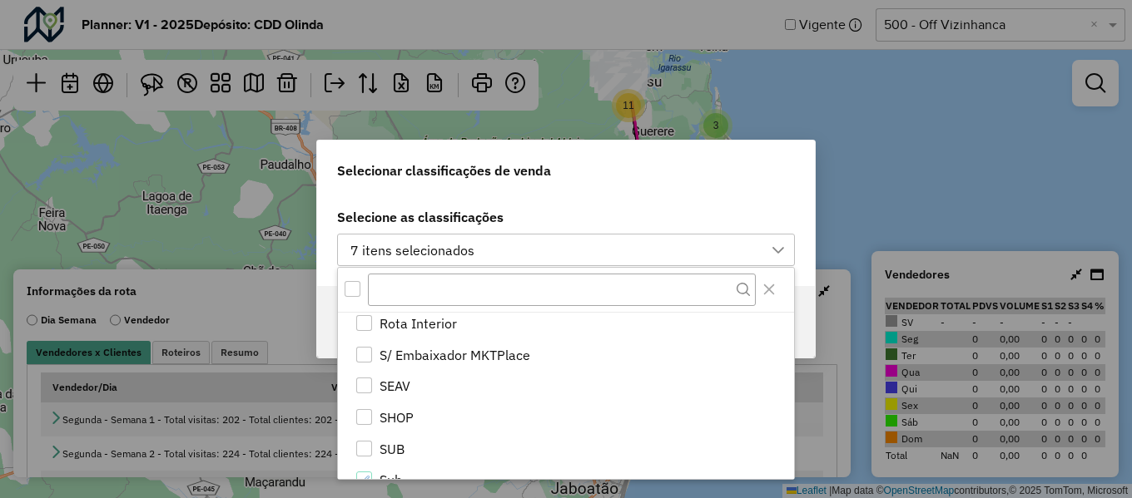
scroll to position [1008, 0]
click at [756, 181] on div "Selecionar classificações de venda" at bounding box center [566, 167] width 498 height 53
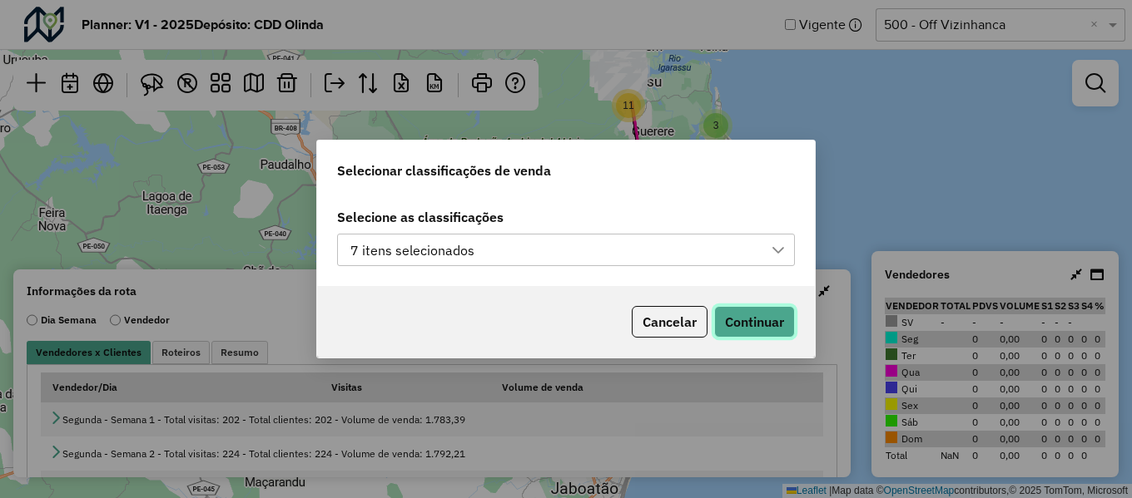
click at [751, 319] on button "Continuar" at bounding box center [754, 322] width 81 height 32
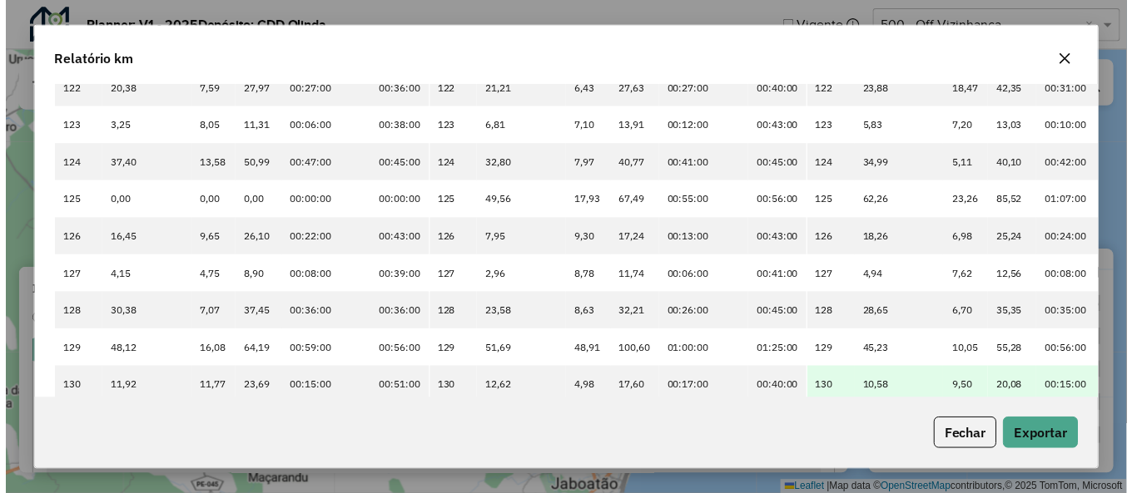
scroll to position [915, 0]
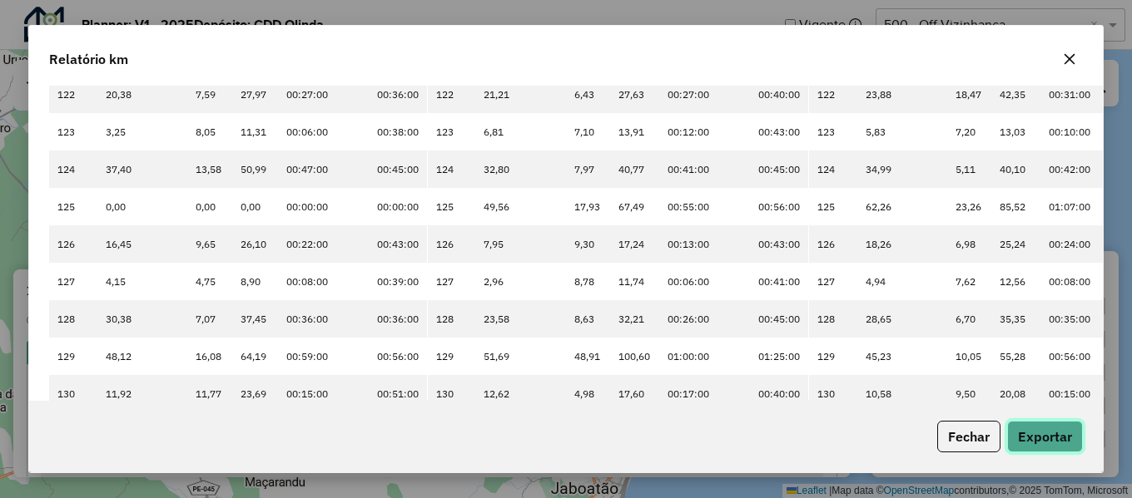
click at [1030, 442] on button "Exportar" at bounding box center [1045, 437] width 76 height 32
click at [1066, 53] on icon "button" at bounding box center [1069, 58] width 13 height 13
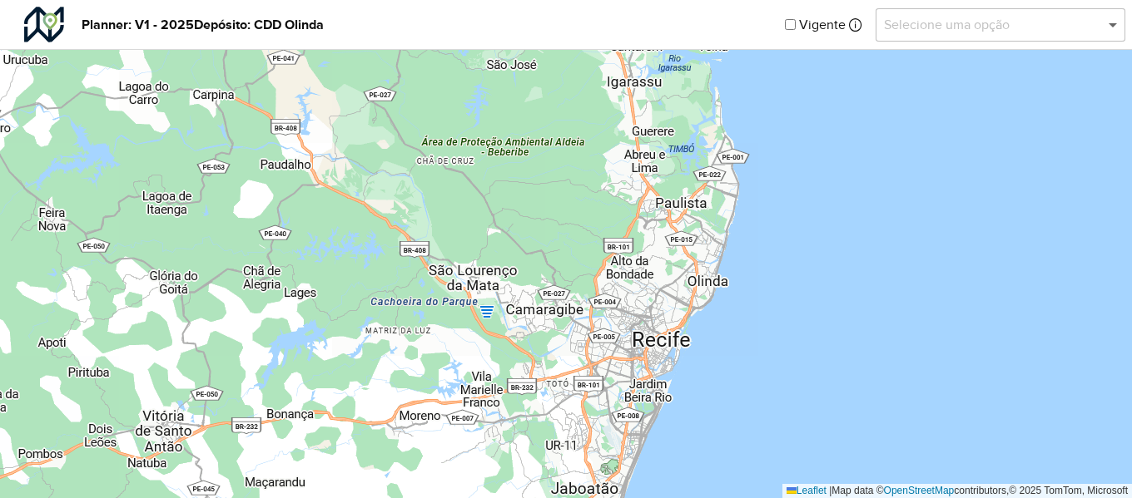
click at [1108, 24] on span at bounding box center [1114, 25] width 21 height 20
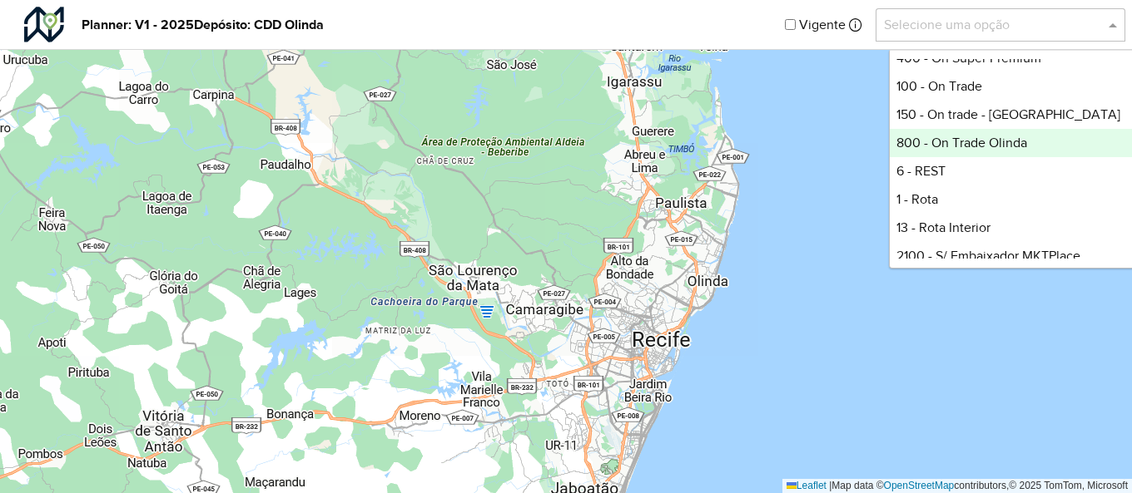
scroll to position [582, 0]
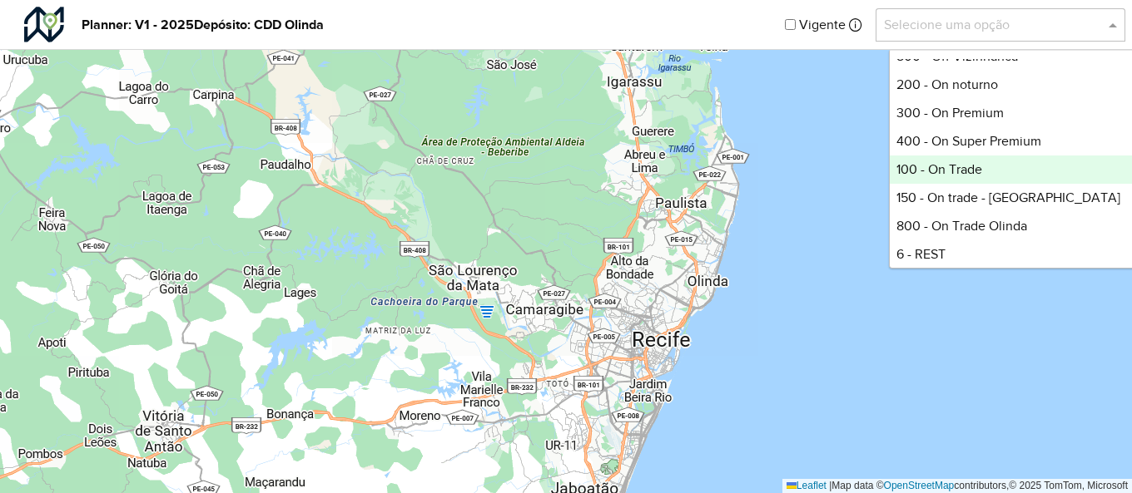
click at [1015, 166] on div "100 - On Trade" at bounding box center [1013, 170] width 248 height 28
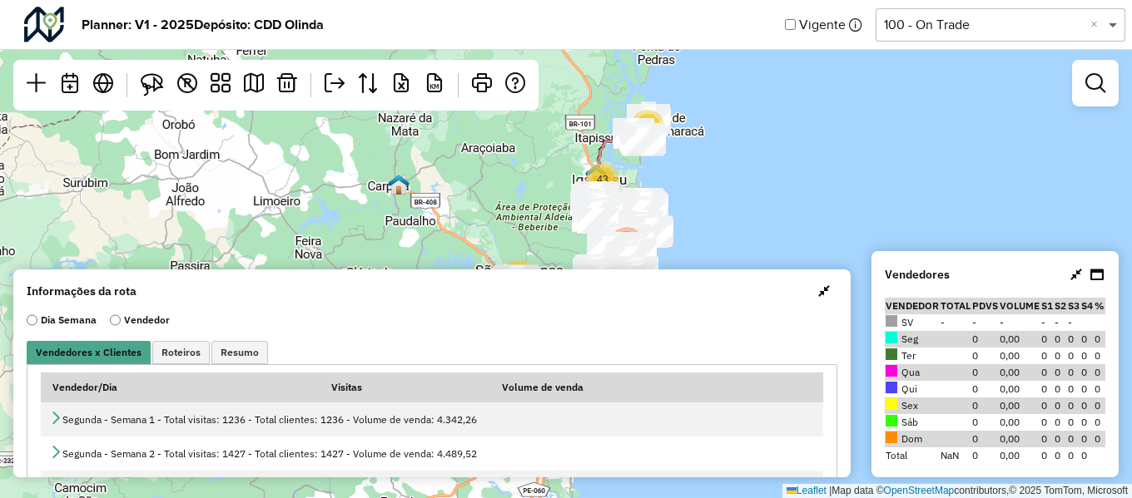
click at [1108, 26] on span at bounding box center [1114, 25] width 21 height 20
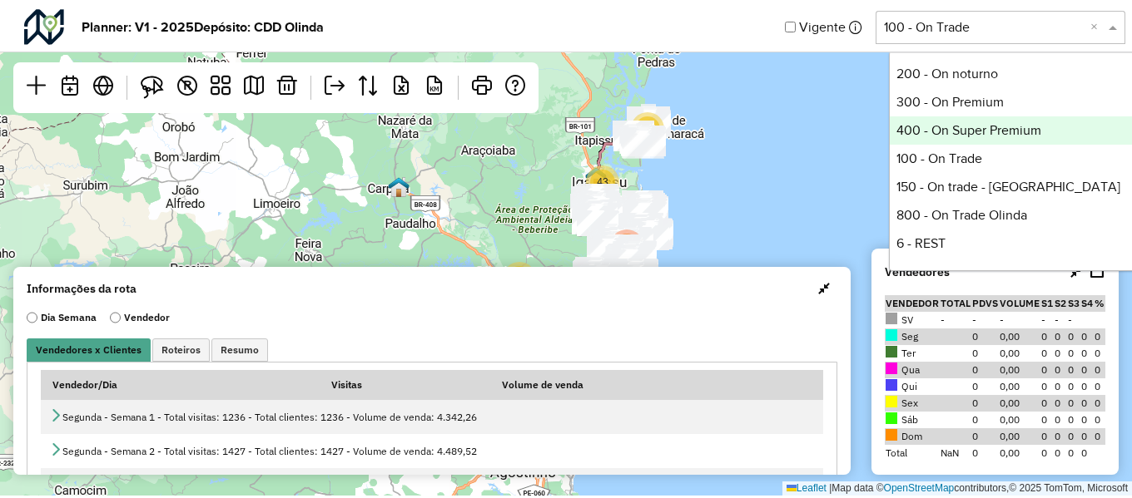
scroll to position [513, 0]
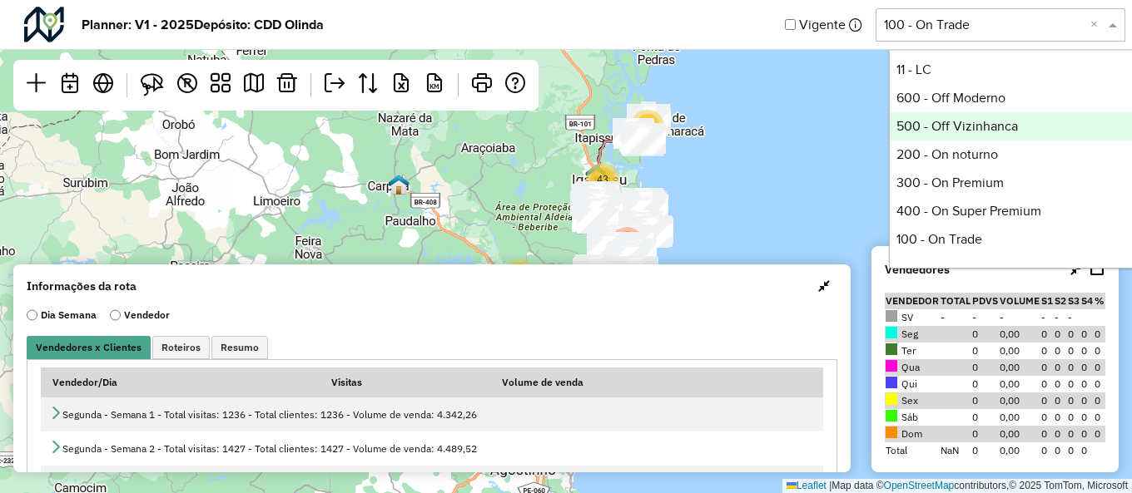
click at [1053, 121] on div "500 - Off Vizinhanca" at bounding box center [1013, 126] width 248 height 28
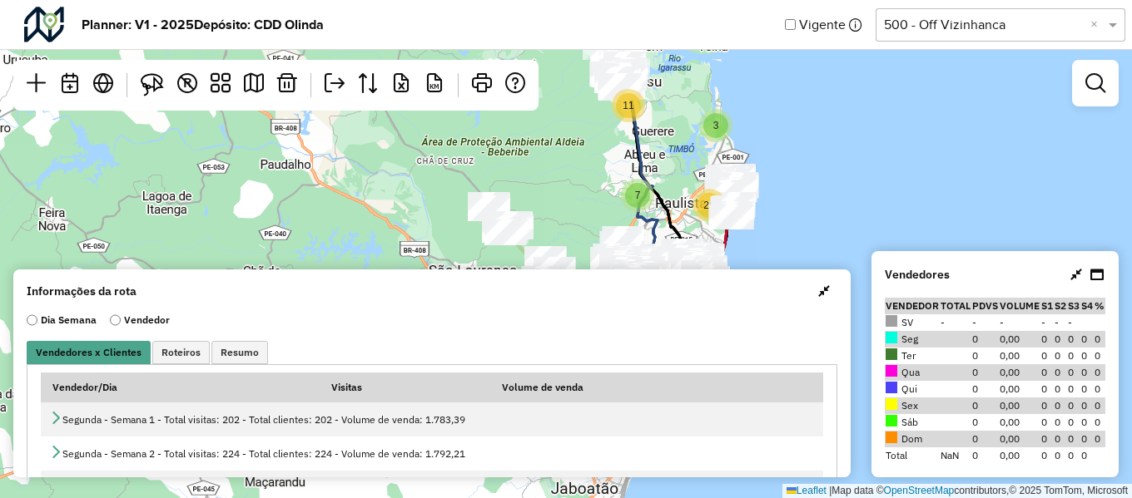
click at [820, 283] on button "button" at bounding box center [823, 291] width 27 height 27
